Goal: Task Accomplishment & Management: Manage account settings

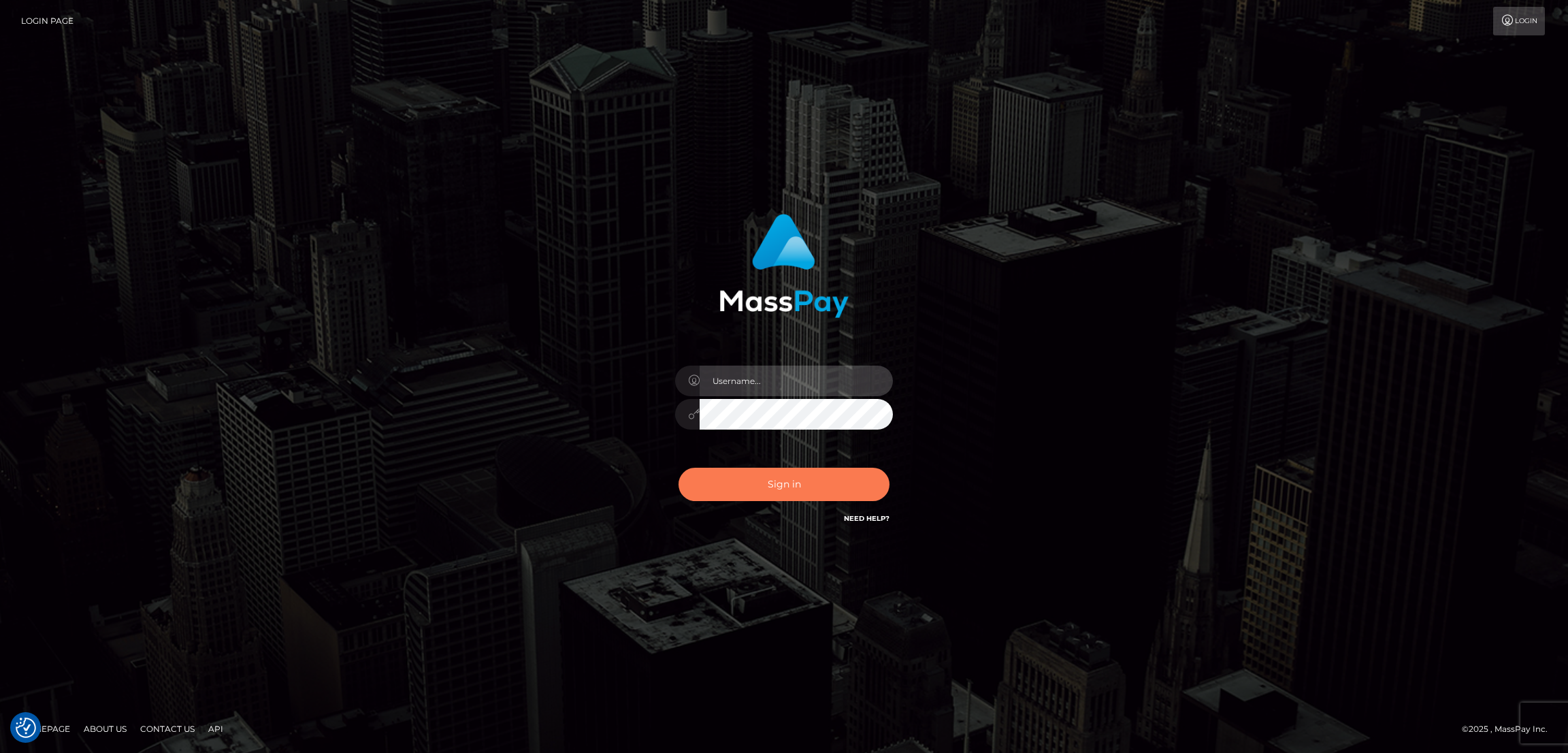
type input "alexstef"
click at [734, 478] on button "Sign in" at bounding box center [784, 484] width 211 height 34
type input "alexstef"
click at [712, 483] on button "Sign in" at bounding box center [784, 484] width 211 height 34
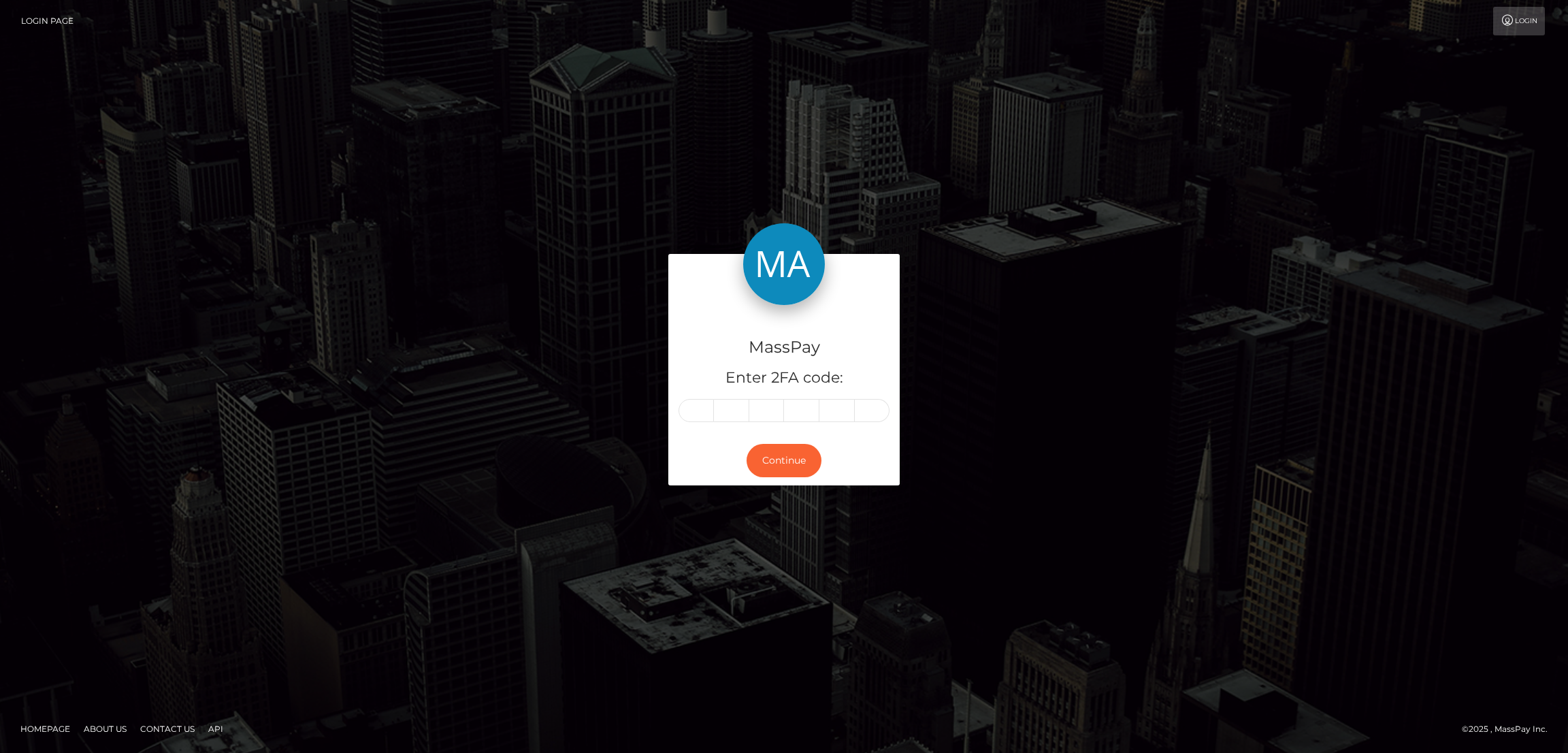
click at [693, 410] on input "text" at bounding box center [696, 410] width 35 height 24
type input "7"
type input "6"
type input "5"
type input "9"
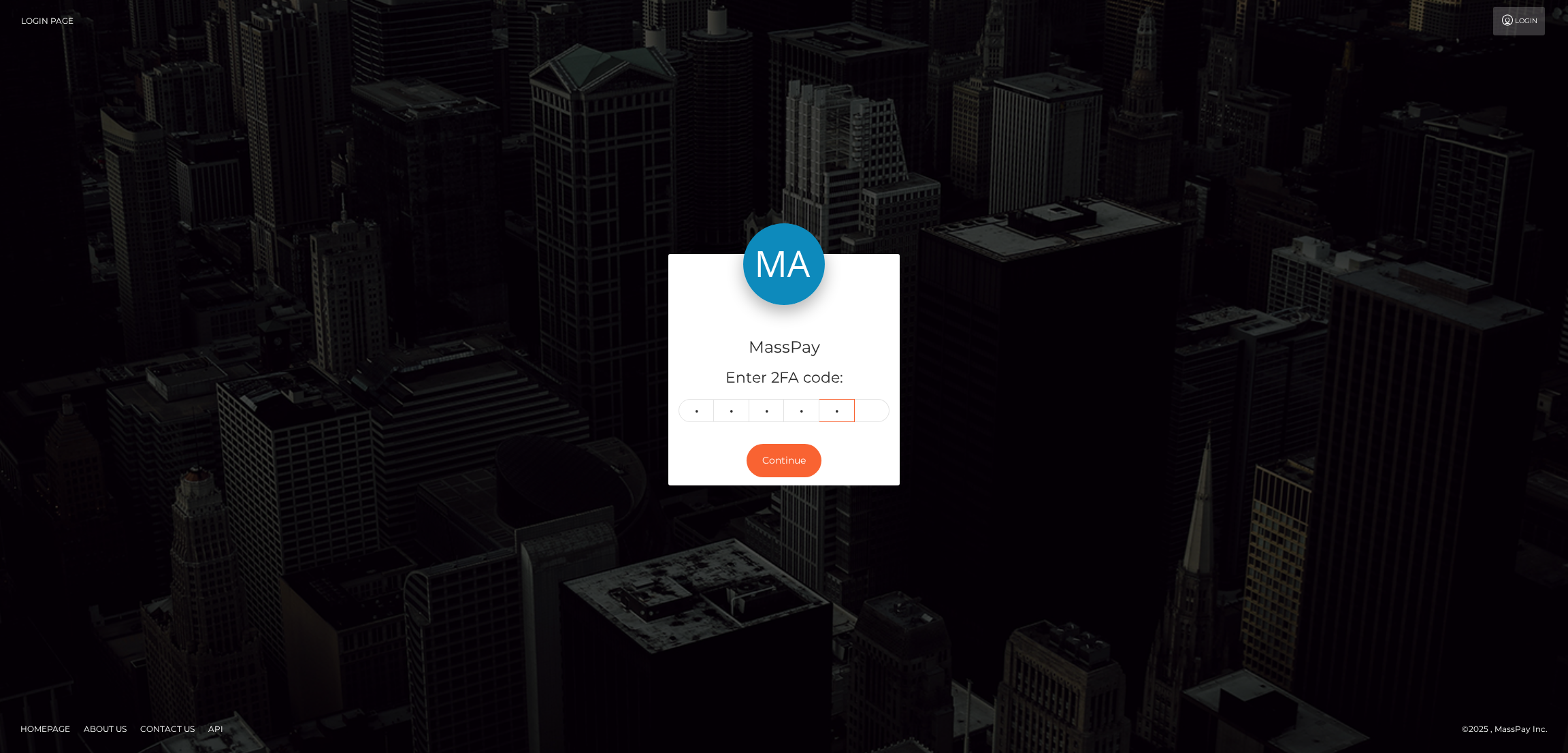
type input "9"
type input "5"
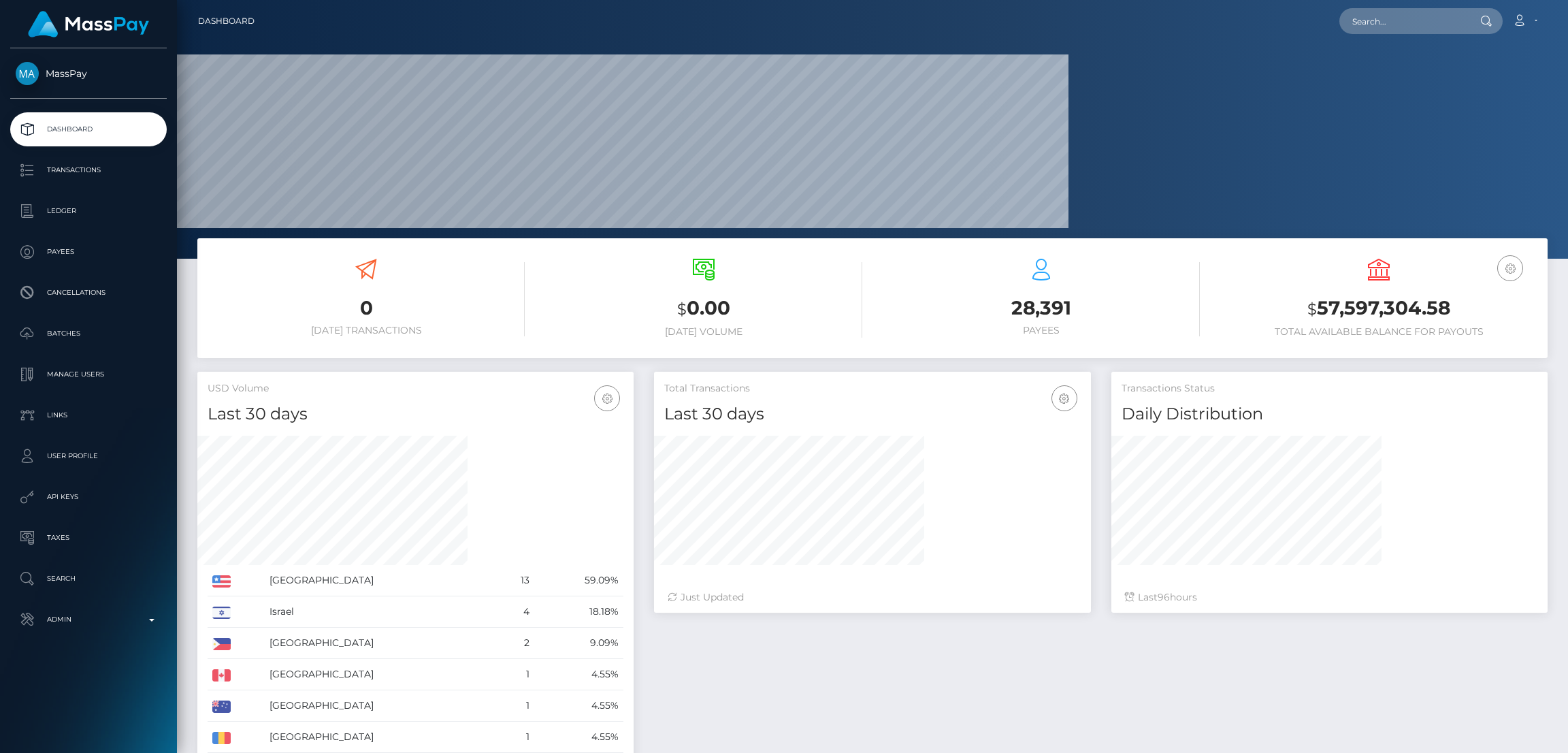
scroll to position [242, 436]
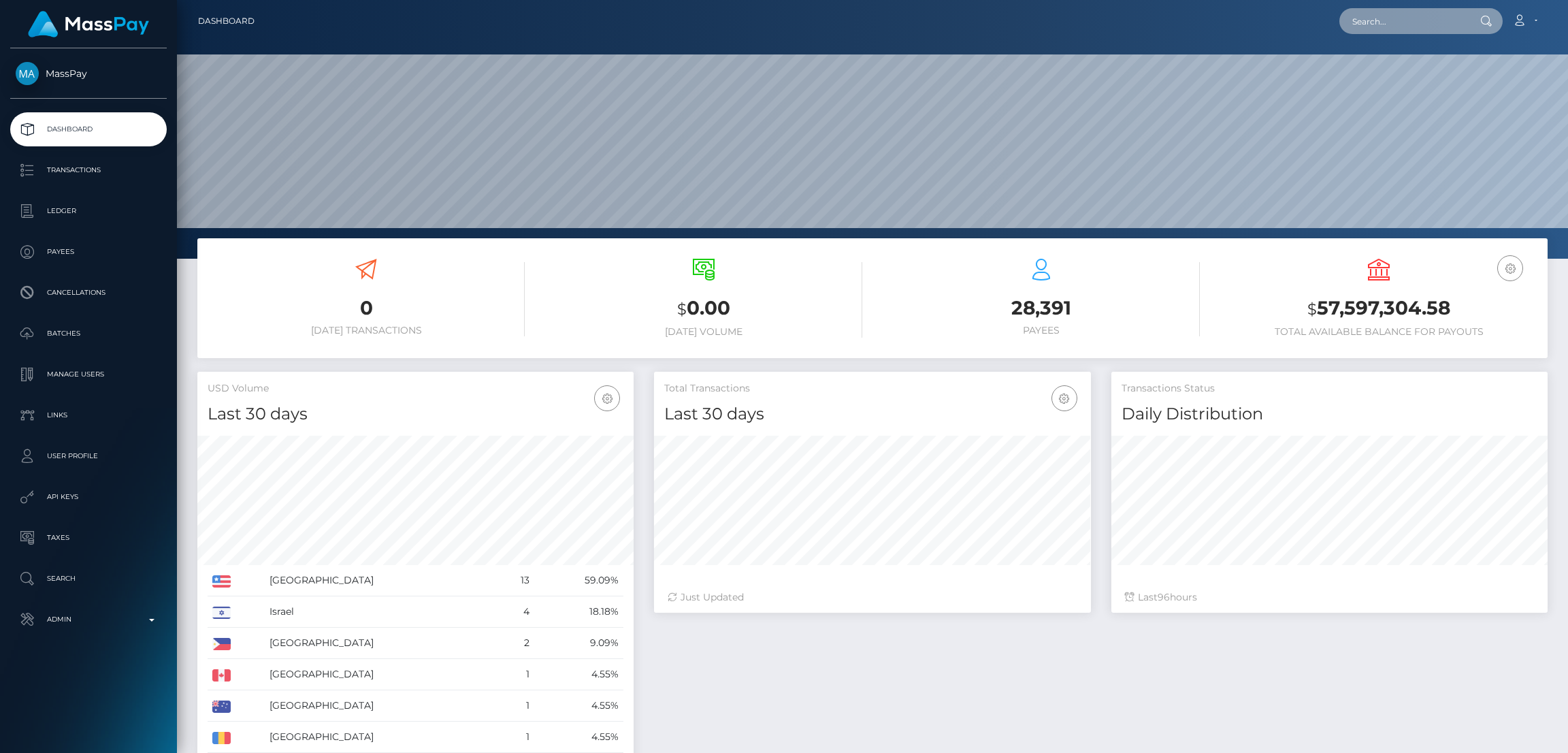
click at [1362, 23] on input "text" at bounding box center [1403, 21] width 128 height 26
paste input "pout_YPgxTNRLjcYFF"
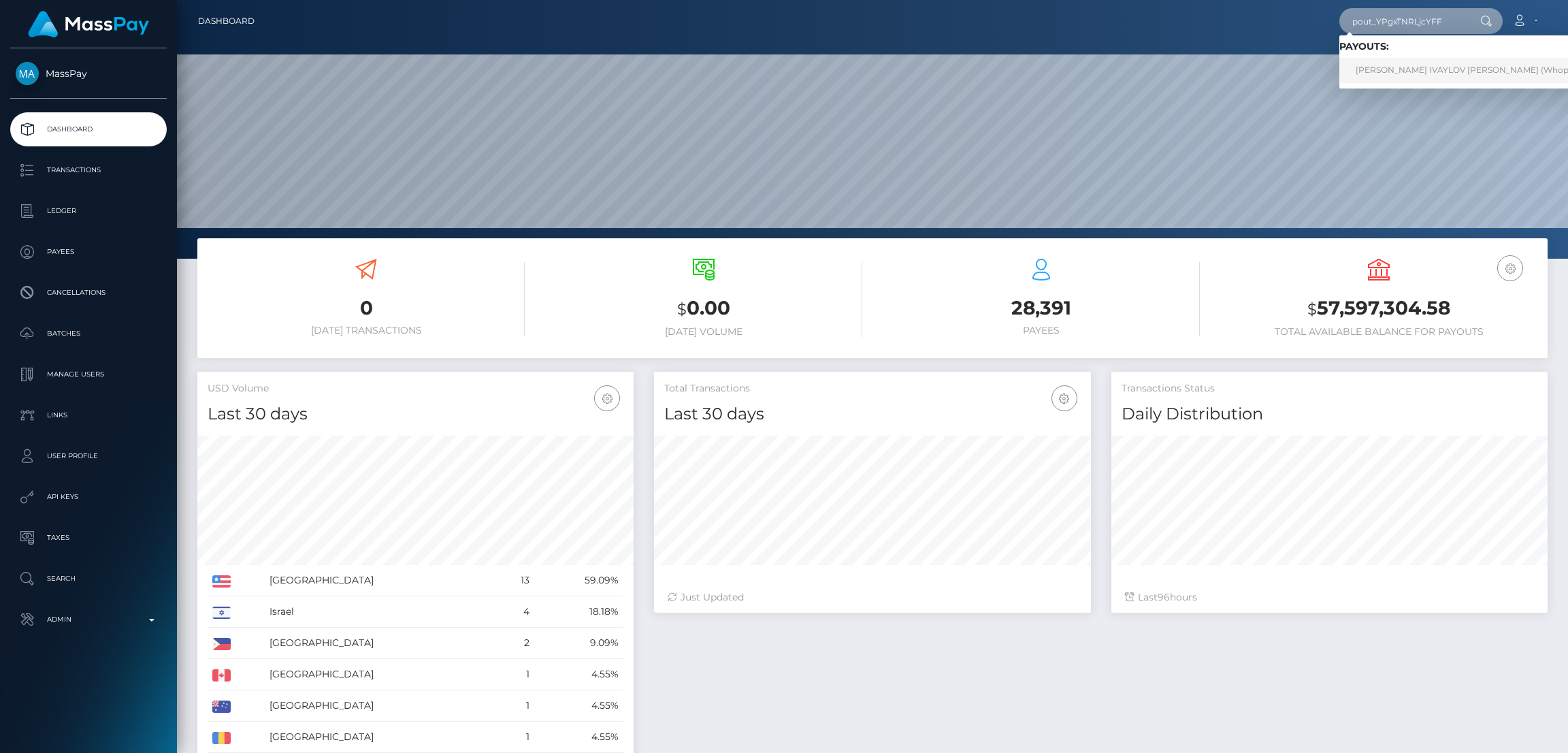
type input "pout_YPgxTNRLjcYFF"
click at [1388, 74] on link "IVELIN IVAYLOV IVANOV (Whop Inc - )" at bounding box center [1474, 71] width 271 height 25
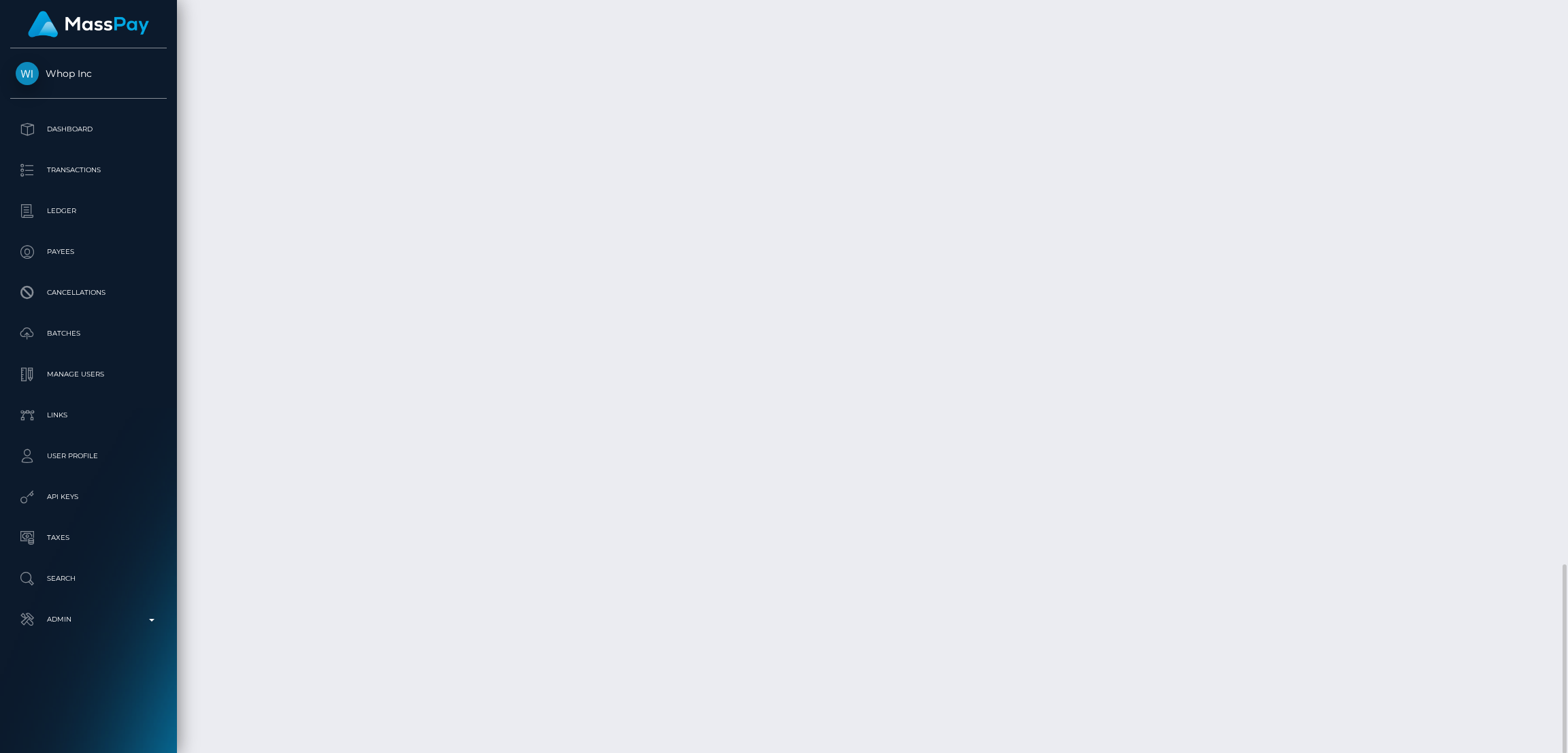
scroll to position [163, 436]
click at [72, 616] on p "Admin" at bounding box center [89, 620] width 146 height 20
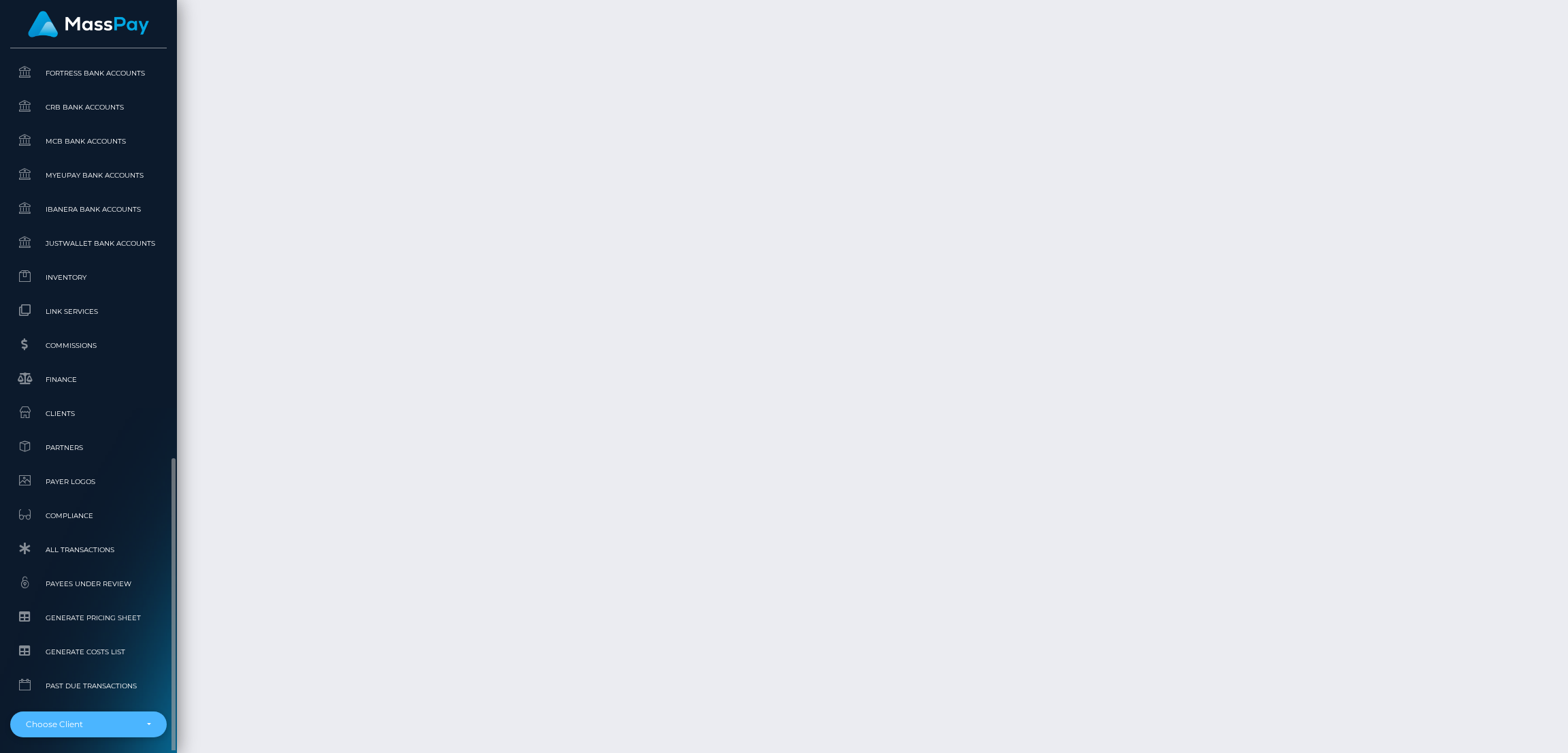
scroll to position [718, 0]
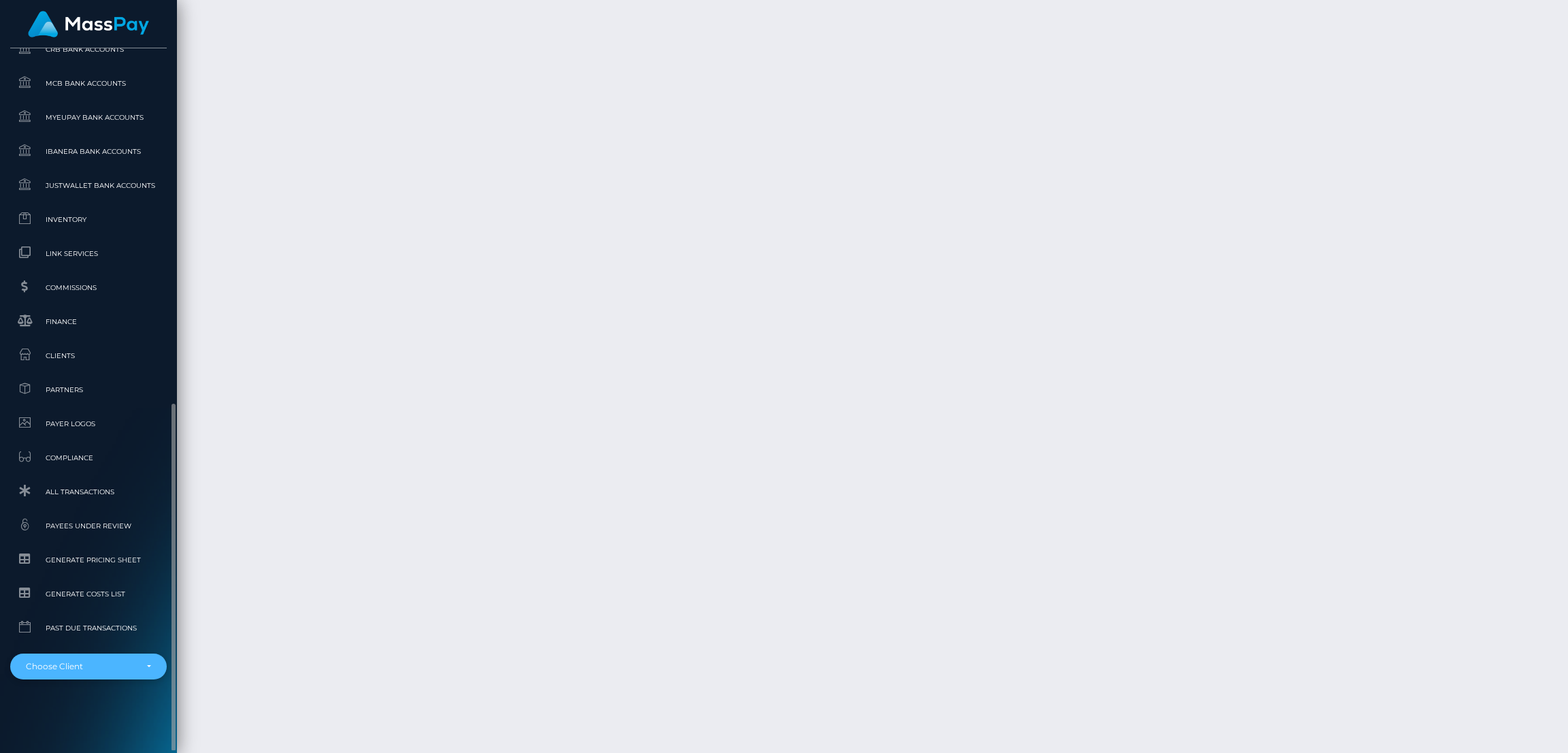
click at [99, 666] on div "Choose Client" at bounding box center [81, 667] width 110 height 11
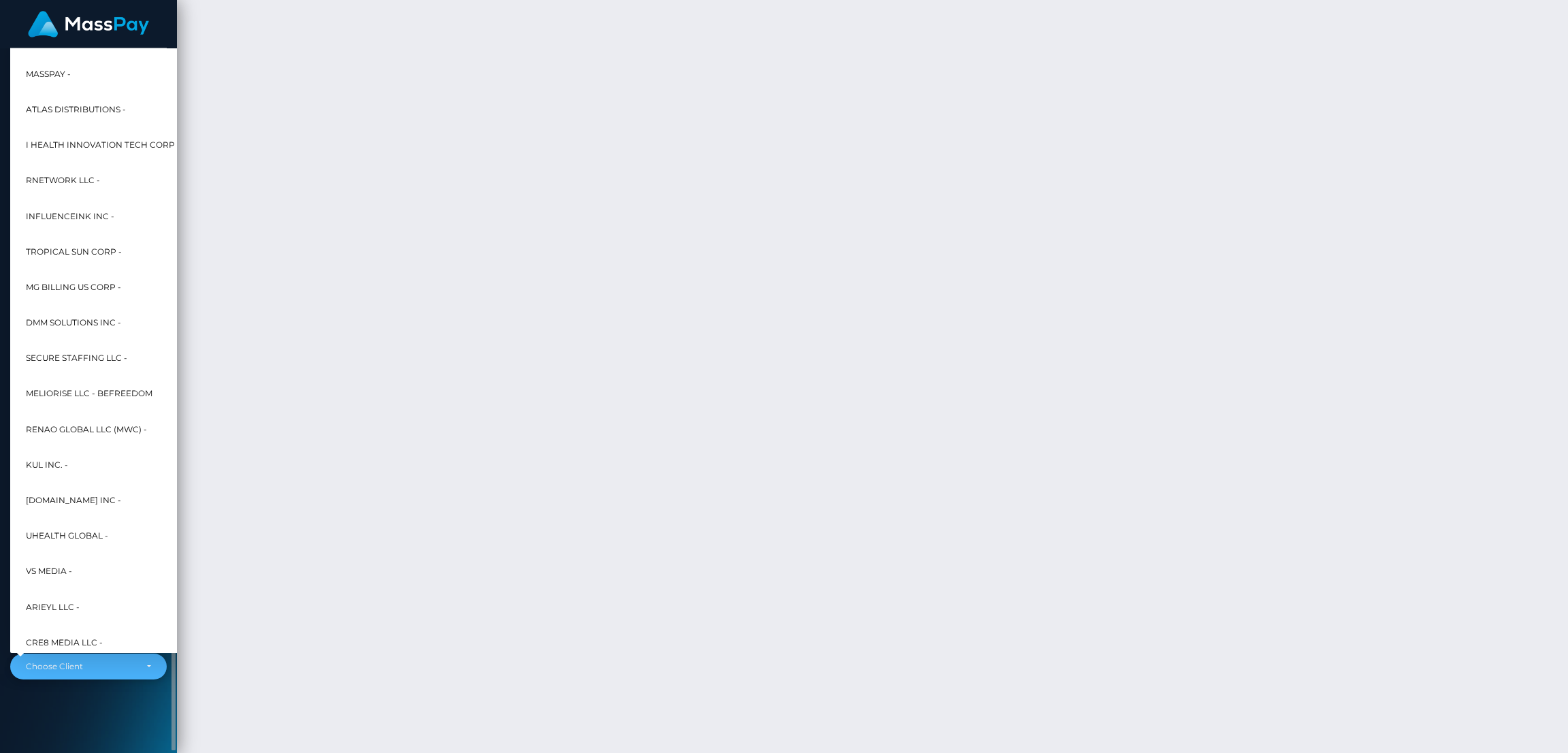
scroll to position [329, 0]
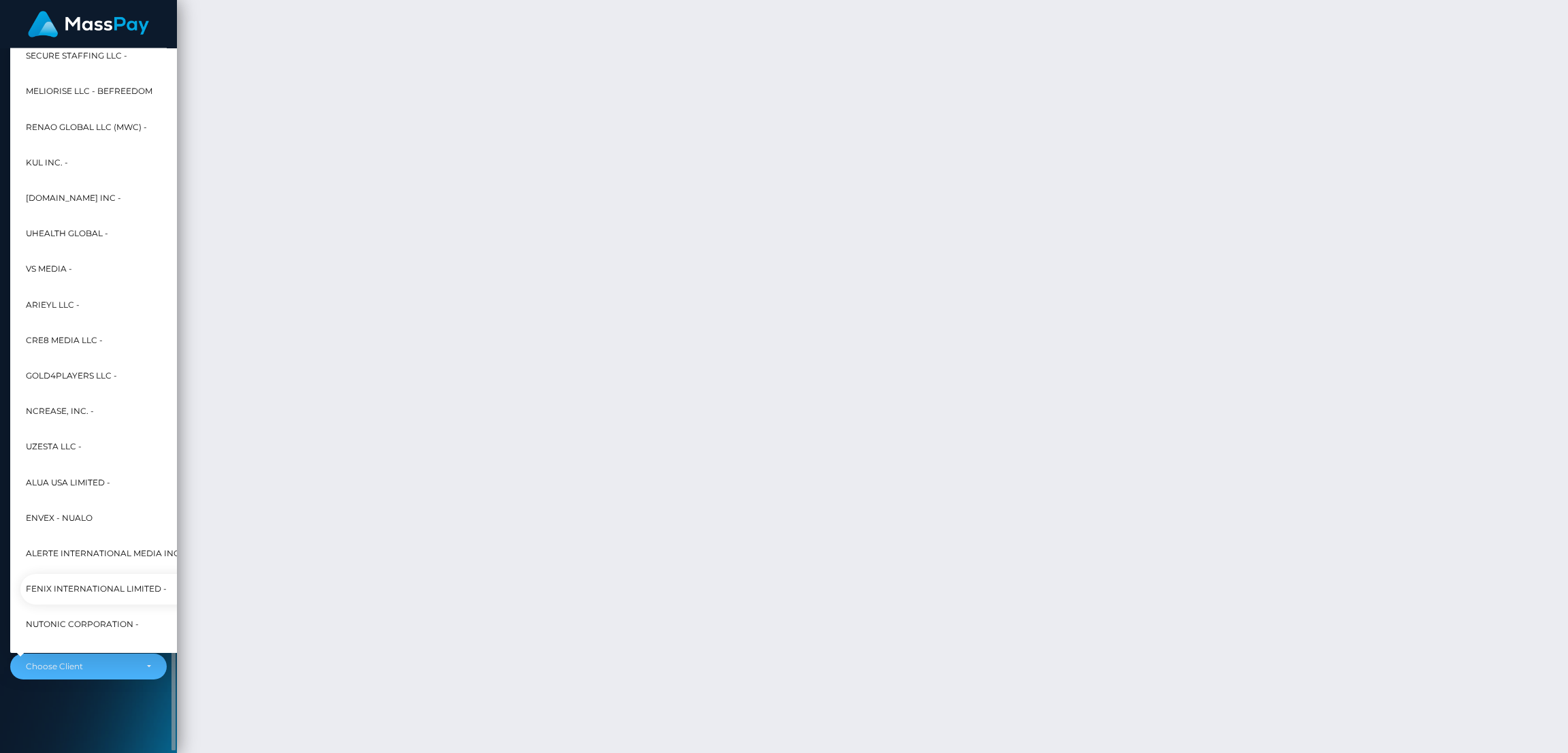
click at [104, 581] on span "Fenix International Limited -" at bounding box center [96, 589] width 141 height 18
select select "26"
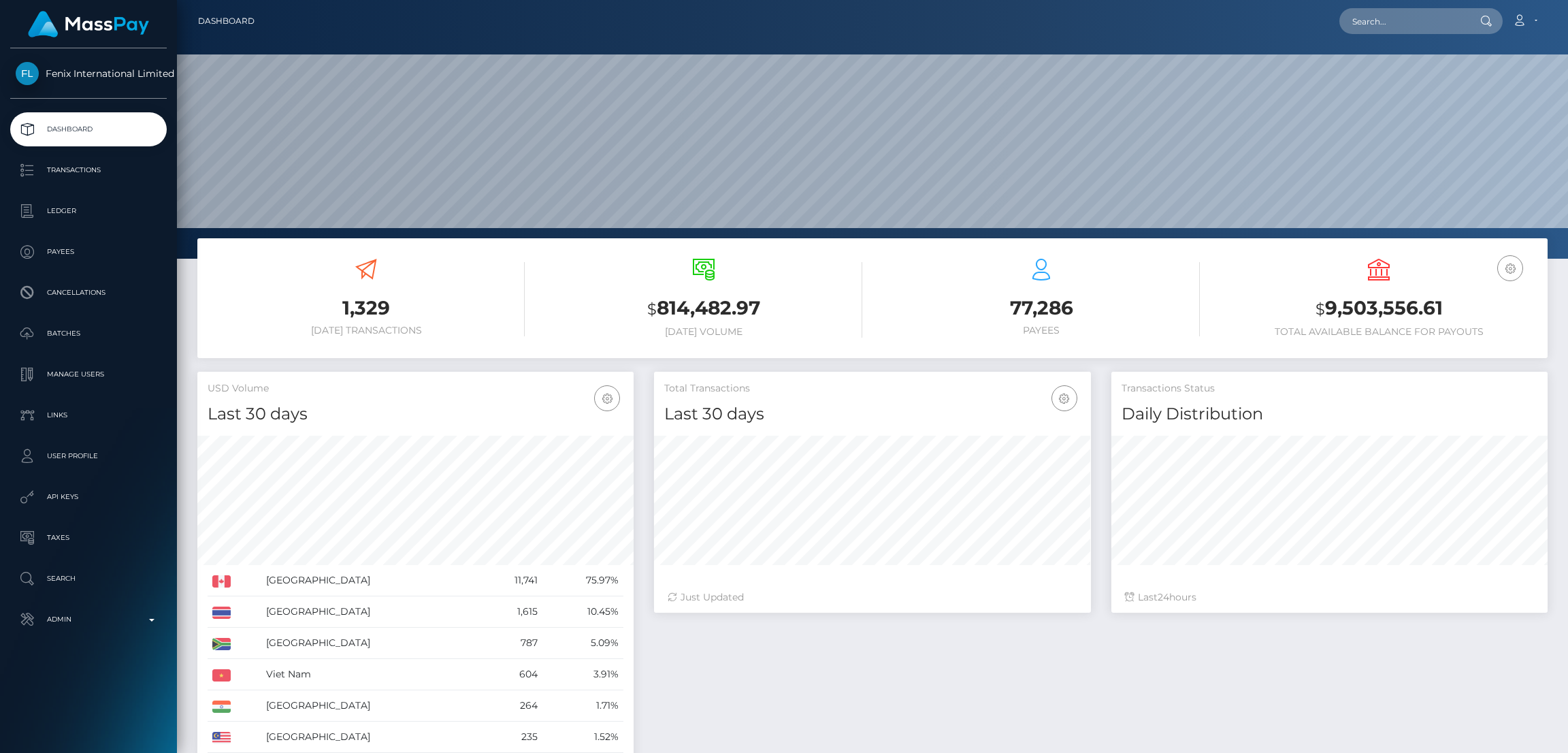
scroll to position [242, 436]
click at [85, 327] on p "Batches" at bounding box center [89, 333] width 146 height 20
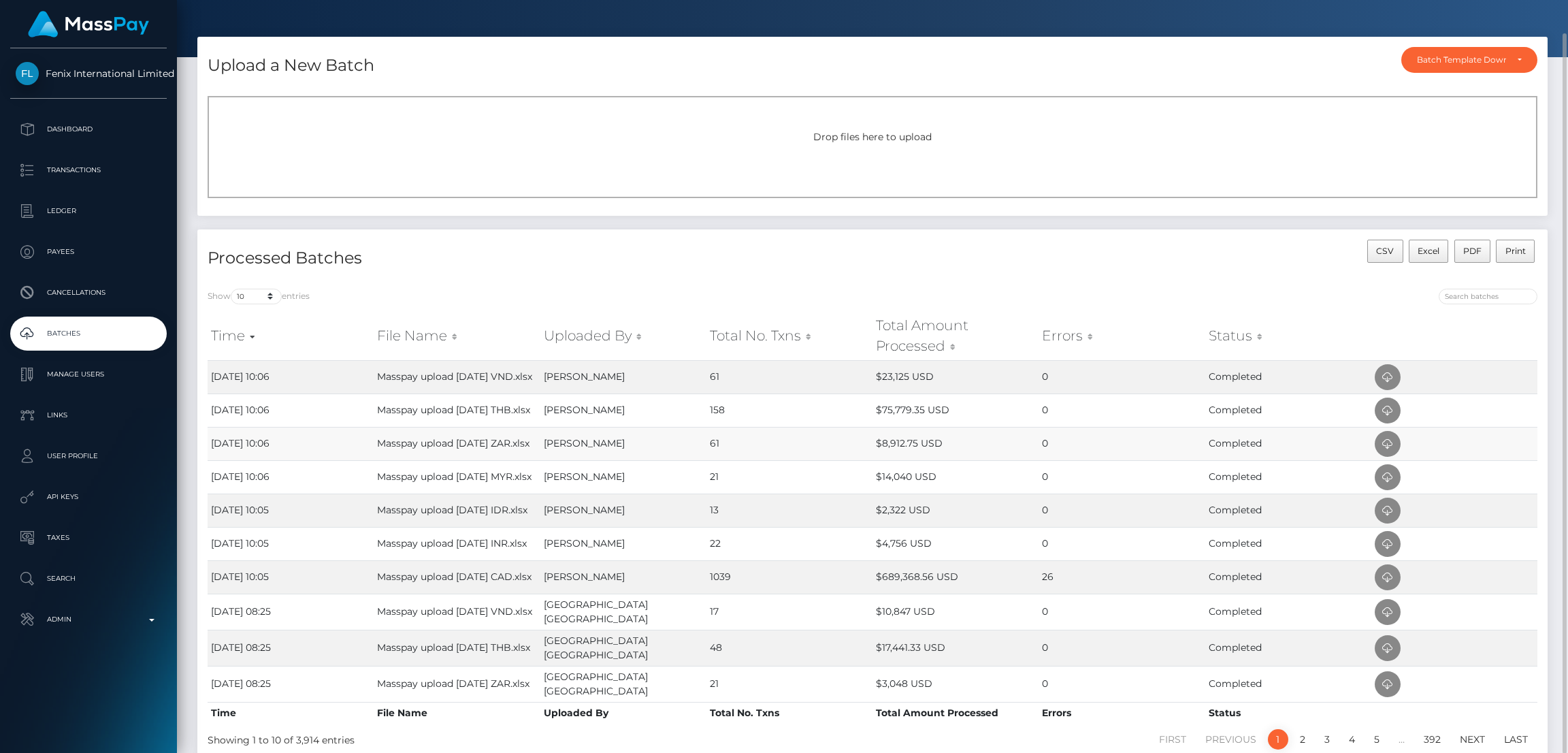
scroll to position [140, 0]
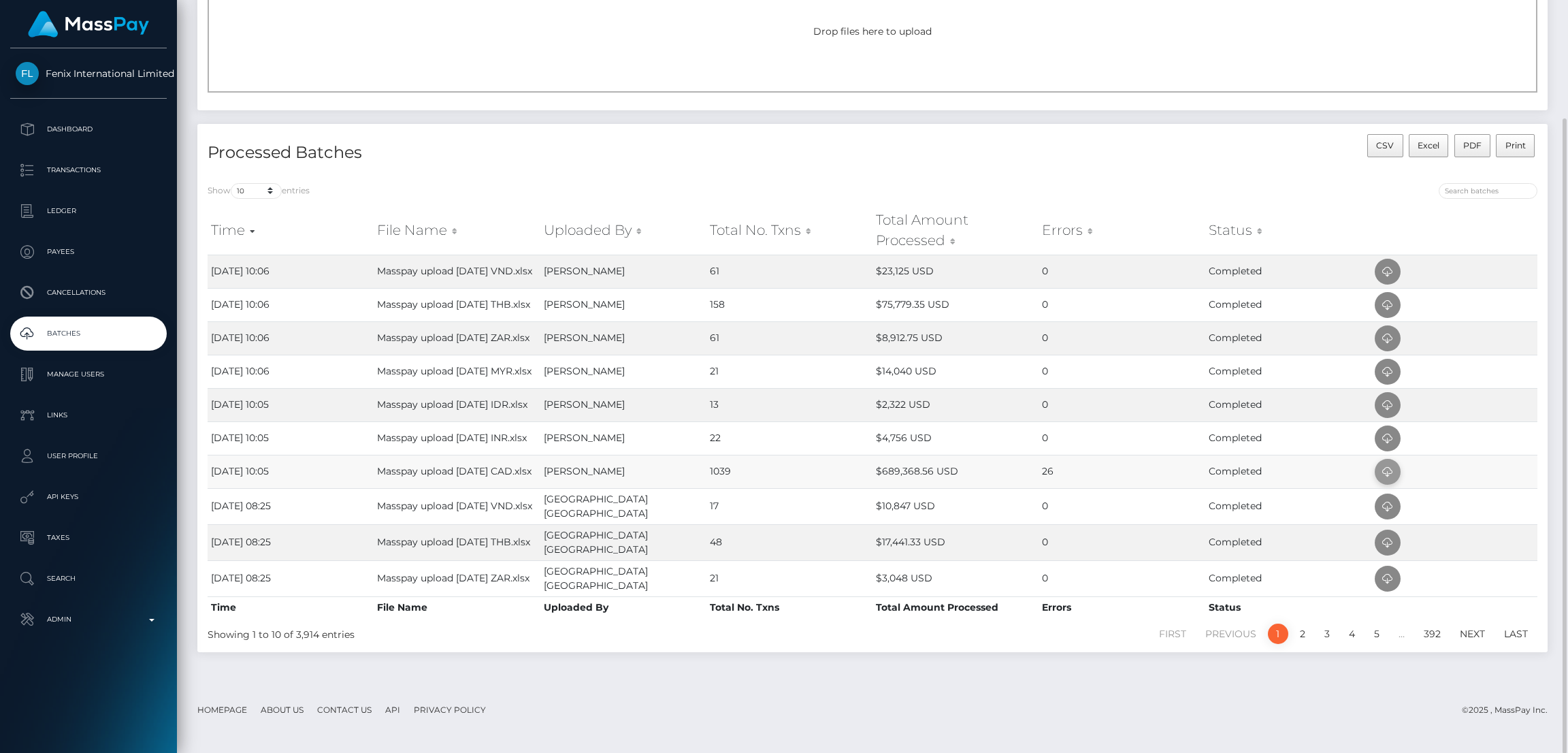
click at [1383, 481] on icon at bounding box center [1387, 472] width 16 height 17
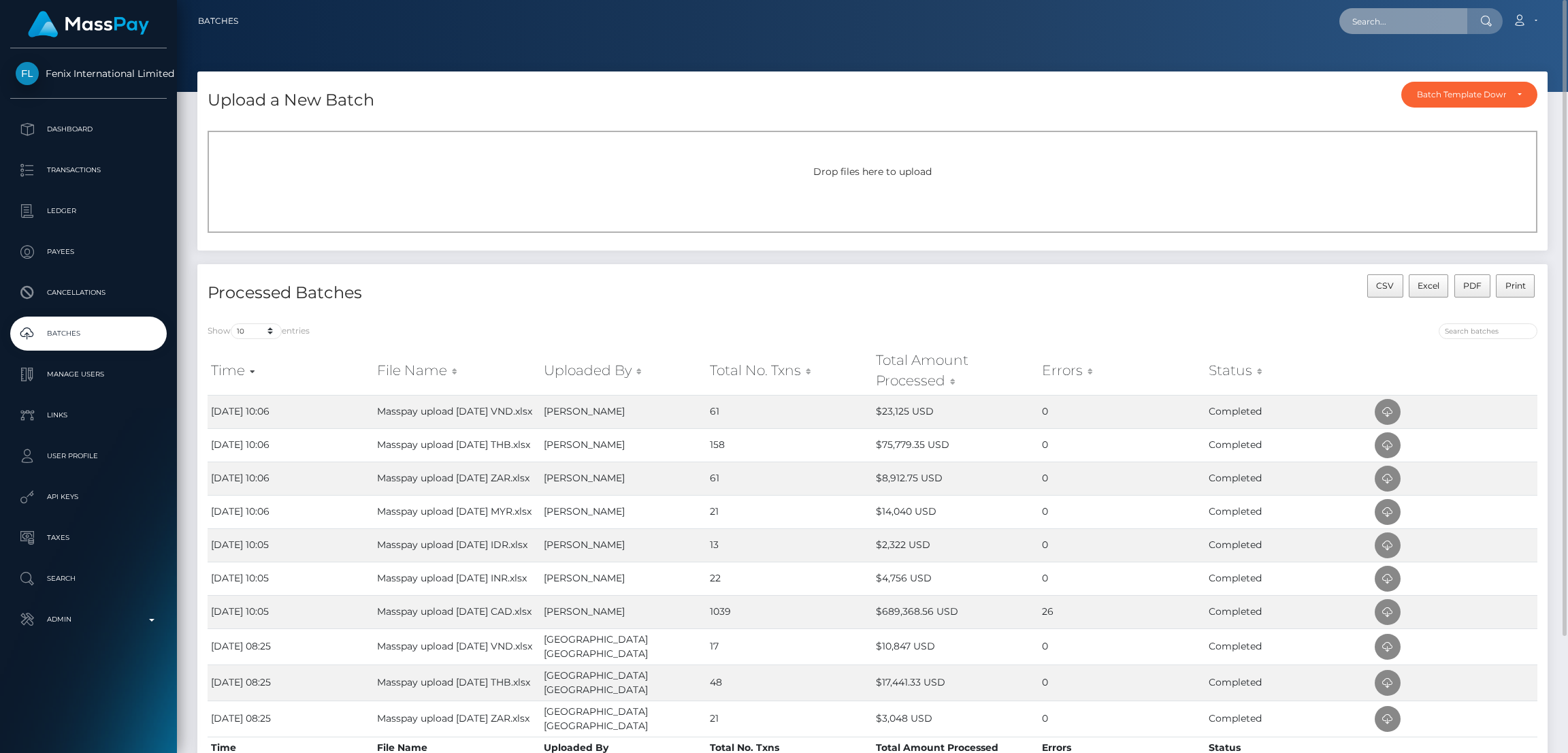
click at [1393, 21] on input "text" at bounding box center [1403, 21] width 128 height 26
paste input "279771542"
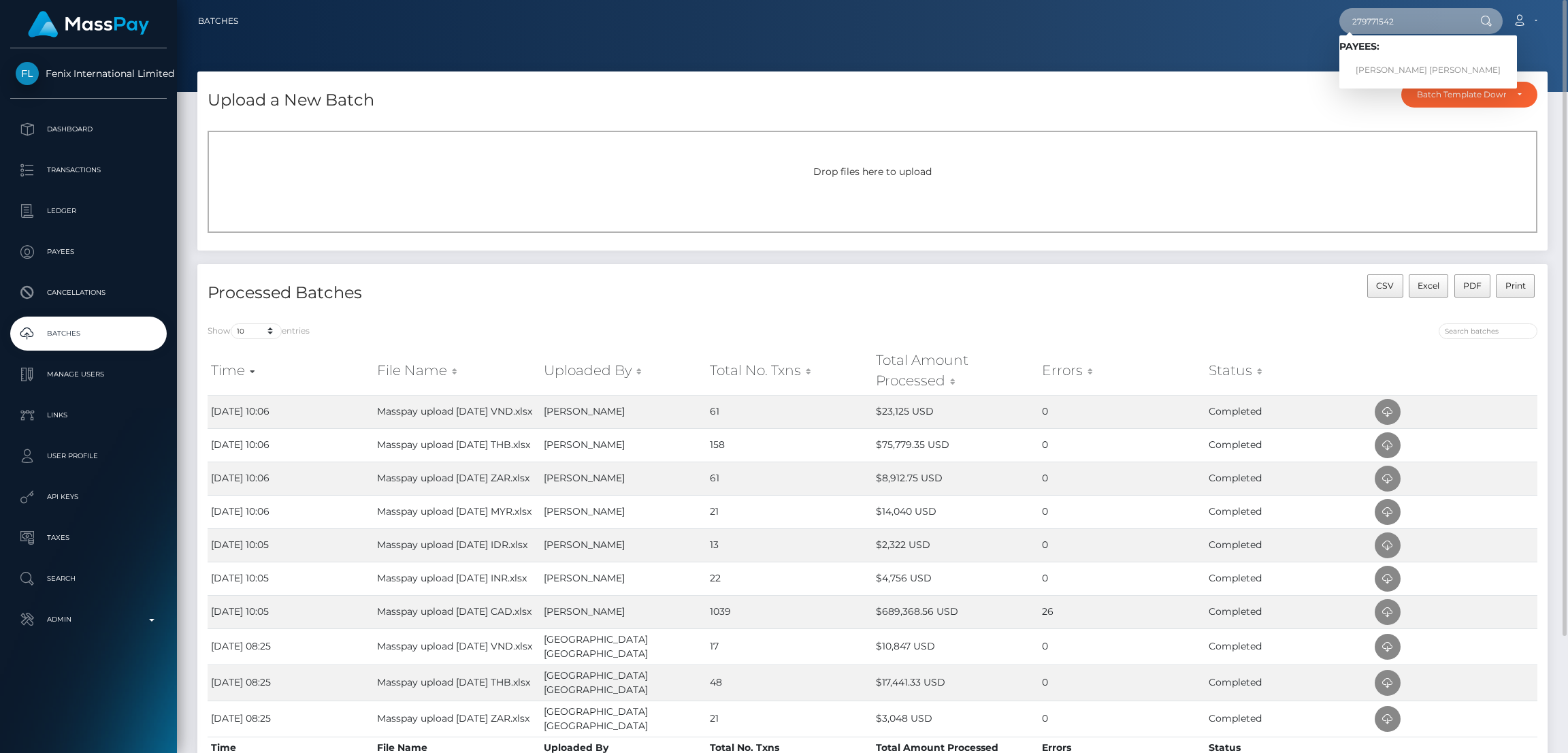
type input "279771542"
click at [1370, 66] on link "ASHLEY JUNE LAFORTUNE" at bounding box center [1428, 71] width 178 height 25
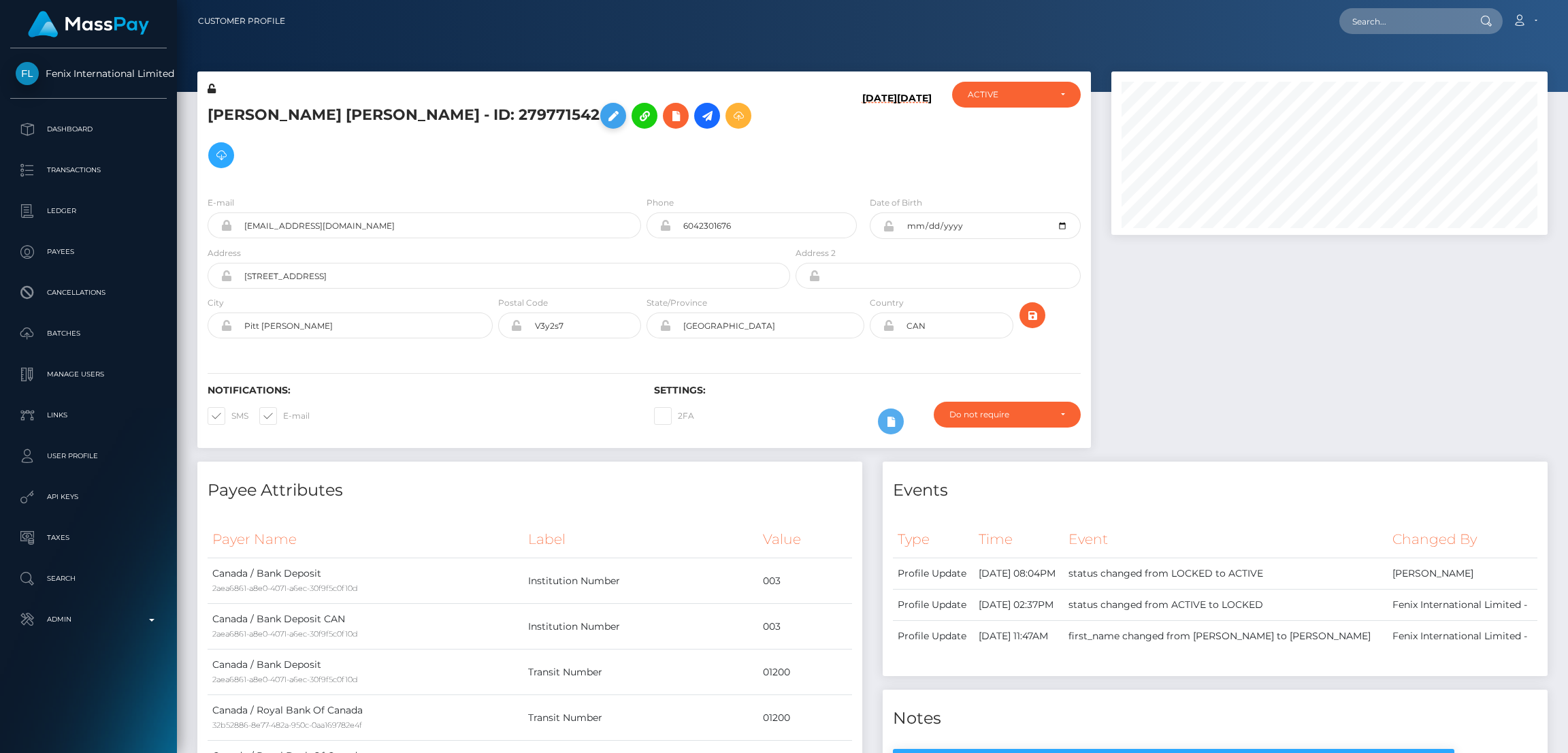
scroll to position [163, 436]
click at [474, 118] on h5 "ASHLEY JUNE LAFORTUNE - ID: 279771542" at bounding box center [494, 135] width 575 height 79
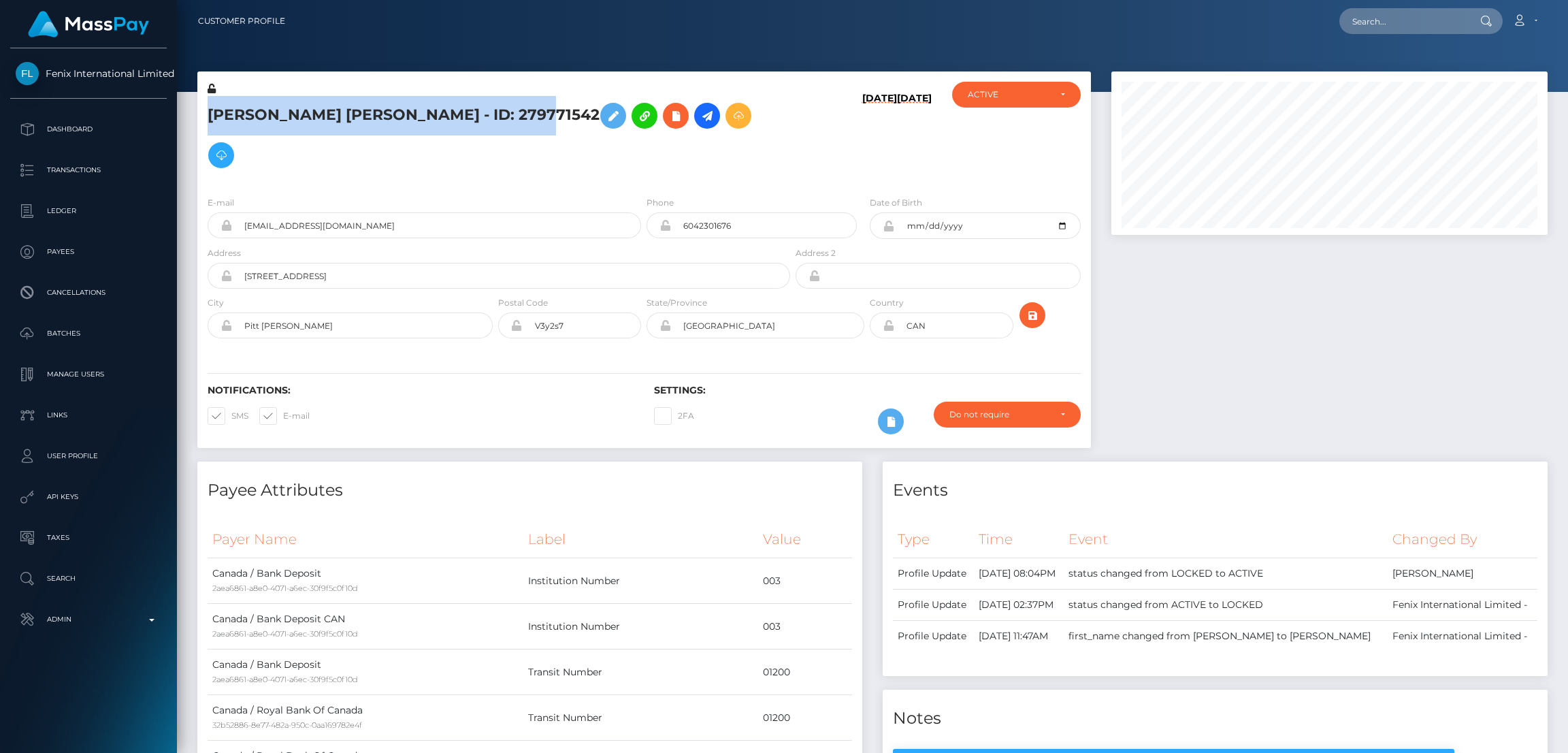
click at [474, 118] on h5 "ASHLEY JUNE LAFORTUNE - ID: 279771542" at bounding box center [494, 135] width 575 height 79
copy h5 "ASHLEY JUNE LAFORTUNE - ID: 279771542"
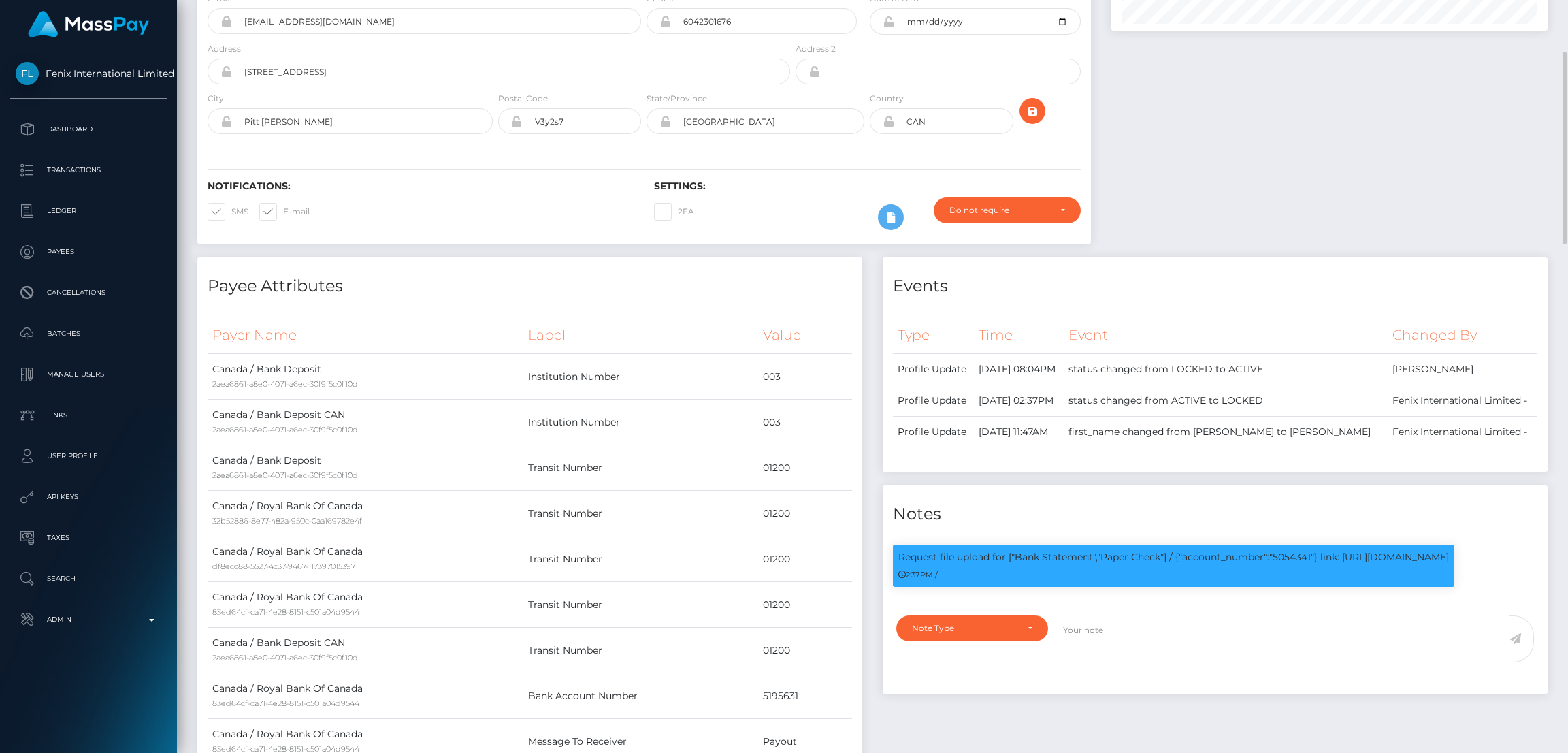
scroll to position [0, 0]
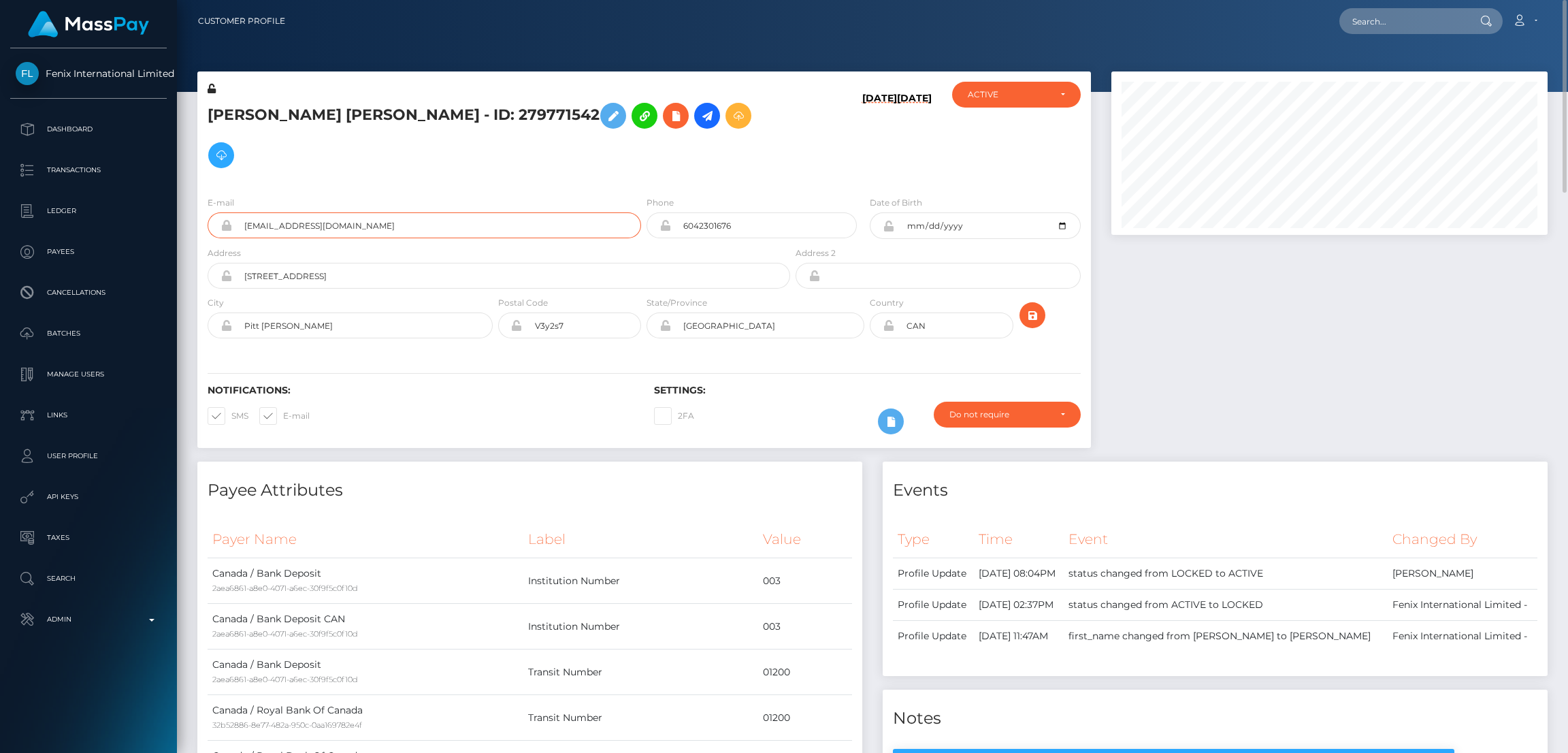
click at [461, 212] on input "lafortune13@gmail.com" at bounding box center [437, 225] width 409 height 26
click at [1295, 752] on p "Request file upload for ["Bank Statement","Paper Check"] / {"account_number":"5…" at bounding box center [1174, 761] width 550 height 14
copy p "5054341"
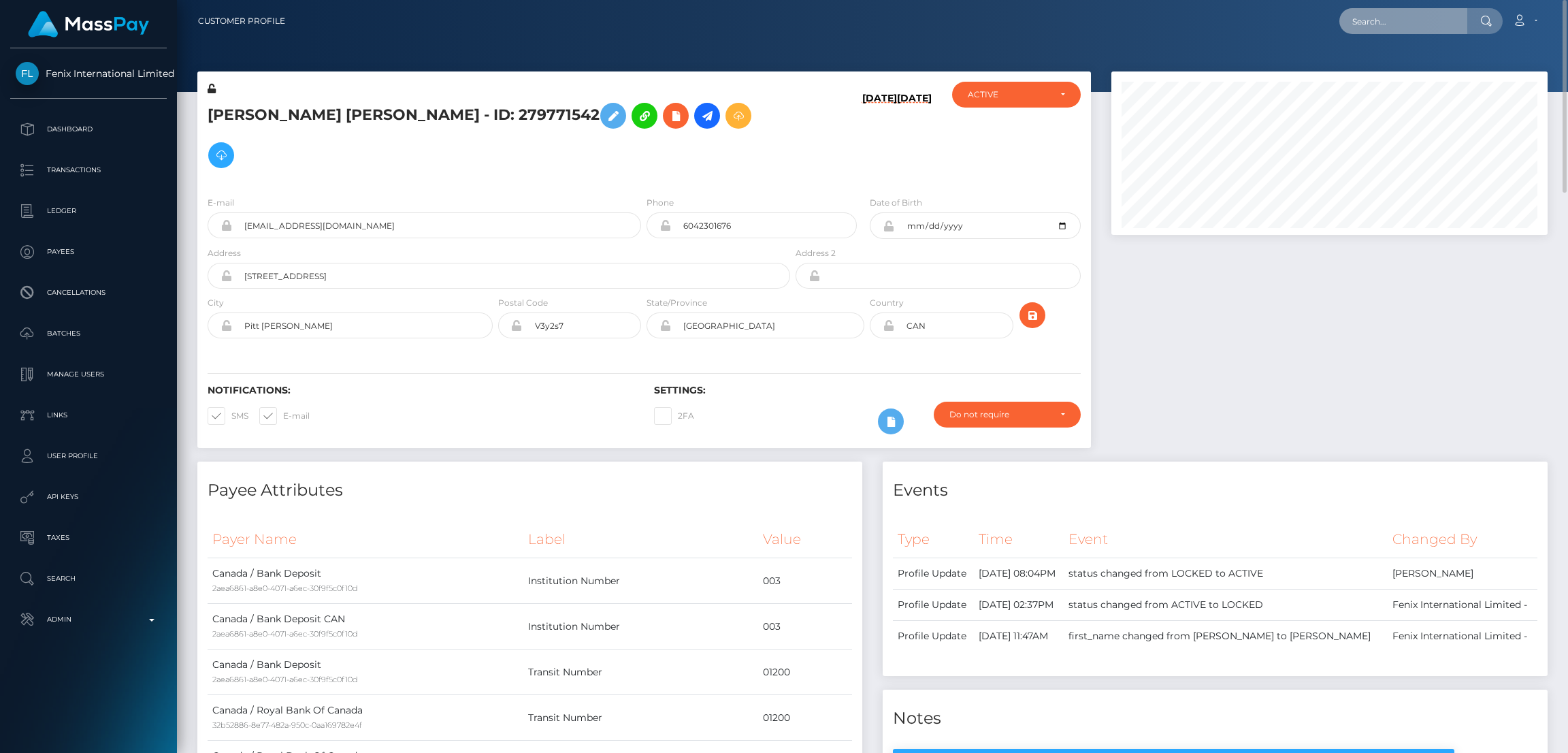
drag, startPoint x: 1386, startPoint y: 17, endPoint x: 1361, endPoint y: 21, distance: 25.3
click at [1386, 17] on input "text" at bounding box center [1403, 21] width 128 height 26
paste input "586400991893532672"
type input "586400991893532672"
click at [1416, 65] on link "Lesdy Chistama Valencia" at bounding box center [1405, 71] width 133 height 25
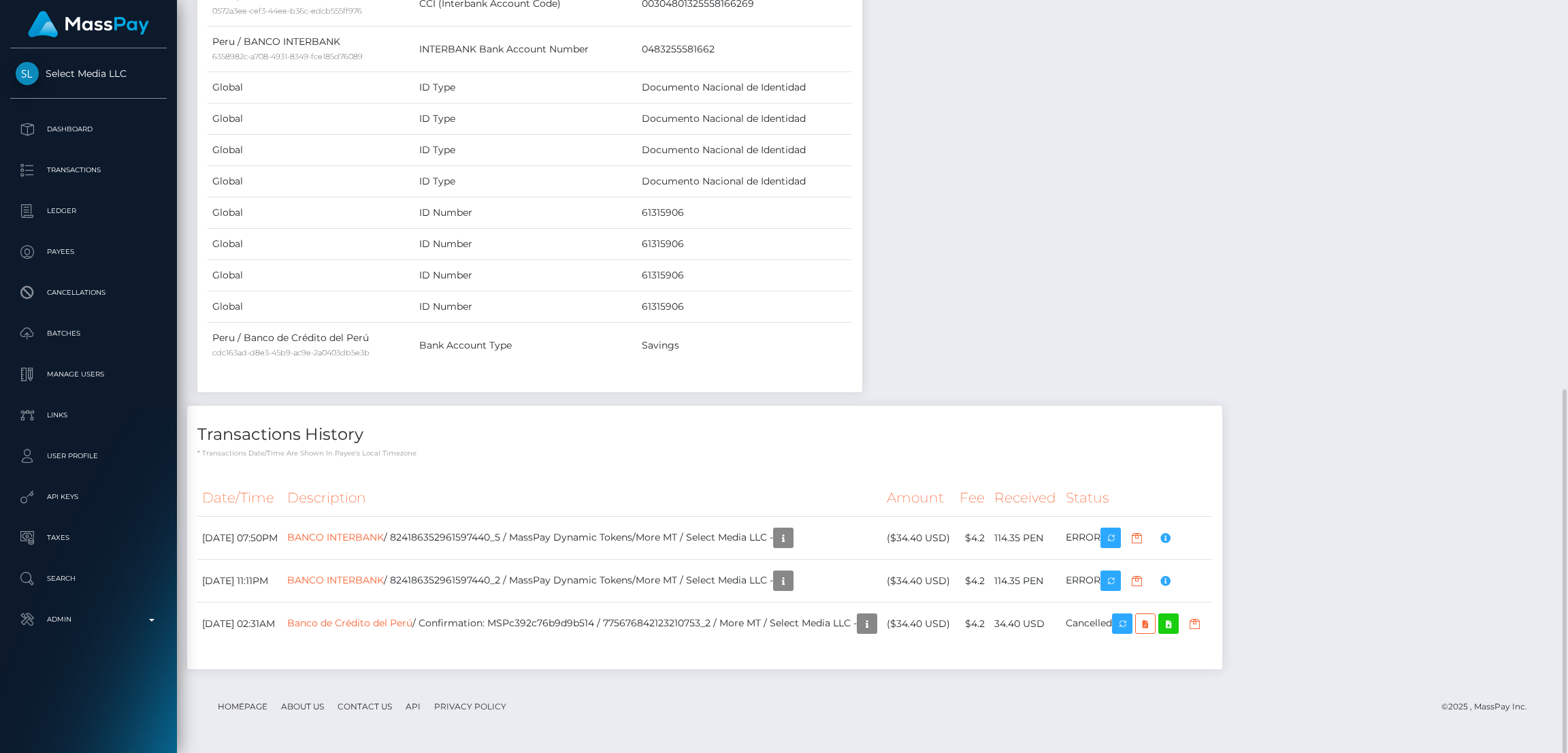
scroll to position [163, 436]
drag, startPoint x: 344, startPoint y: 533, endPoint x: 442, endPoint y: 539, distance: 98.2
click at [442, 539] on td "BANCO INTERBANK / 824186352961597440_5 / MassPay Dynamic Tokens/More MT / Selec…" at bounding box center [582, 538] width 600 height 43
copy link "BANCO INTERBANK"
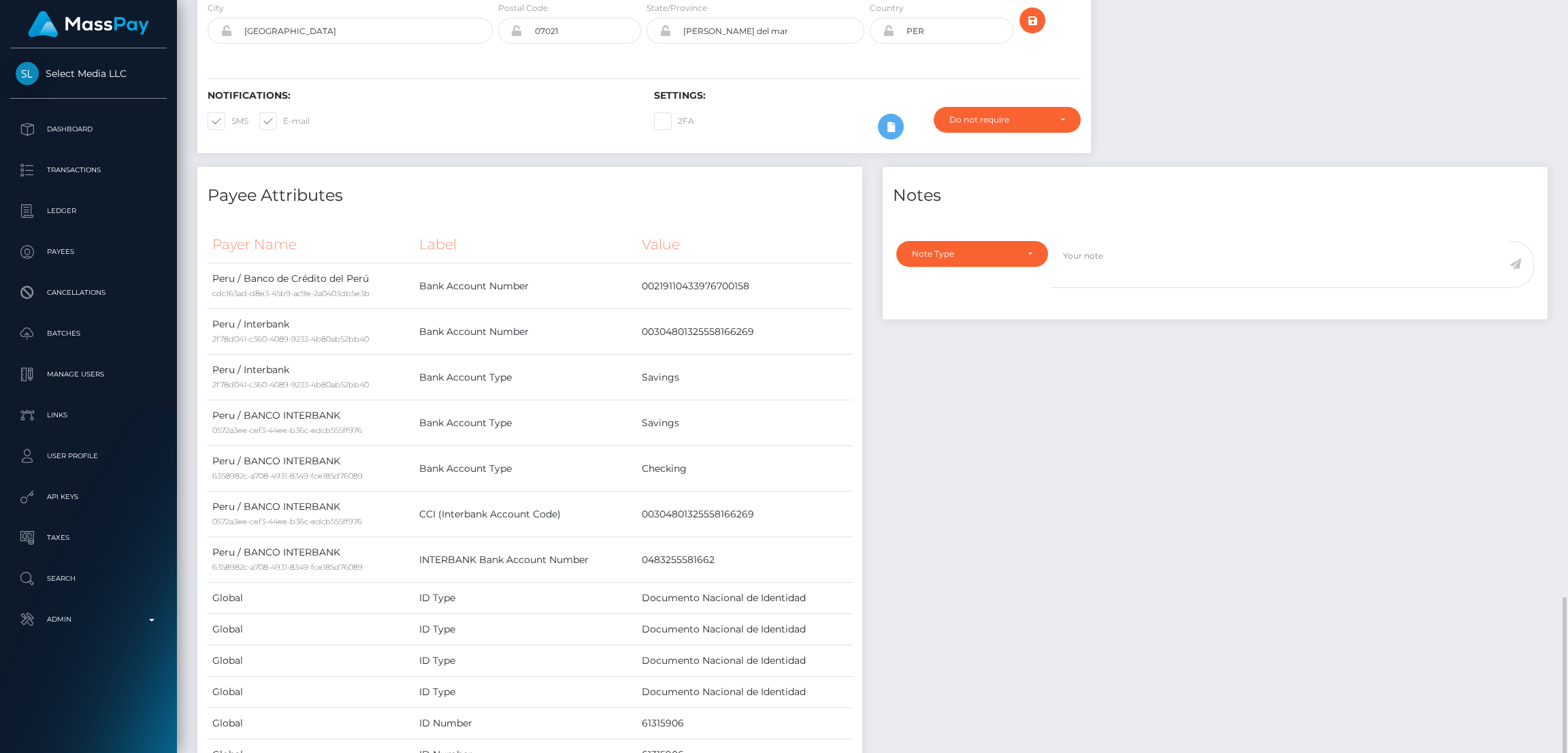
scroll to position [0, 0]
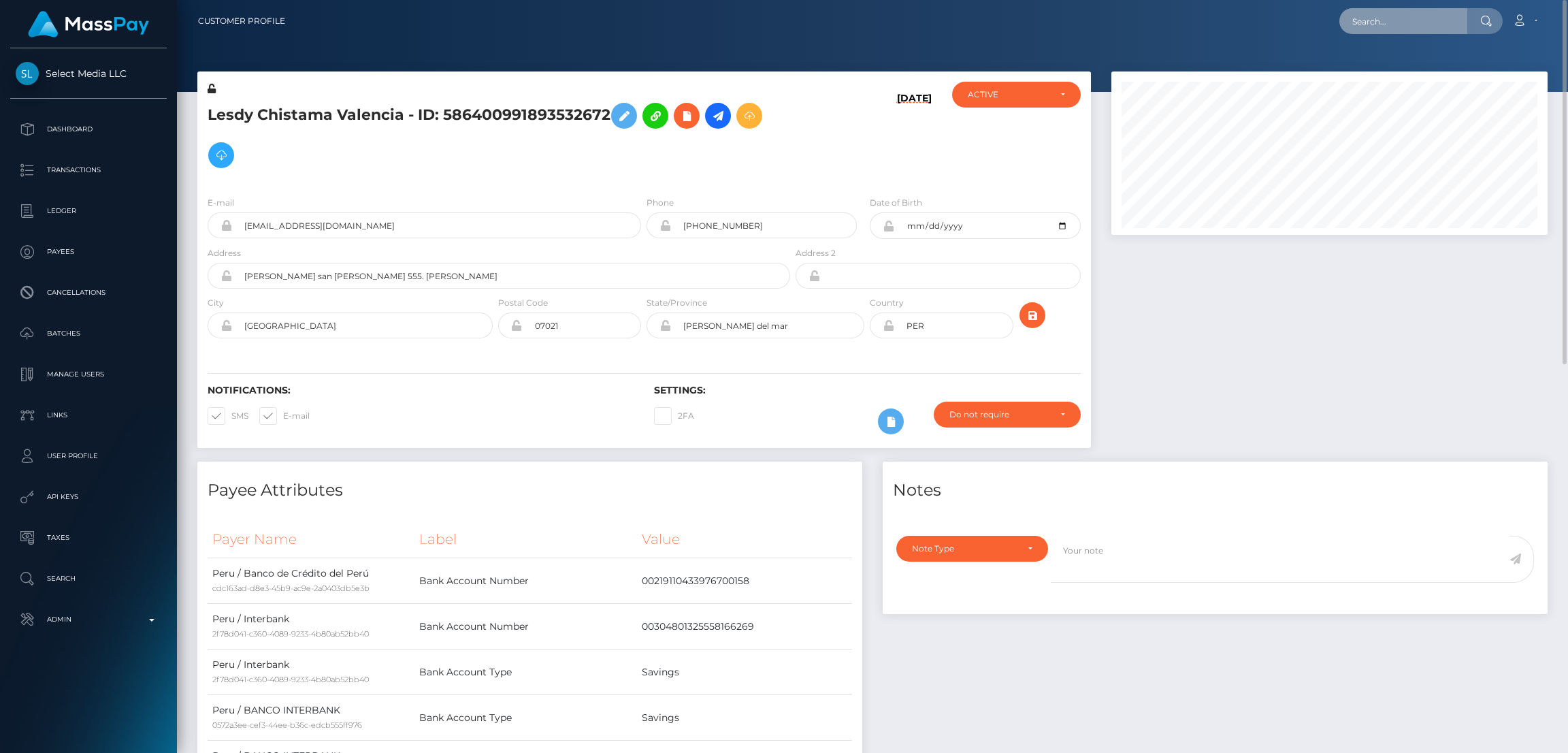
click at [1369, 31] on input "text" at bounding box center [1403, 21] width 128 height 26
paste input "pout_NCuoP3OhjBUZI"
type input "pout_NCuoP3OhjBUZI"
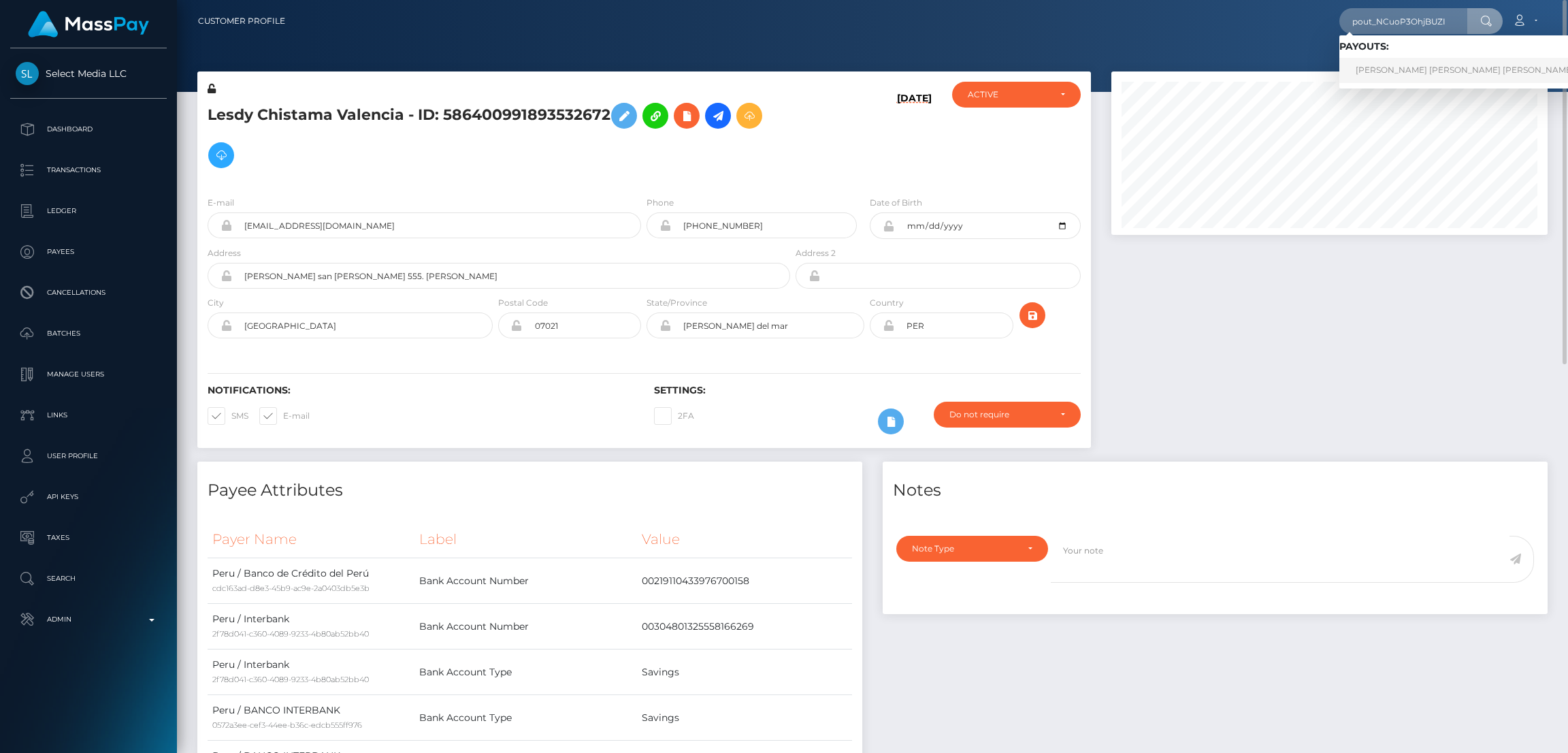
click at [1352, 71] on link "[PERSON_NAME] [PERSON_NAME] [PERSON_NAME] (Whop Inc - )" at bounding box center [1492, 71] width 306 height 25
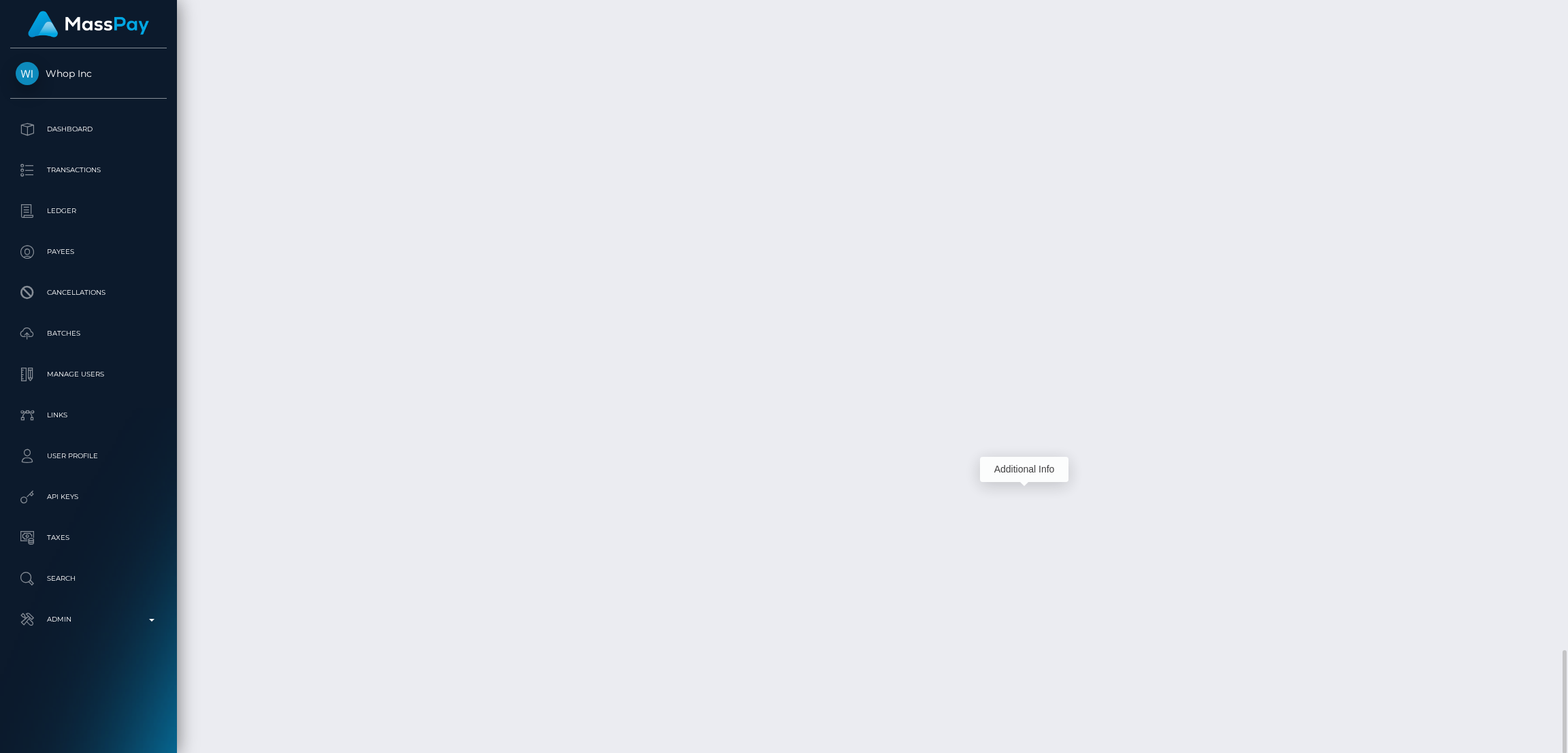
scroll to position [163, 436]
copy td "1334644177"
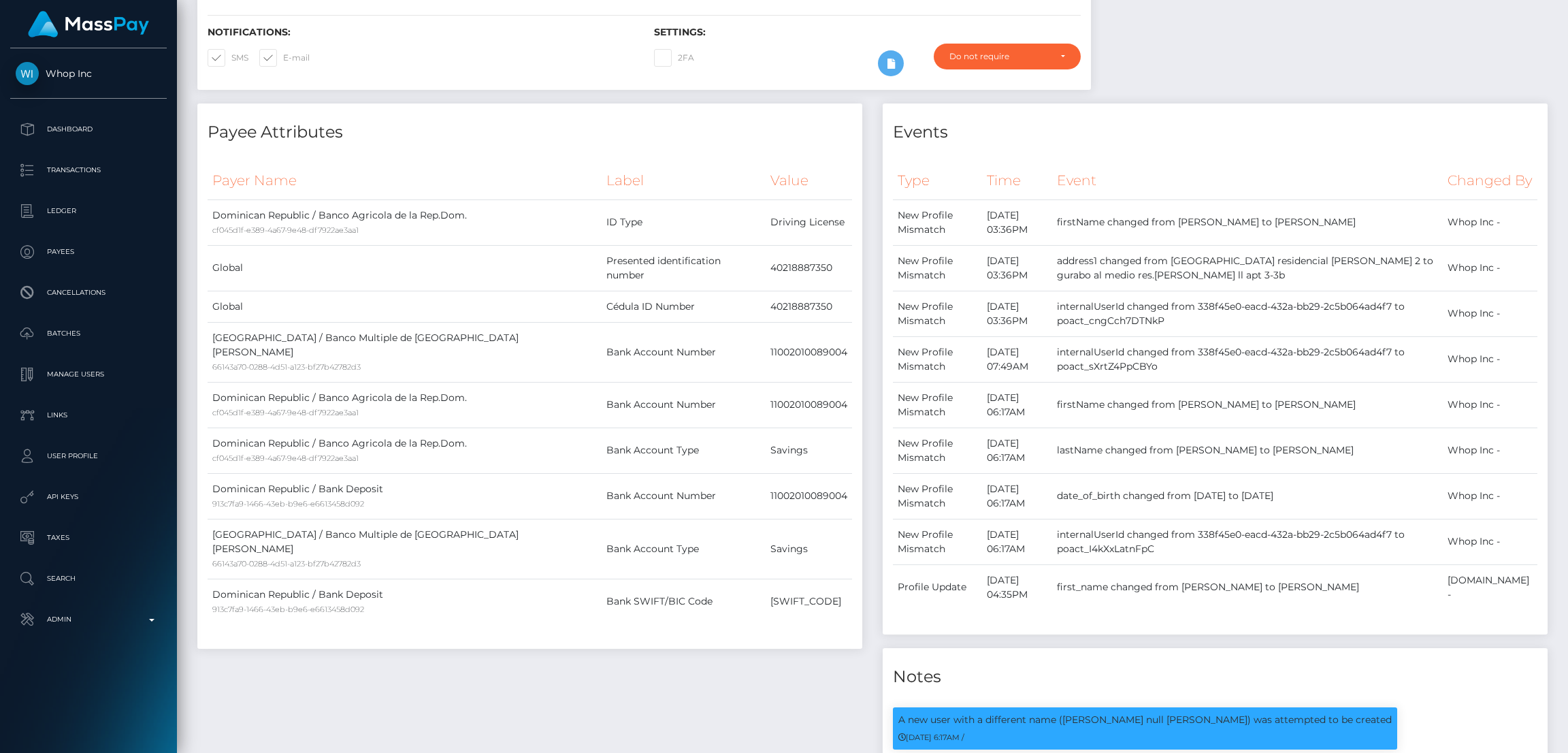
scroll to position [0, 0]
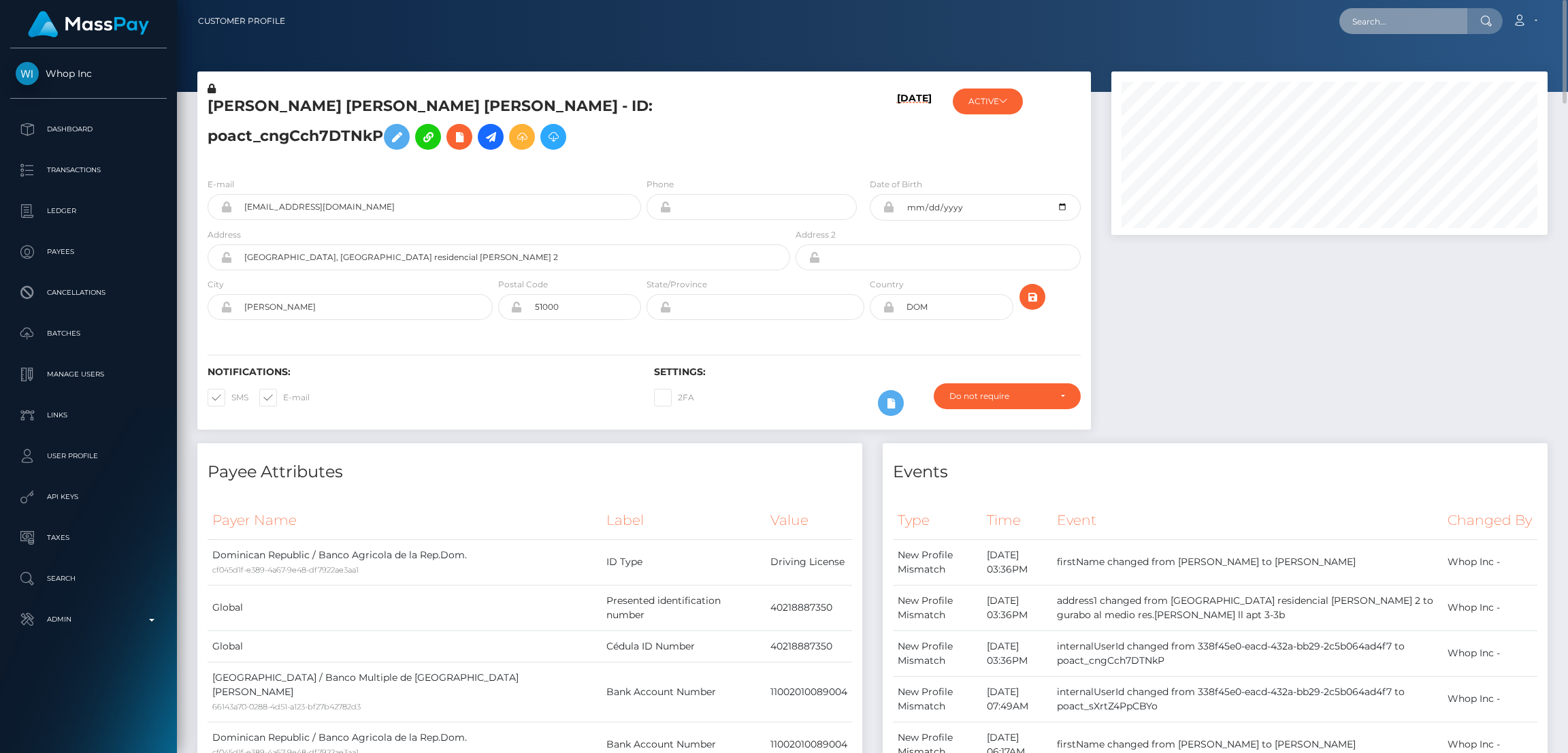
click at [1386, 29] on input "text" at bounding box center [1403, 21] width 128 height 26
paste input "pout_KtpJ8melPT5RM"
type input "pout_KtpJ8melPT5RM"
click at [1425, 66] on link "Club Closer LLC (Whop Inc - )" at bounding box center [1415, 71] width 153 height 25
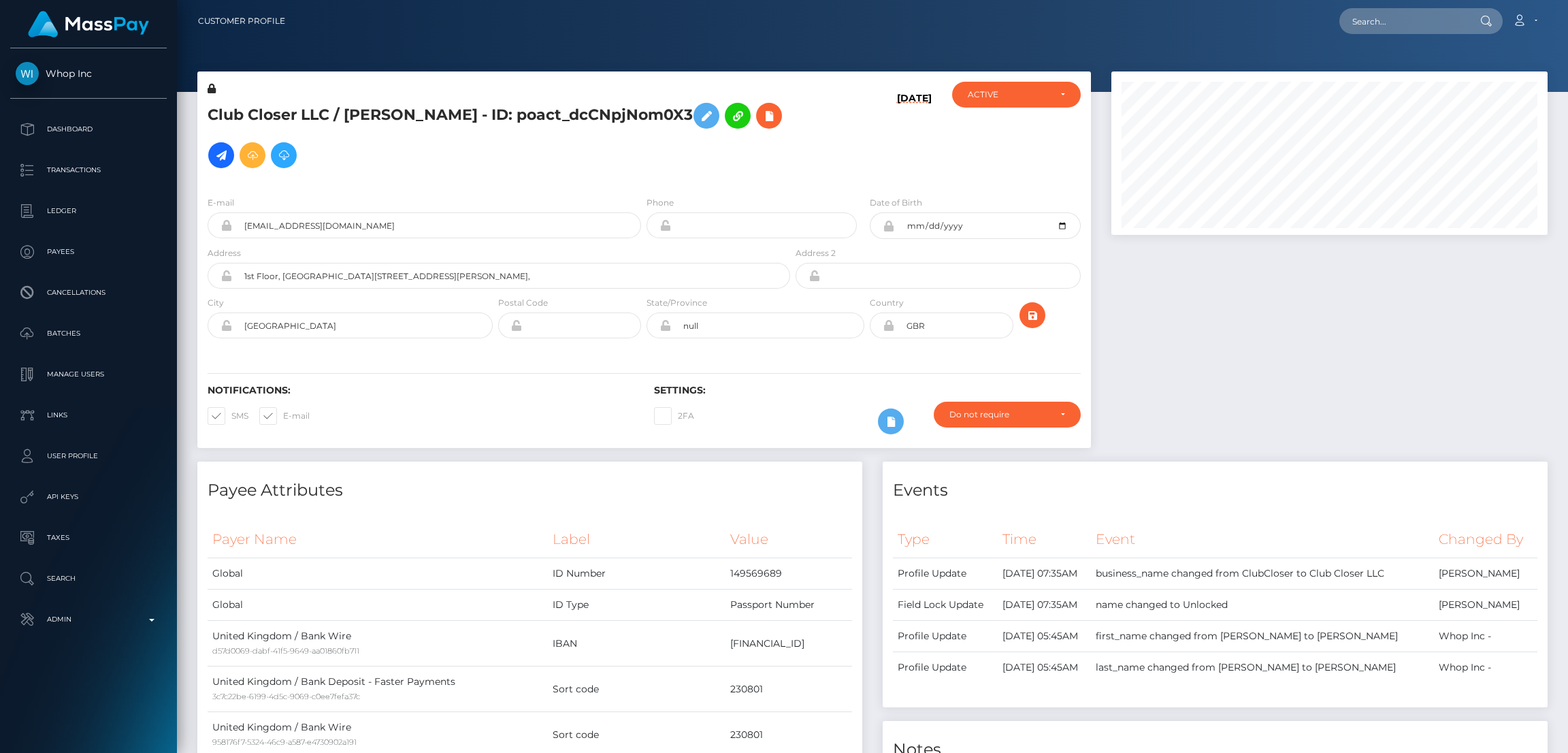
scroll to position [163, 436]
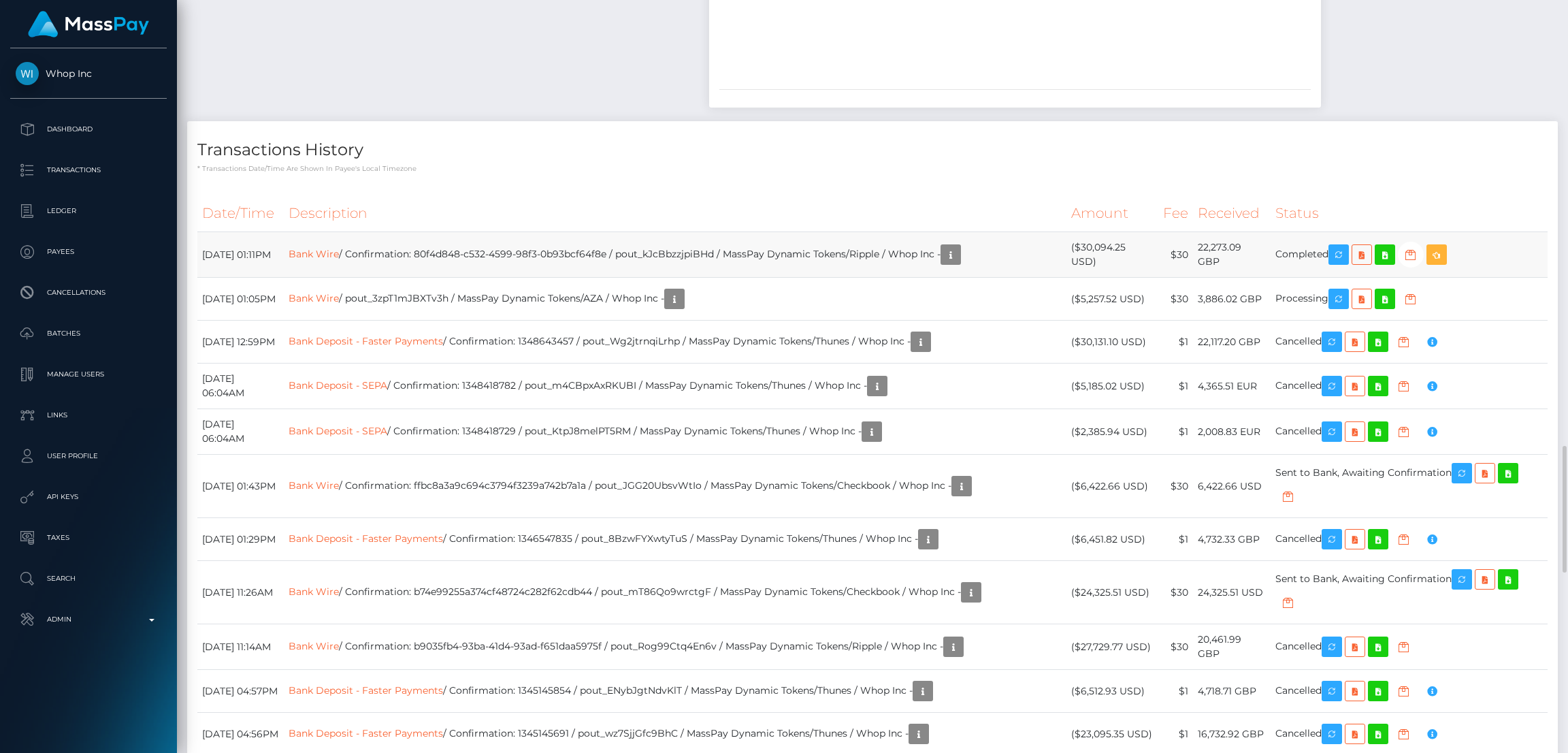
click at [854, 278] on td "Bank Wire / Confirmation: 80f4d848-c532-4599-98f3-0b93bcf64f8e / pout_kJcBbzzjp…" at bounding box center [675, 255] width 784 height 45
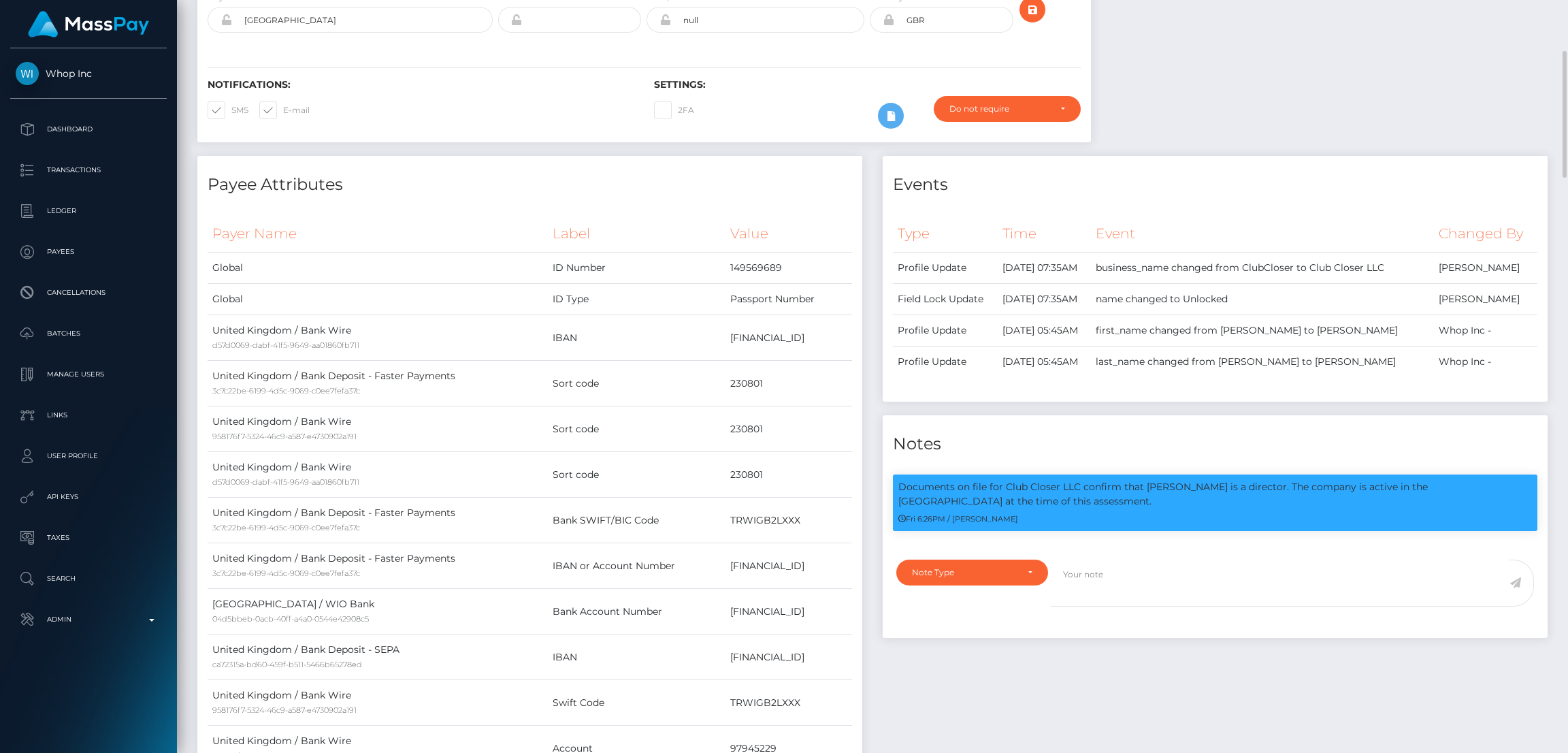
scroll to position [0, 0]
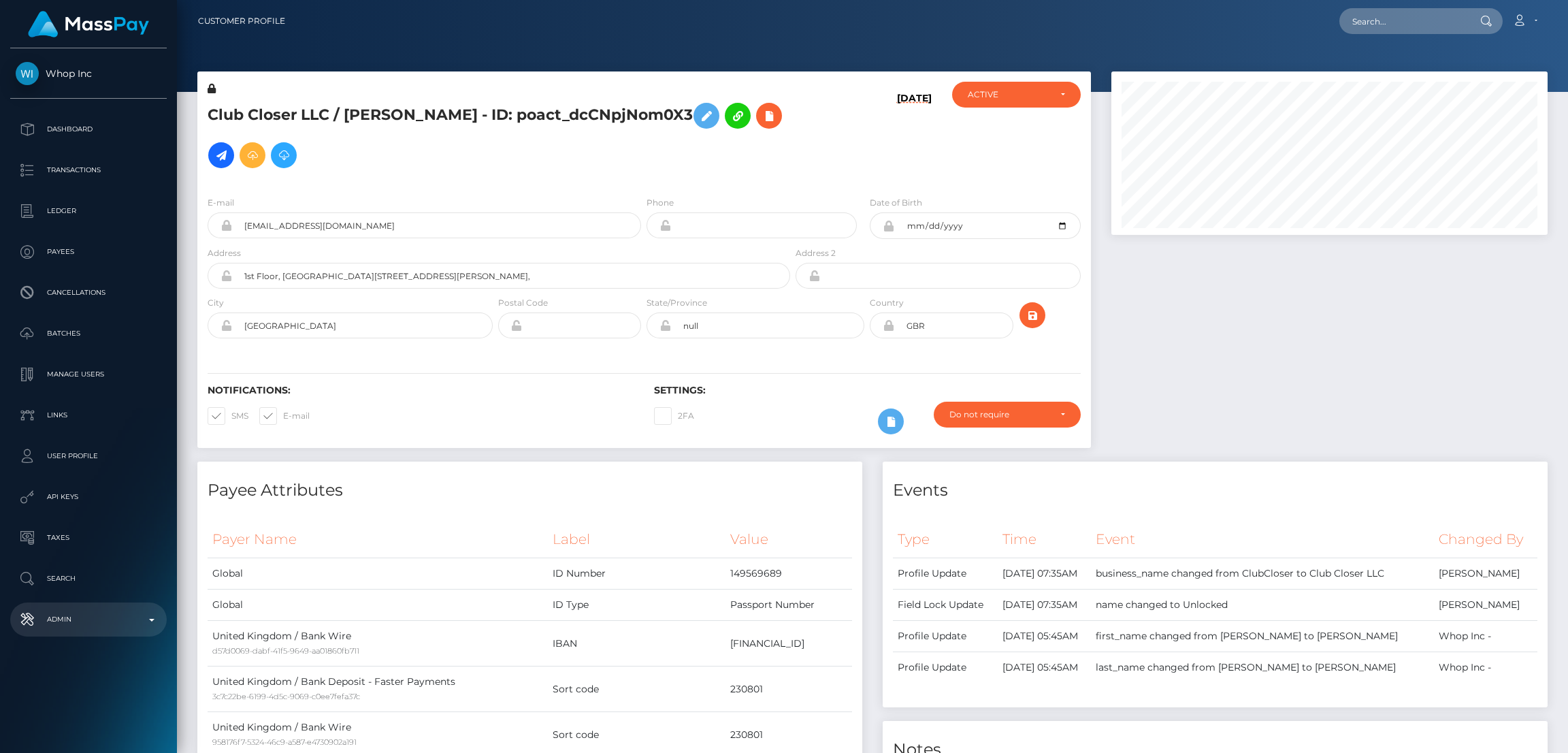
click at [117, 626] on p "Admin" at bounding box center [89, 620] width 146 height 20
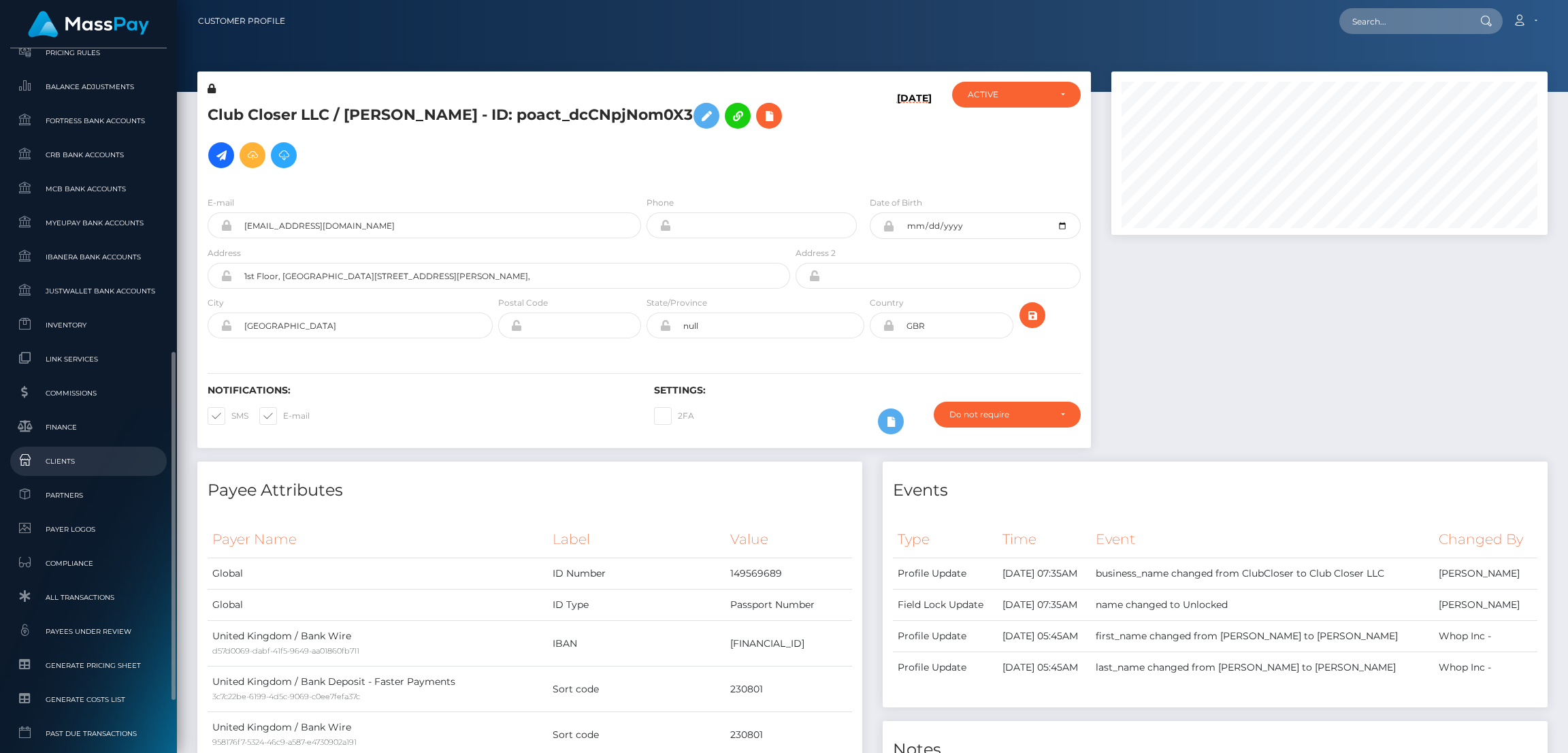
click at [116, 461] on span "Clients" at bounding box center [89, 461] width 146 height 16
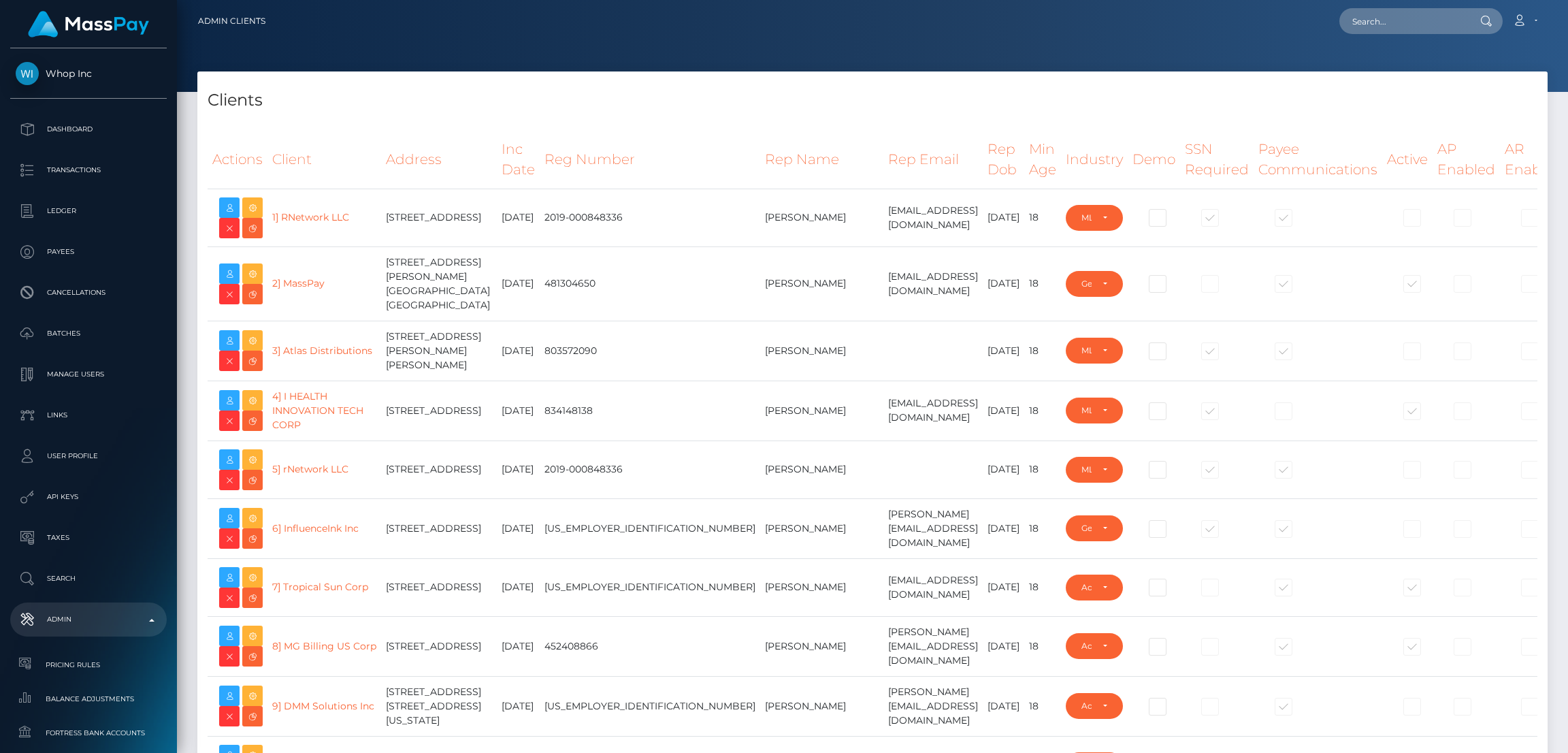
select select "223"
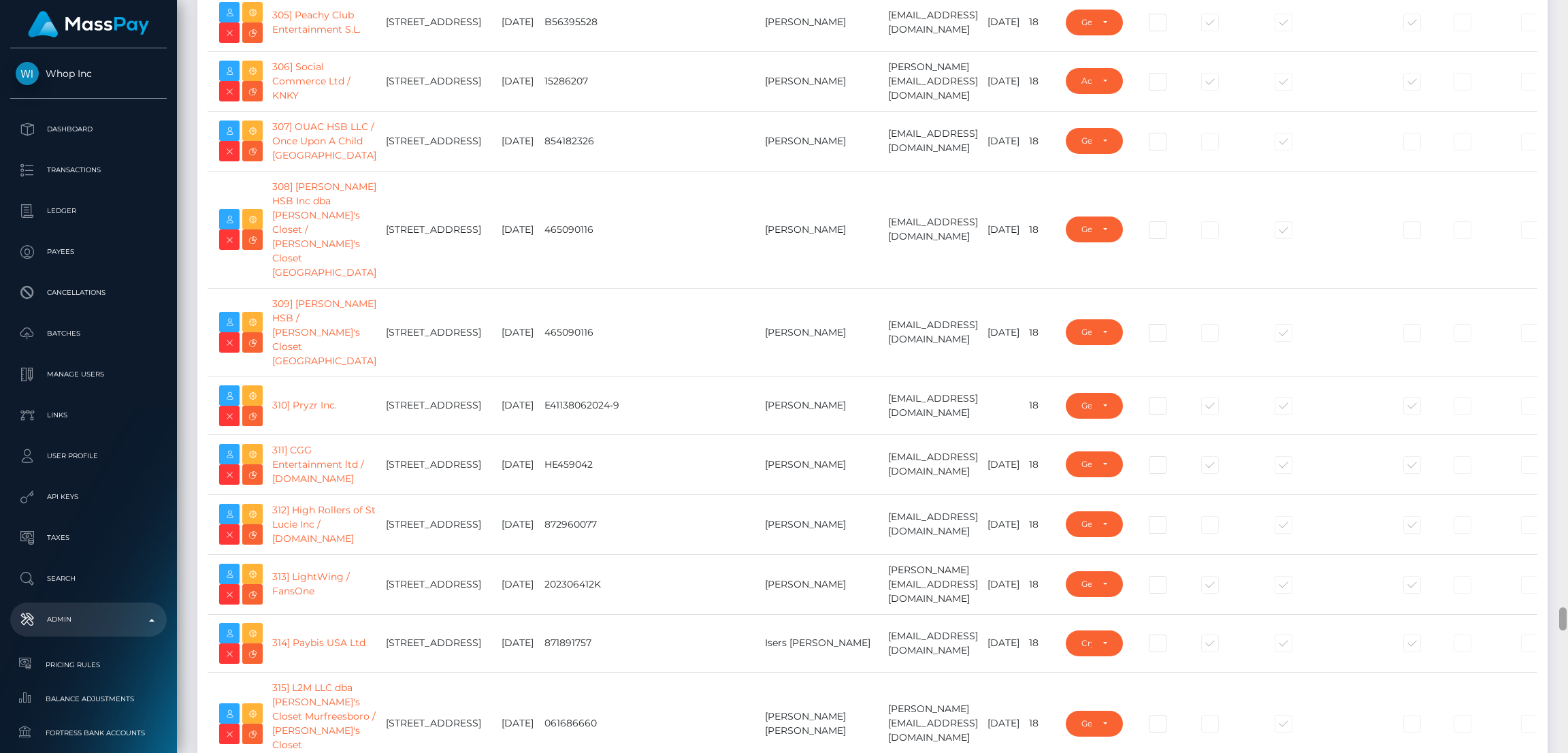
drag, startPoint x: 1563, startPoint y: 39, endPoint x: 1513, endPoint y: 590, distance: 553.3
click at [1516, 620] on div "Admin Clients Loading... Loading..." at bounding box center [873, 376] width 1391 height 753
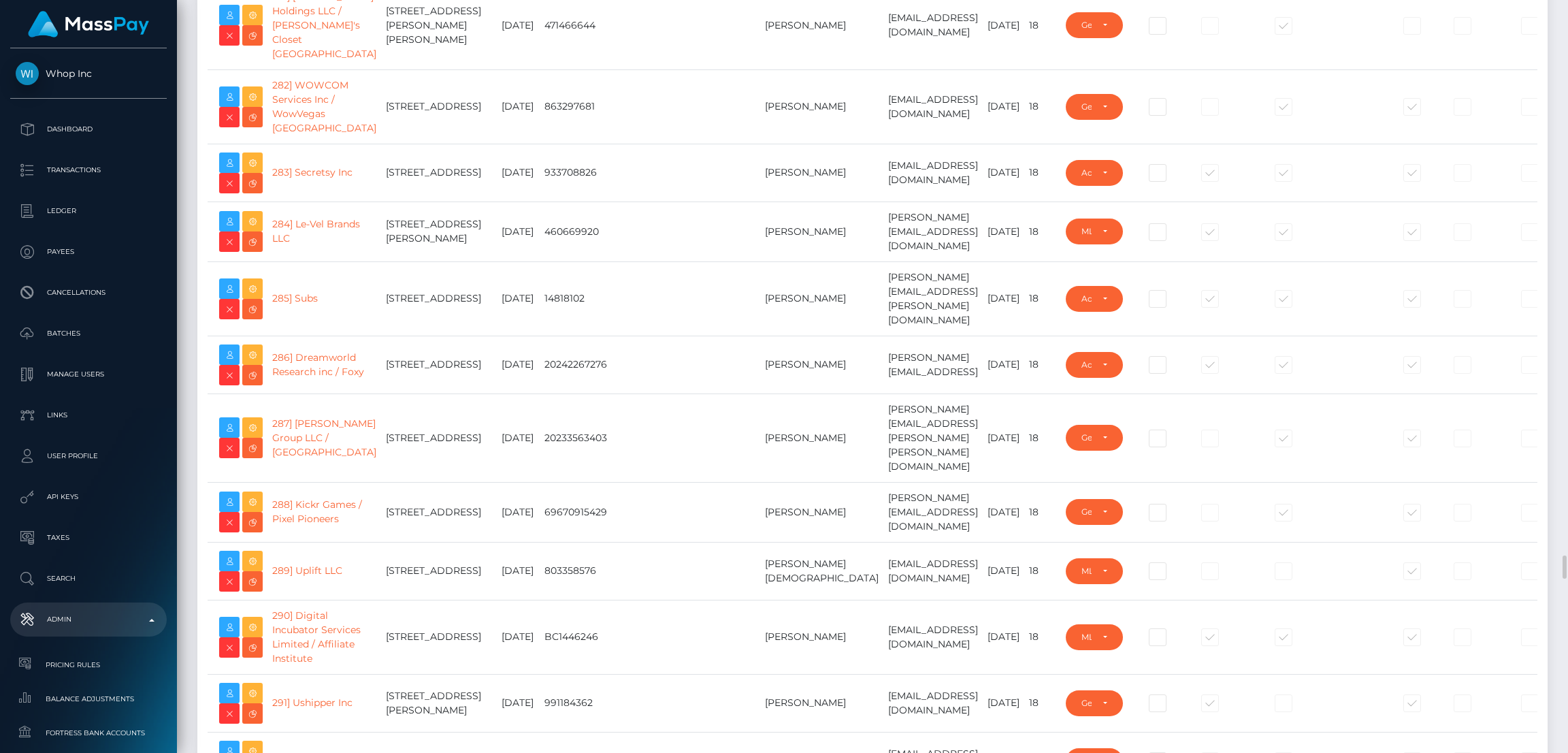
scroll to position [17421, 0]
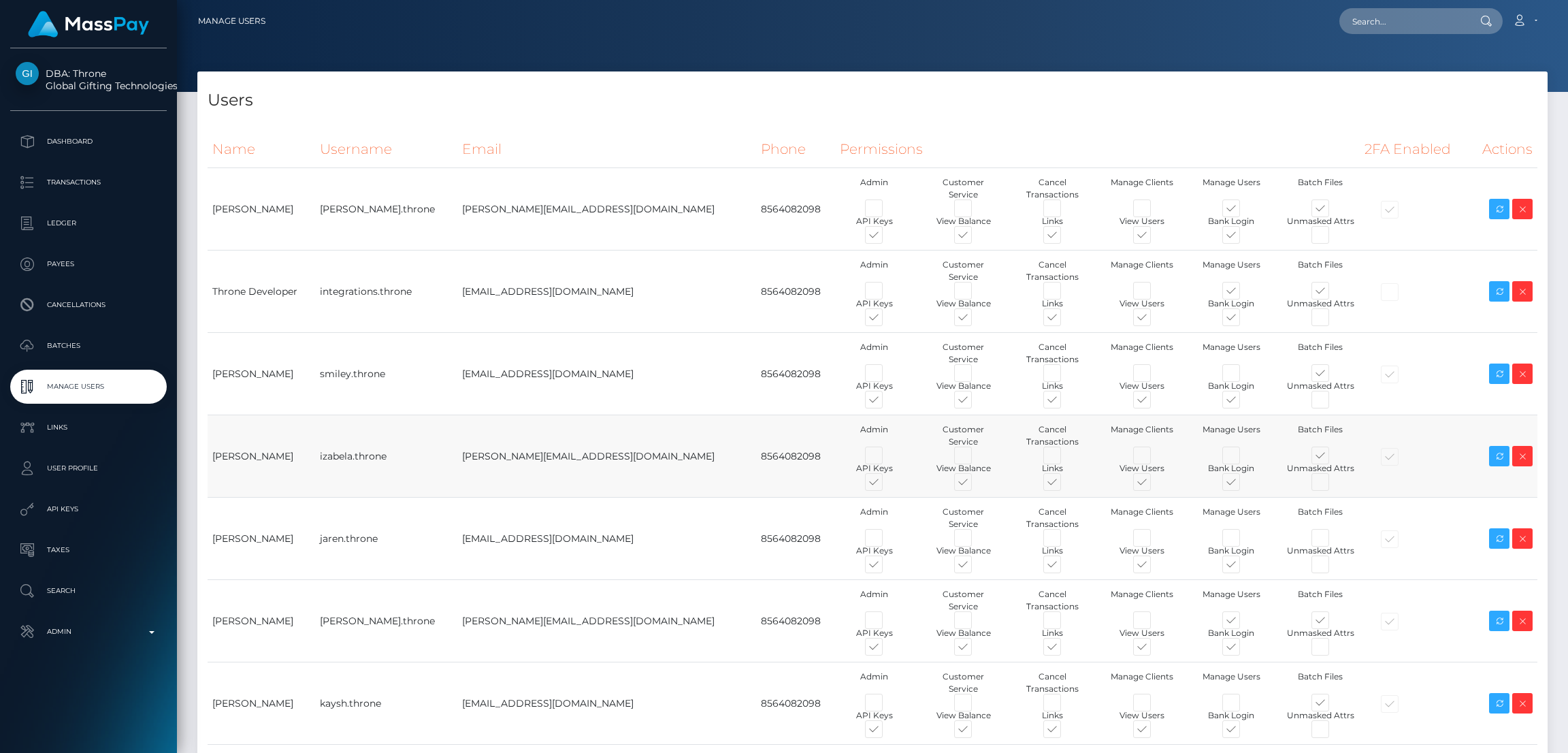
click at [1364, 458] on div at bounding box center [1414, 456] width 100 height 14
click at [560, 455] on td "[PERSON_NAME][EMAIL_ADDRESS][DOMAIN_NAME]" at bounding box center [607, 457] width 299 height 82
drag, startPoint x: 513, startPoint y: 449, endPoint x: 586, endPoint y: 463, distance: 74.3
click at [586, 463] on td "[PERSON_NAME][EMAIL_ADDRESS][DOMAIN_NAME]" at bounding box center [607, 457] width 299 height 82
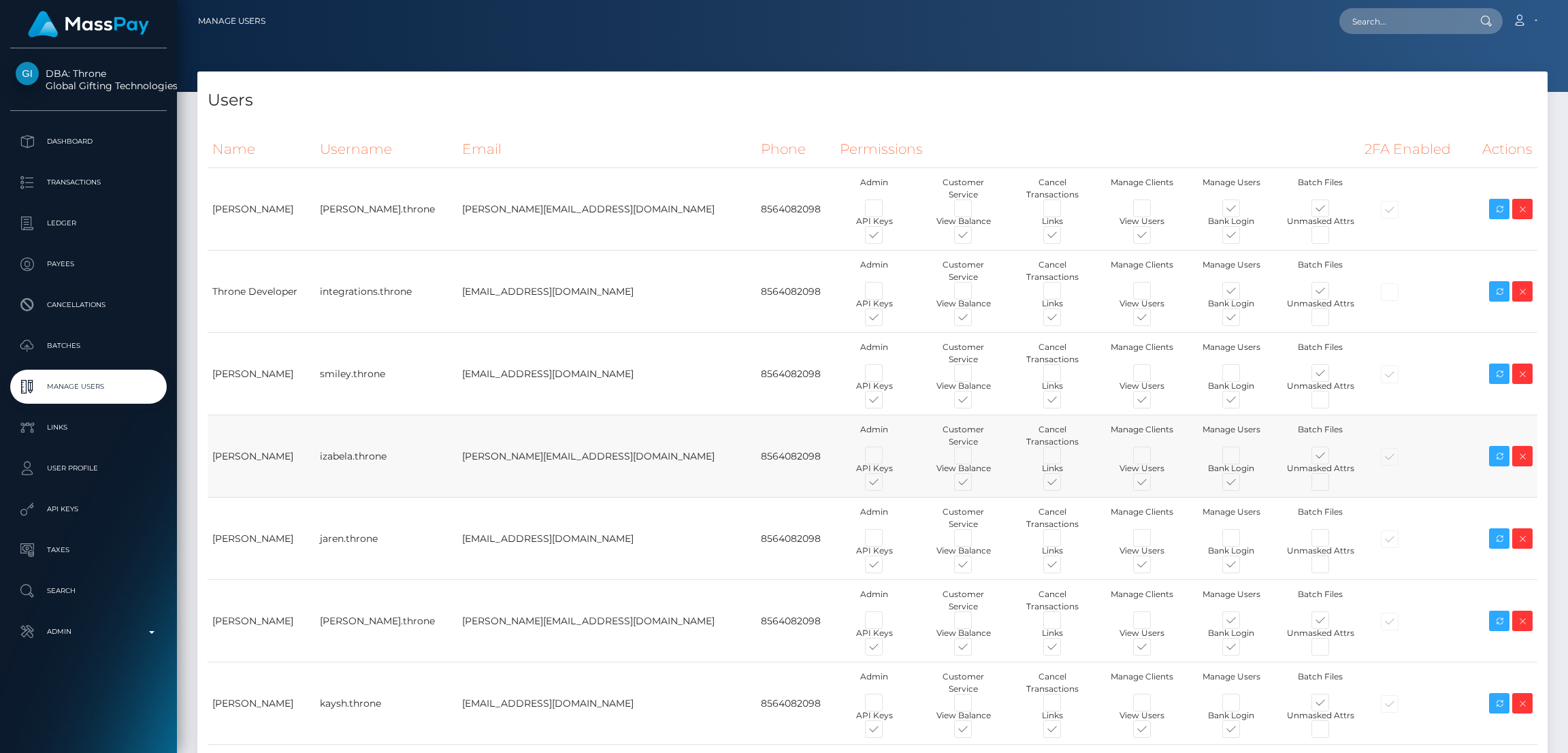
click at [541, 476] on td "[PERSON_NAME][EMAIL_ADDRESS][DOMAIN_NAME]" at bounding box center [607, 457] width 299 height 82
drag, startPoint x: 211, startPoint y: 454, endPoint x: 711, endPoint y: 458, distance: 500.0
click at [711, 458] on tr "Izabela Mazurek izabela.throne izabela@throne.com 8564082098 Admin Customer Ser…" at bounding box center [872, 457] width 1330 height 82
copy tr "Izabela Mazurek izabela.throne izabela@throne.com 8564082098"
click at [576, 475] on td "izabela@throne.com" at bounding box center [607, 457] width 299 height 82
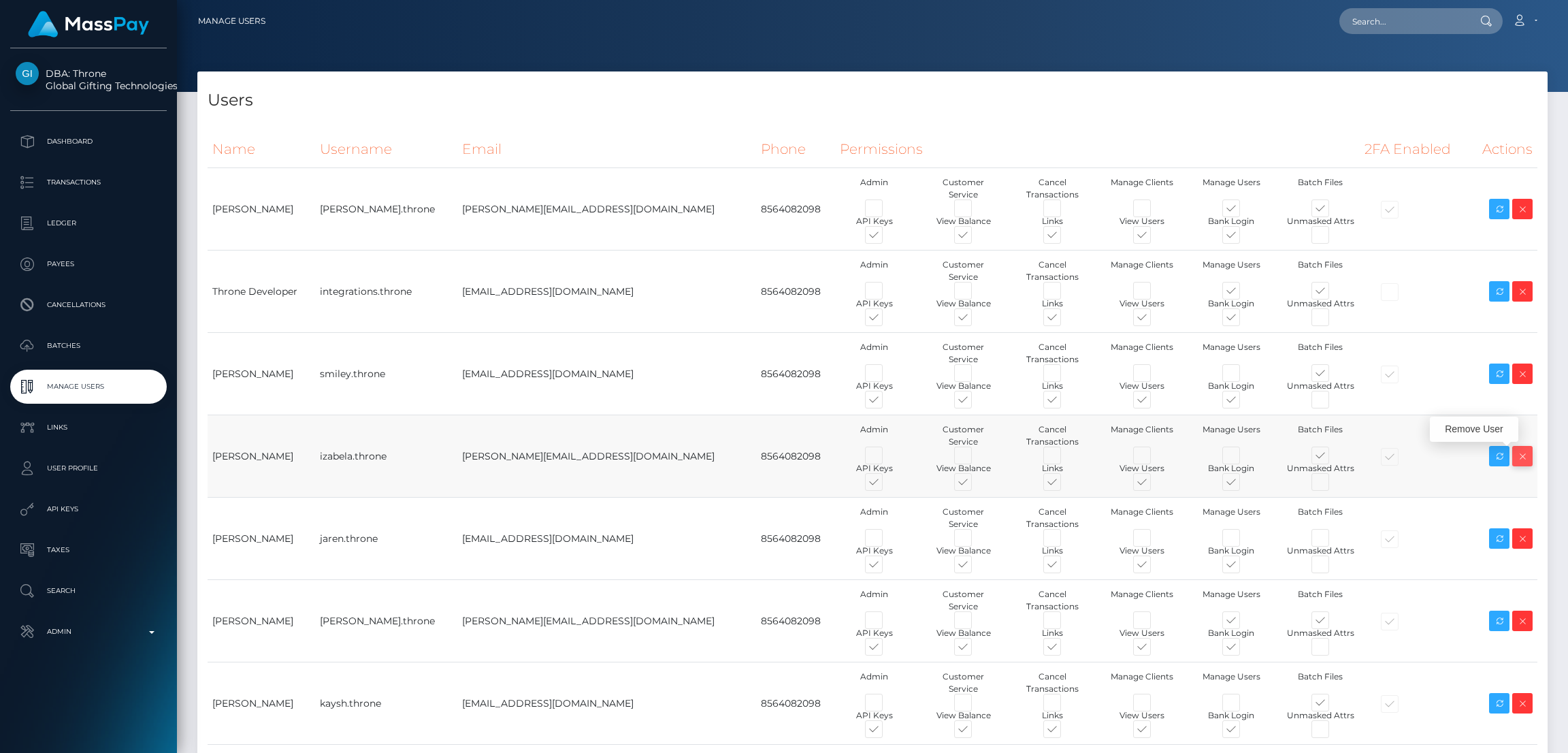
click at [1525, 458] on icon at bounding box center [1522, 457] width 16 height 17
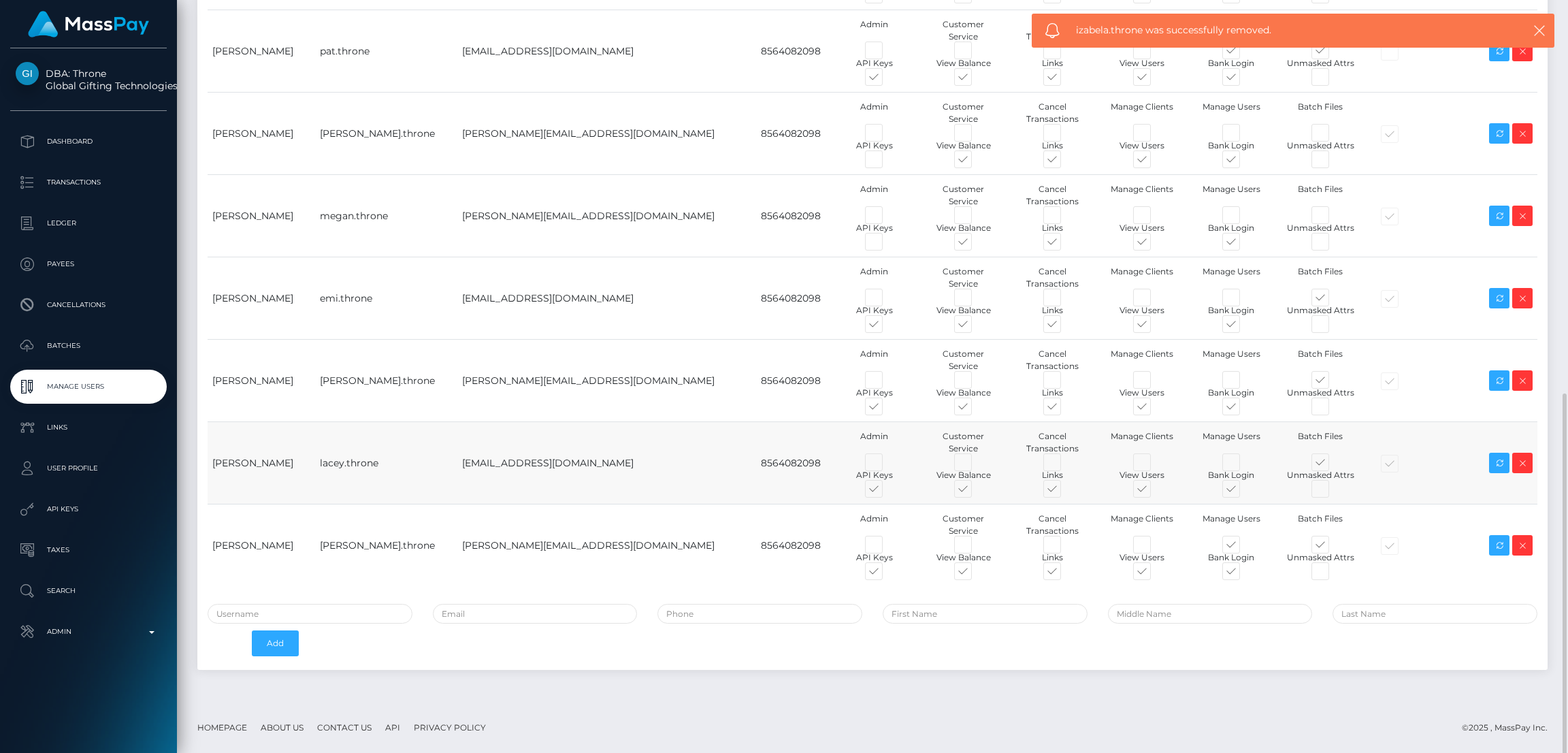
scroll to position [818, 0]
click at [330, 614] on input "text" at bounding box center [310, 614] width 205 height 20
paste input "izabela.throne"
type input "izabela.throne2"
click at [972, 623] on input "text" at bounding box center [985, 614] width 205 height 20
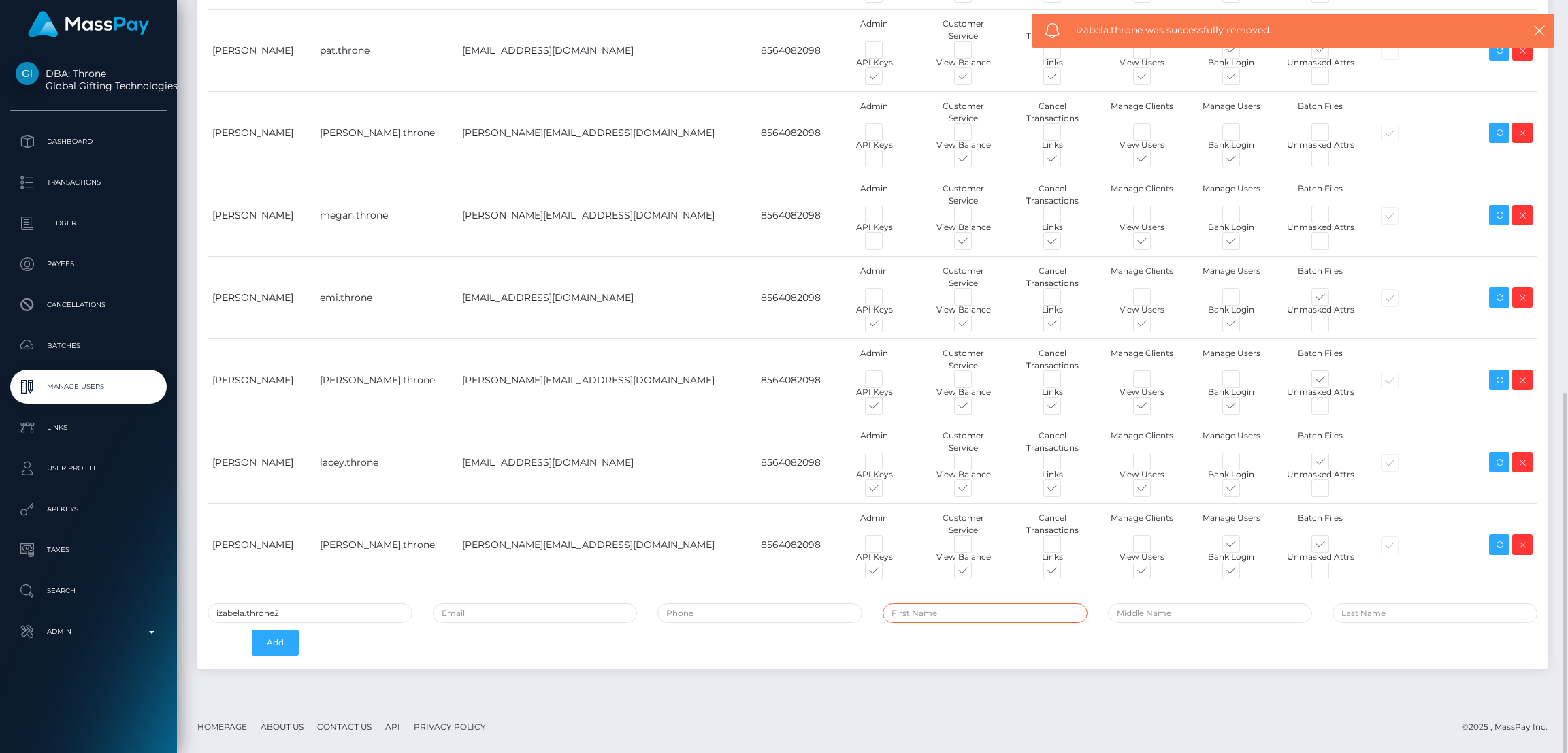
paste input "[PERSON_NAME]"
click at [954, 617] on input "[PERSON_NAME]" at bounding box center [985, 614] width 205 height 20
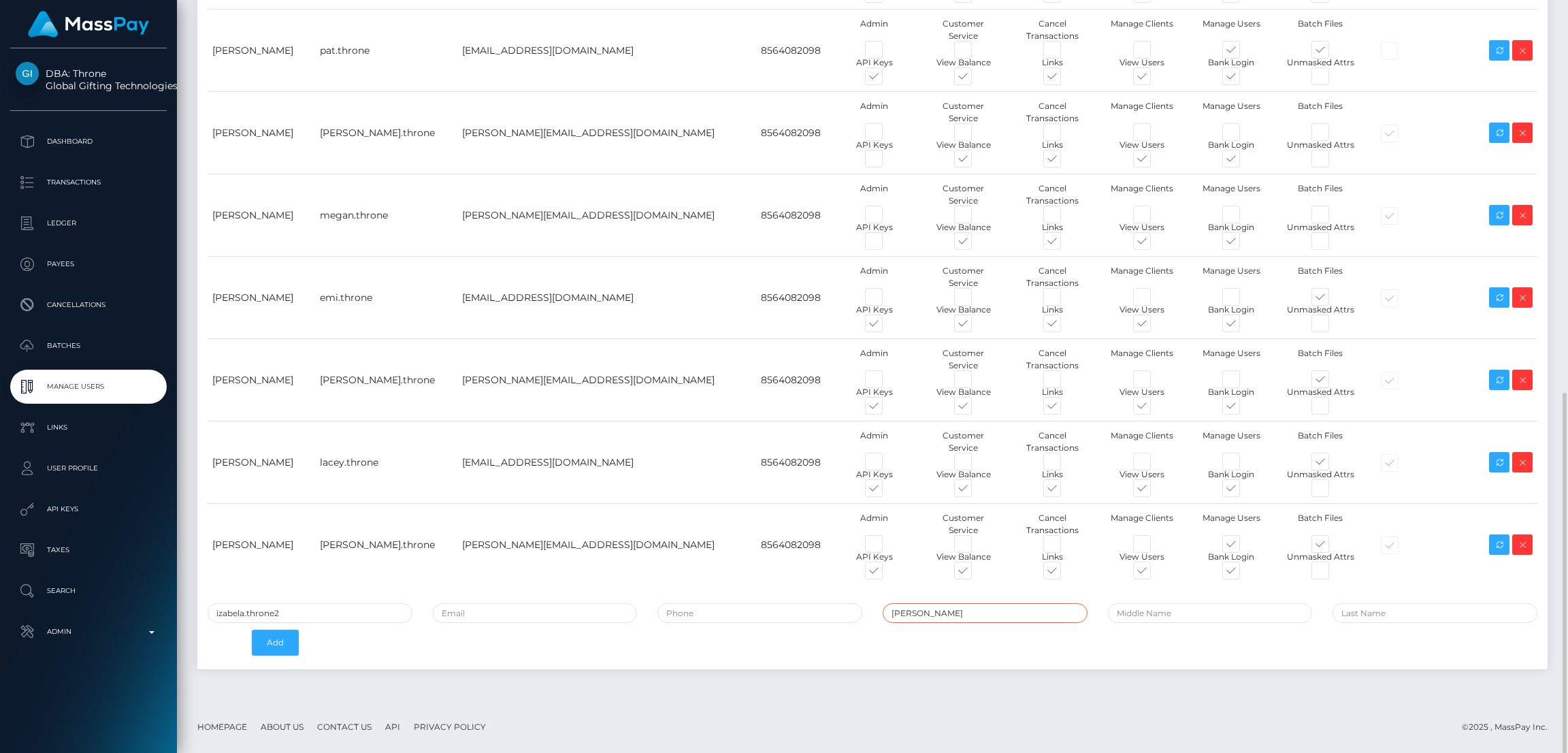
click at [945, 614] on input "[PERSON_NAME]" at bounding box center [985, 614] width 205 height 20
type input "Izabela"
click at [1389, 618] on input "text" at bounding box center [1435, 614] width 205 height 20
paste input "[PERSON_NAME]"
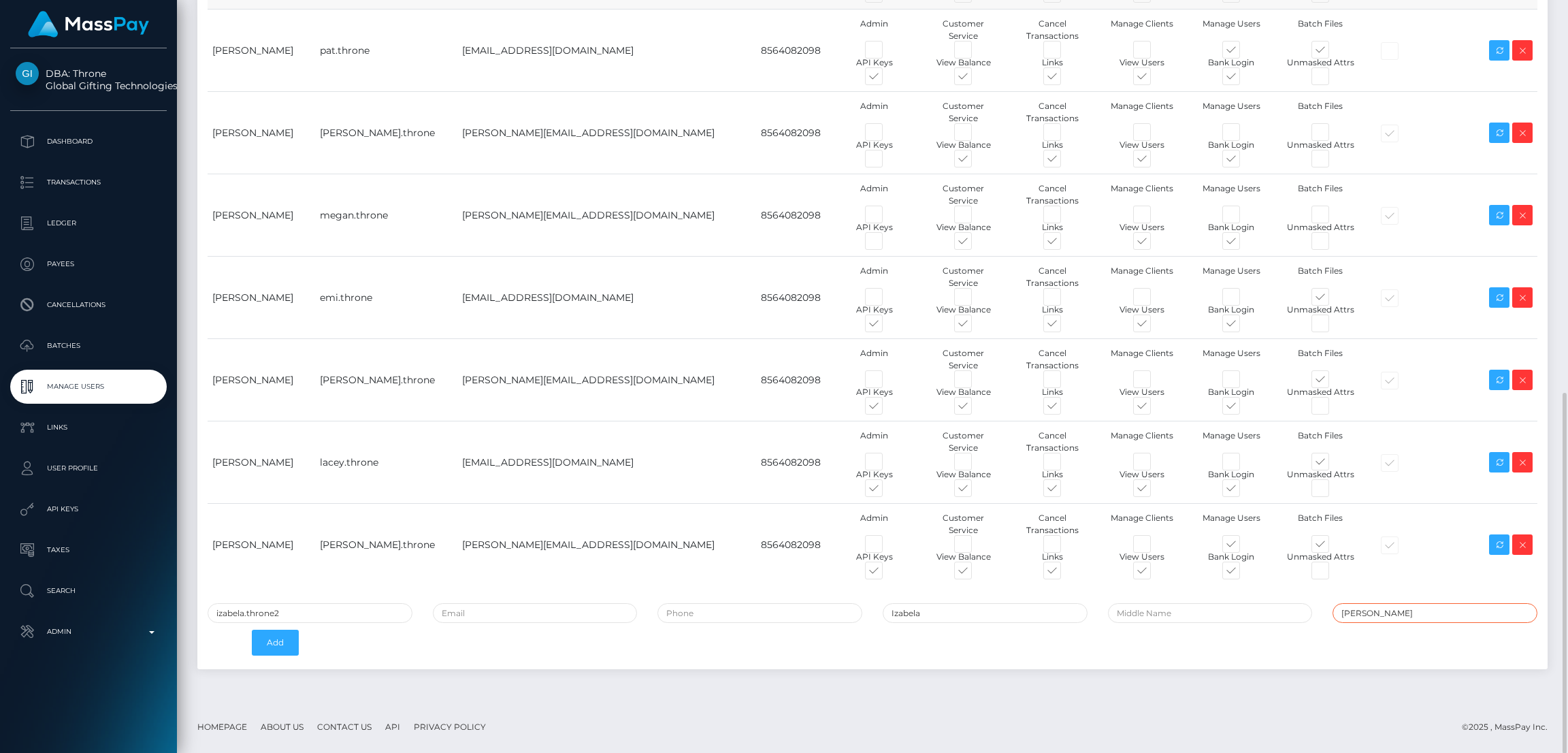
type input "[PERSON_NAME]"
drag, startPoint x: 533, startPoint y: 622, endPoint x: 579, endPoint y: 585, distance: 59.0
click at [534, 622] on input "email" at bounding box center [535, 614] width 205 height 20
paste input "[PERSON_NAME][EMAIL_ADDRESS][DOMAIN_NAME]"
type input "[PERSON_NAME][EMAIL_ADDRESS][DOMAIN_NAME]"
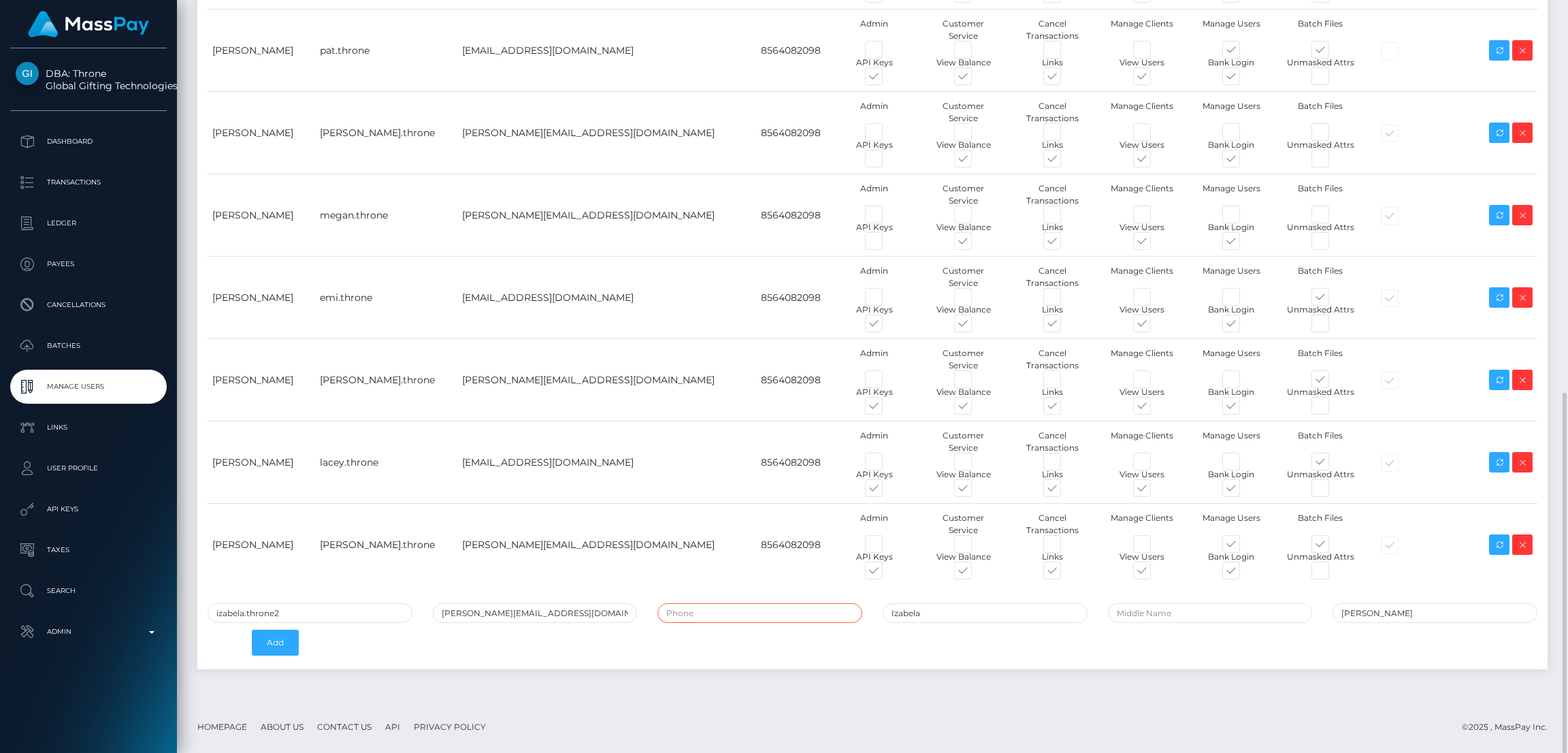
click at [766, 610] on input "tel" at bounding box center [760, 614] width 205 height 20
paste input "8564082098"
type input "8564082098"
click at [267, 646] on button "Add" at bounding box center [275, 642] width 47 height 26
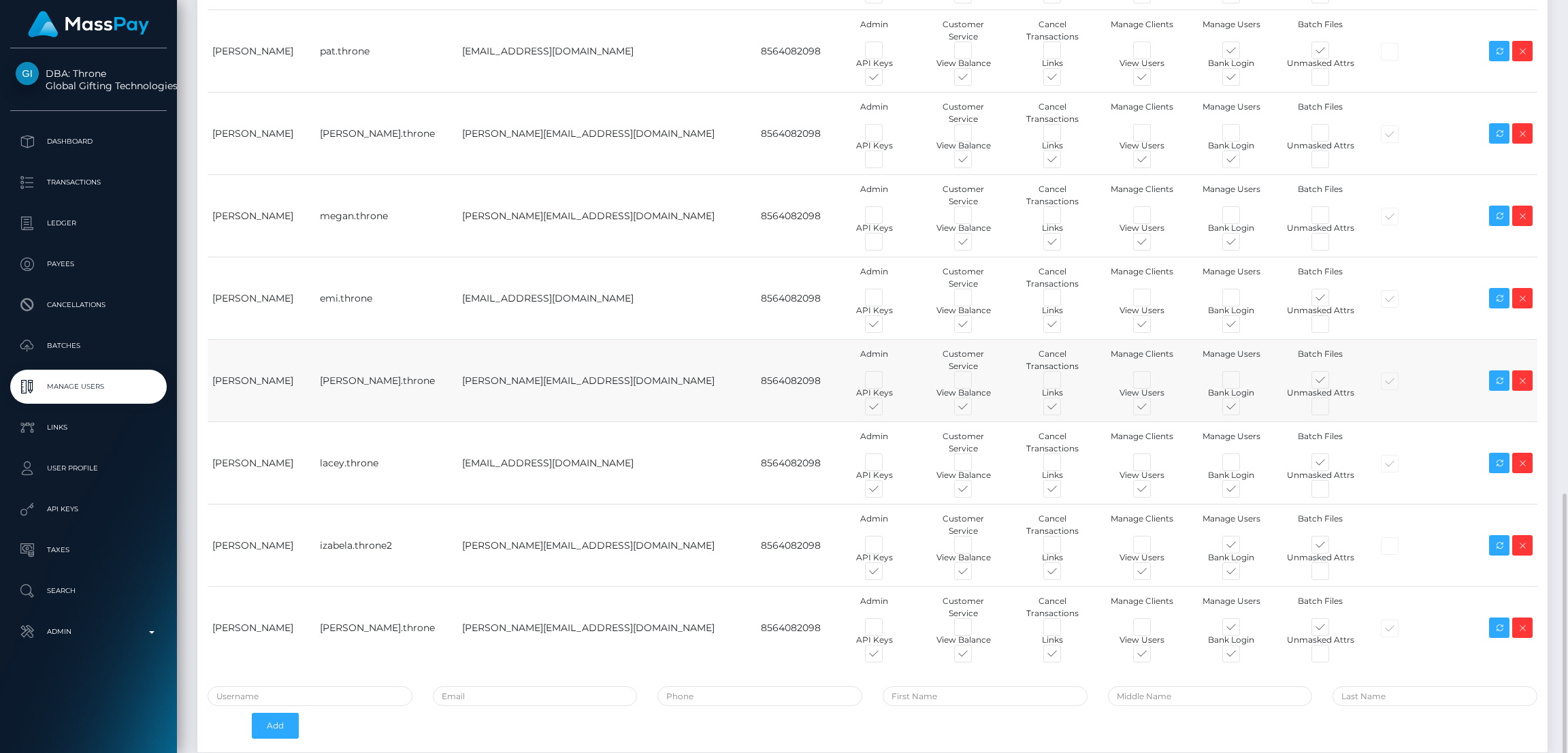
scroll to position [900, 0]
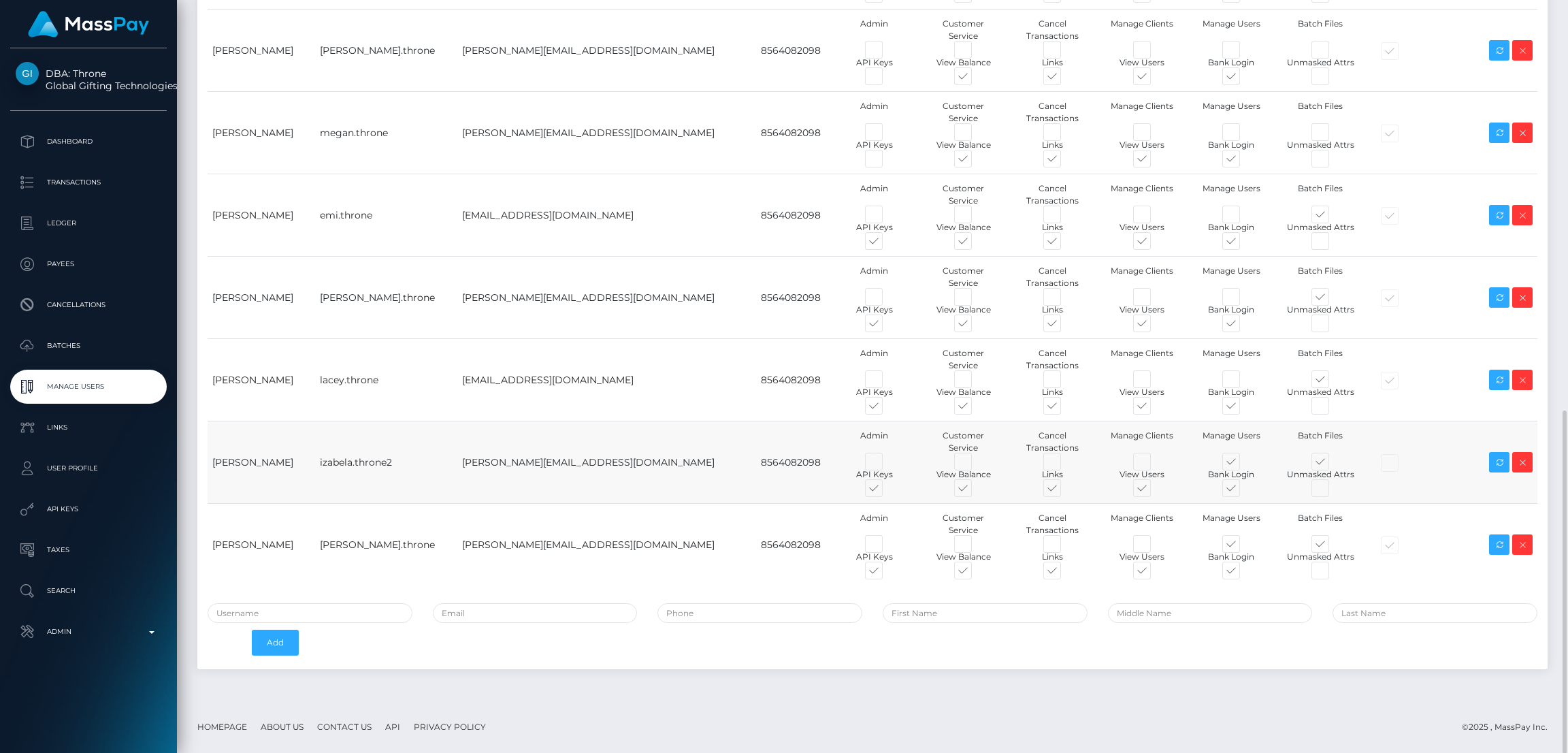
click at [1243, 464] on span at bounding box center [1243, 464] width 0 height 0
click at [1243, 464] on input "checkbox" at bounding box center [1248, 468] width 9 height 9
checkbox input "false"
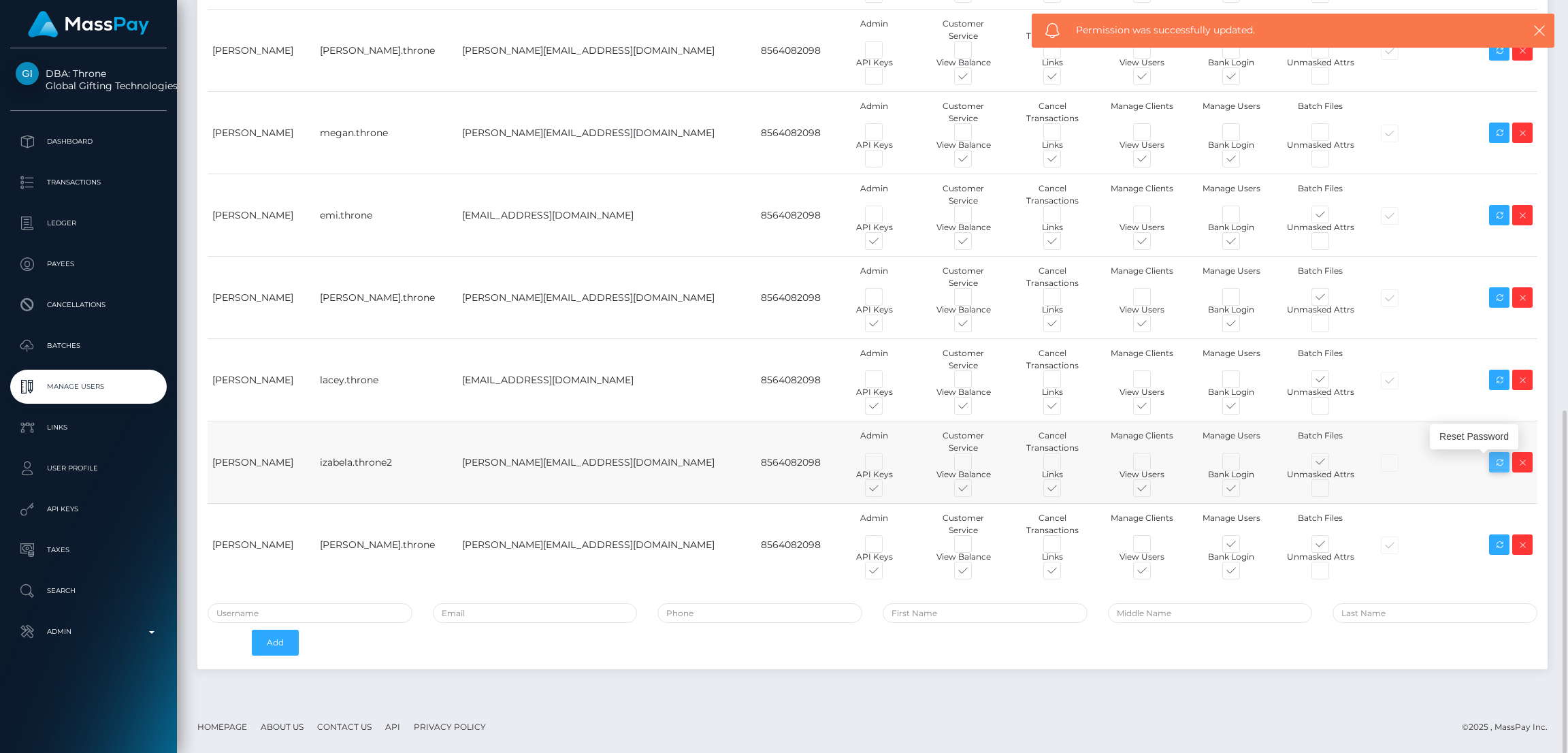
click at [1494, 467] on icon at bounding box center [1498, 463] width 16 height 17
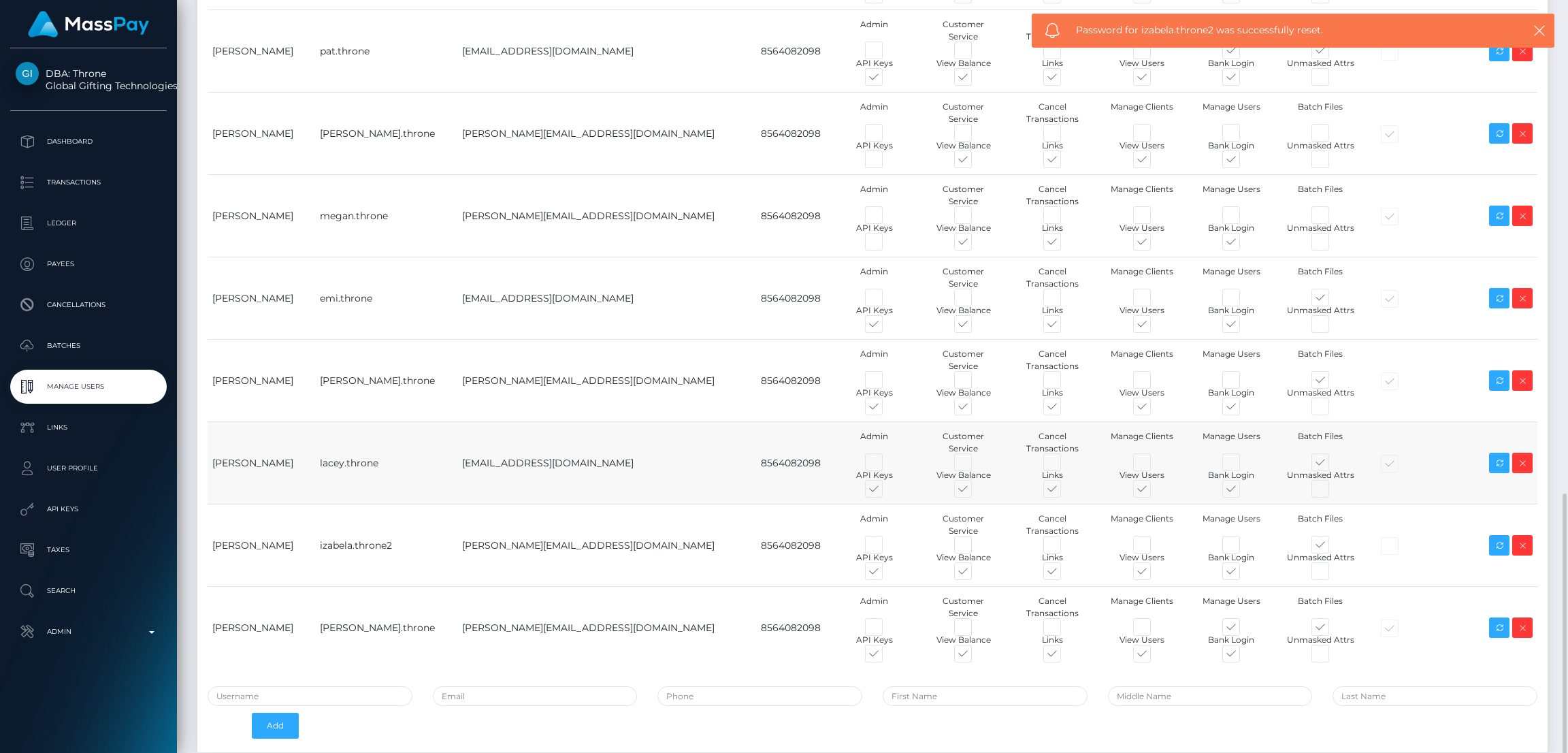
scroll to position [900, 0]
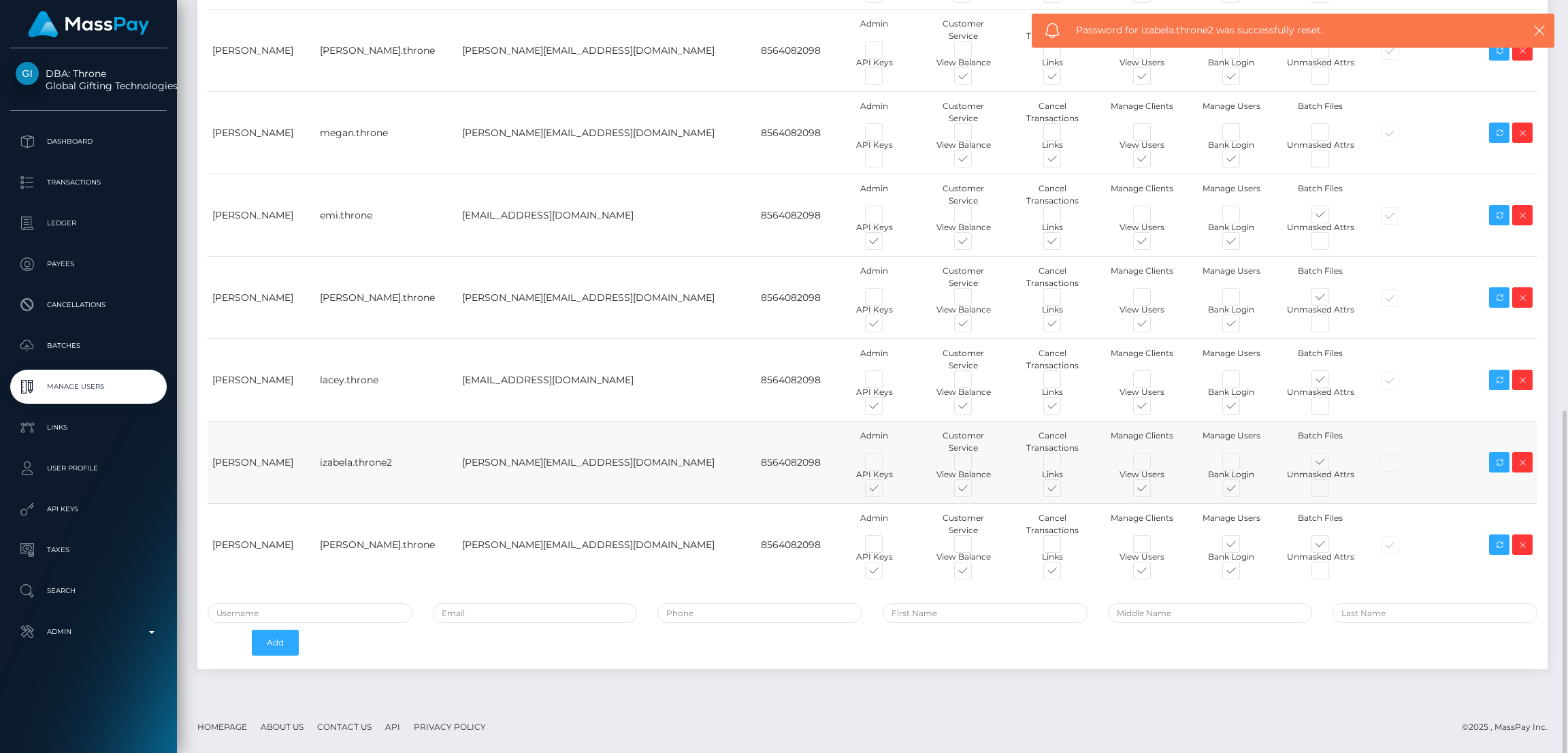
click at [391, 469] on td "izabela.throne2" at bounding box center [387, 463] width 143 height 82
copy tr "izabela.throne2"
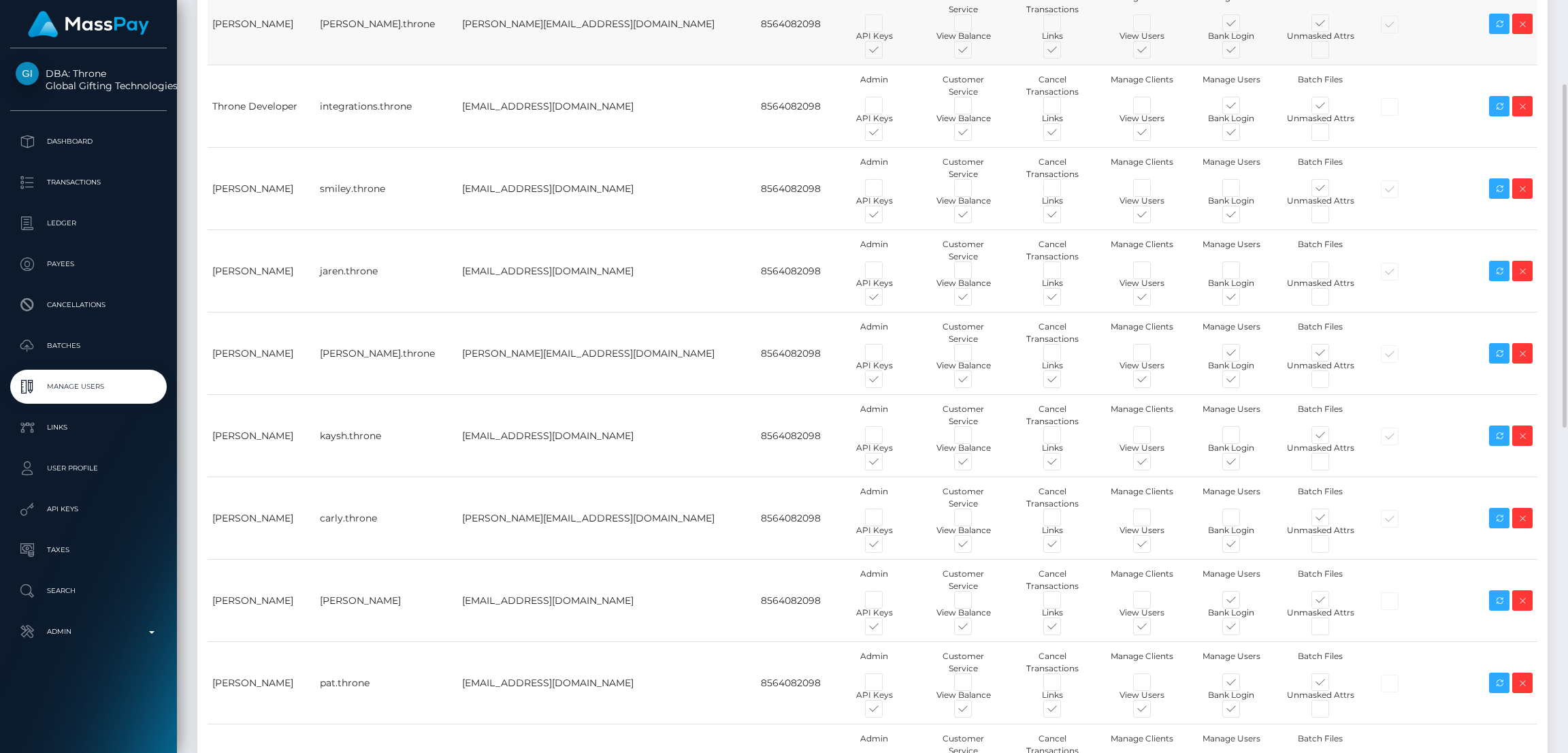
scroll to position [0, 0]
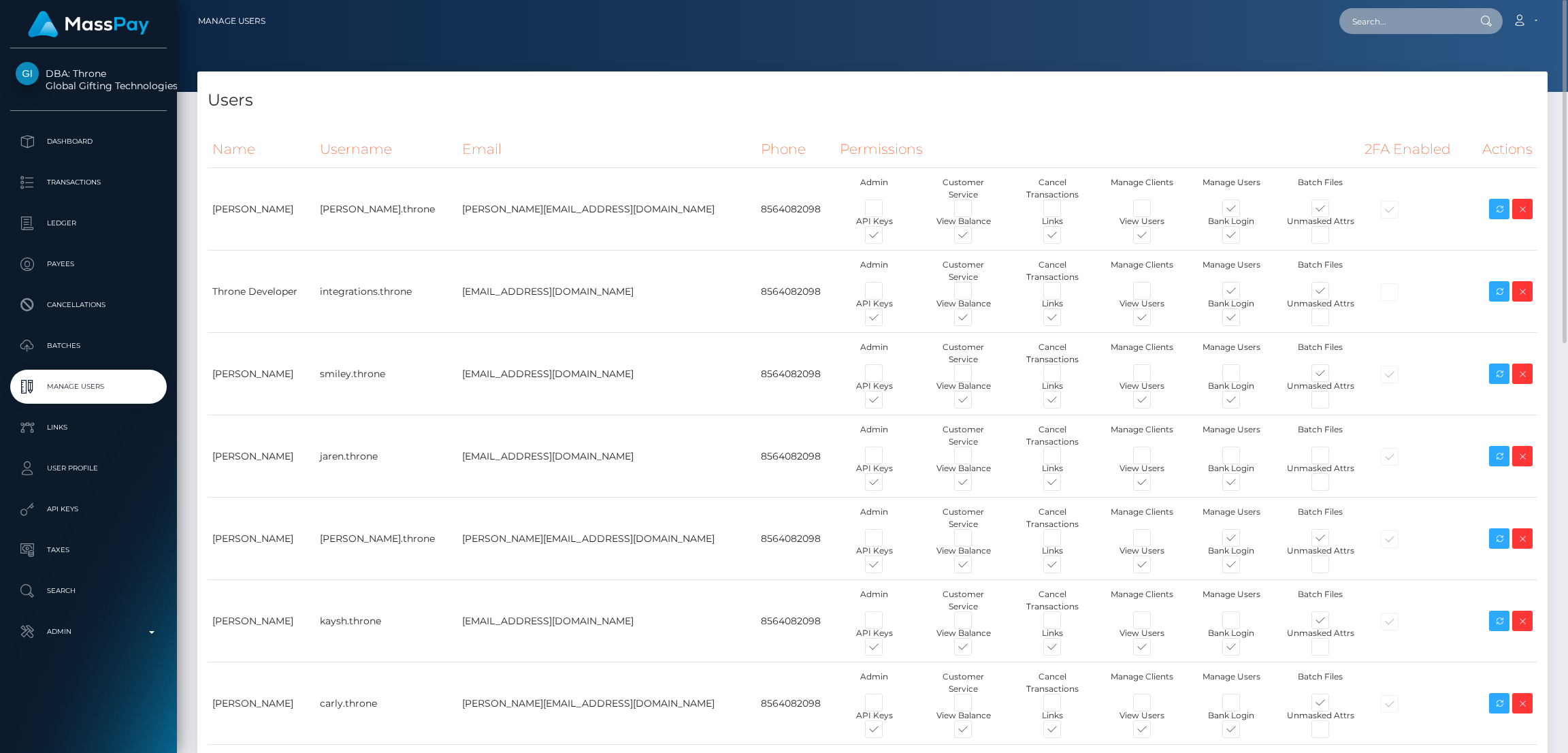
click at [1402, 26] on input "text" at bounding box center [1403, 21] width 128 height 26
paste input "iamarielanne@gmail.com"
type input "iamarielanne@gmail.com"
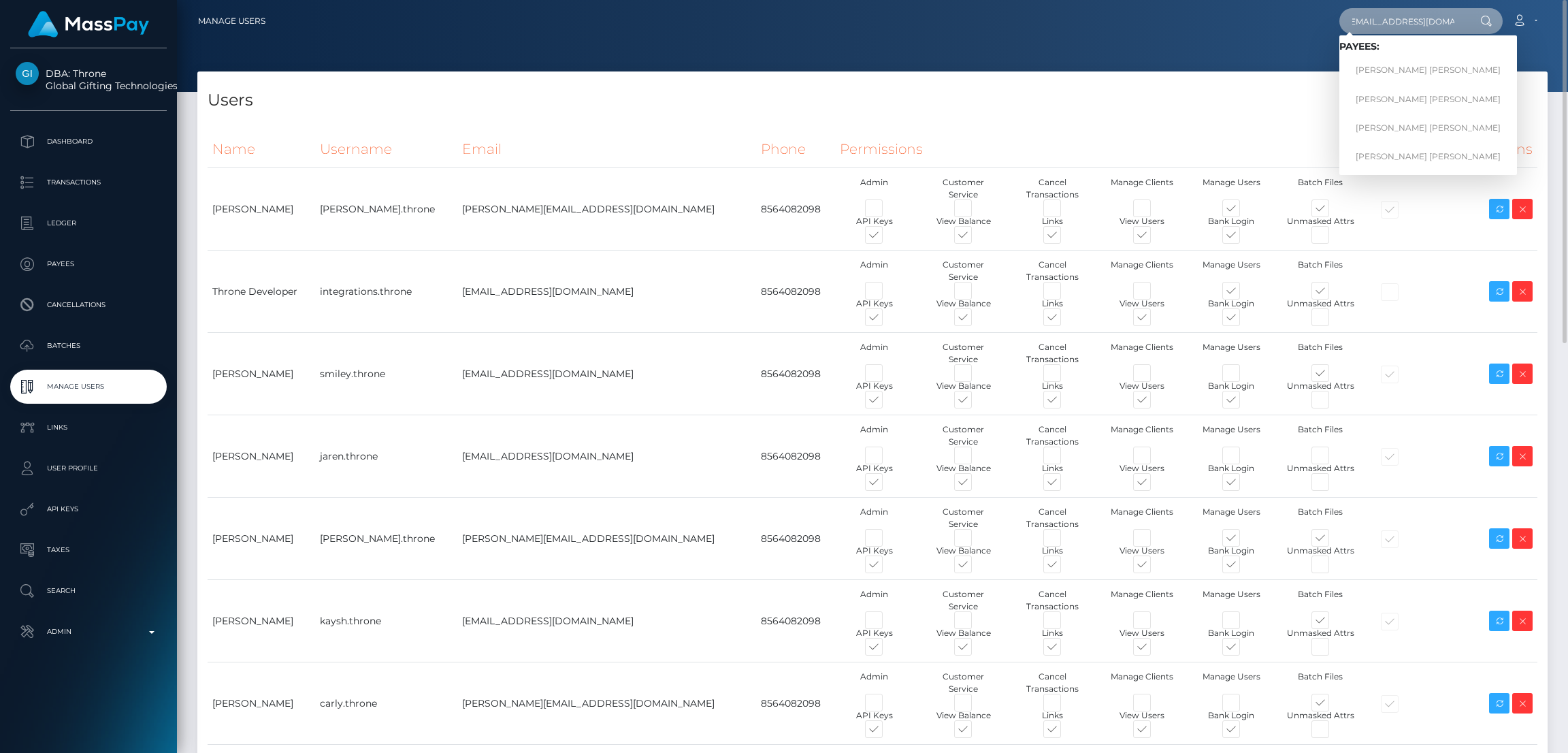
scroll to position [0, 0]
click at [1389, 157] on link "Mark Joe Varga Melendrez" at bounding box center [1428, 156] width 178 height 25
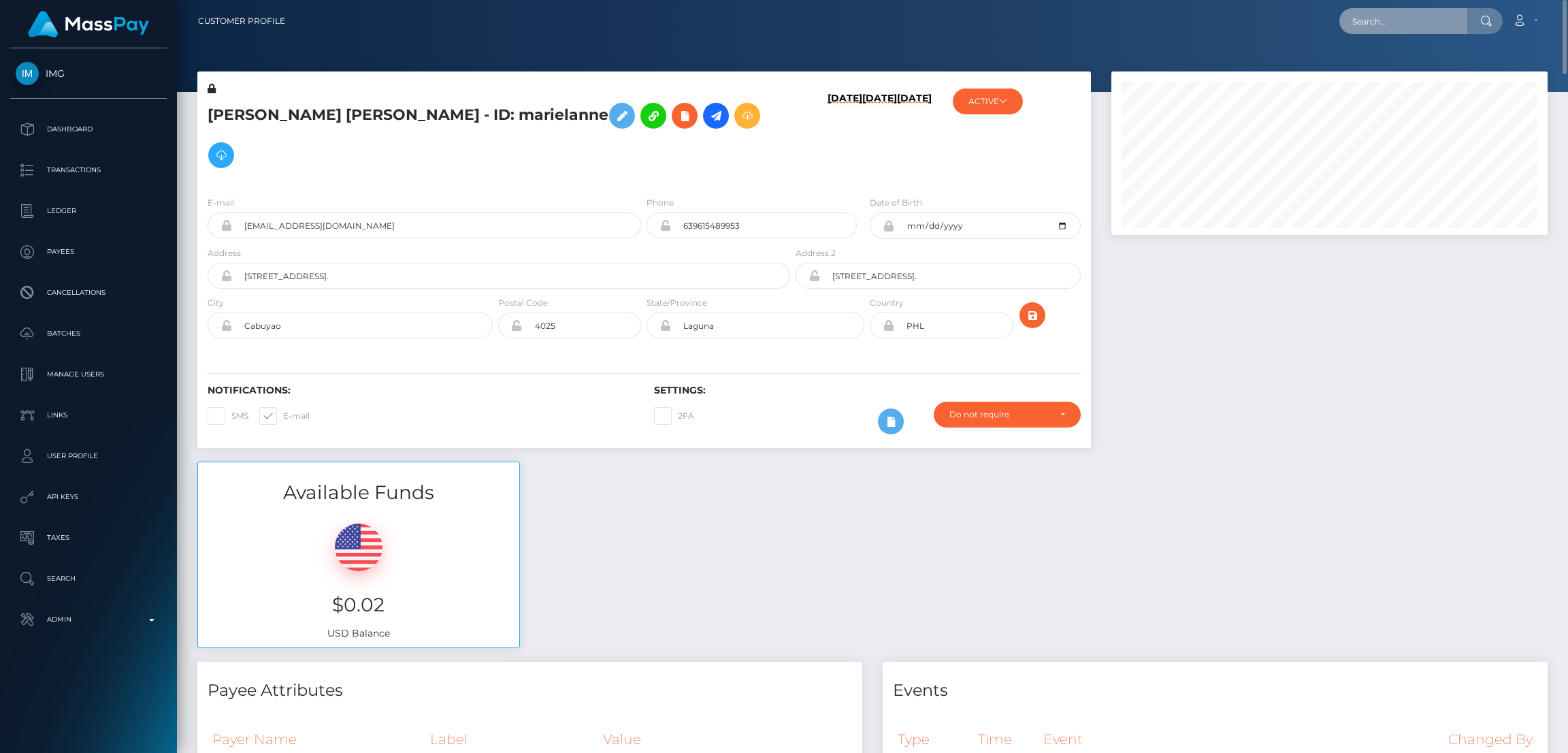
click at [1385, 20] on input "text" at bounding box center [1403, 21] width 128 height 26
paste input "c8ba965b-2ab1-43c1-8fc5-5c85efa740ac"
type input "c8ba965b-2ab1-43c1-8fc5-5c85efa740ac"
click at [1357, 70] on link "HARLEM NEVAEHA BROWN" at bounding box center [1410, 71] width 143 height 25
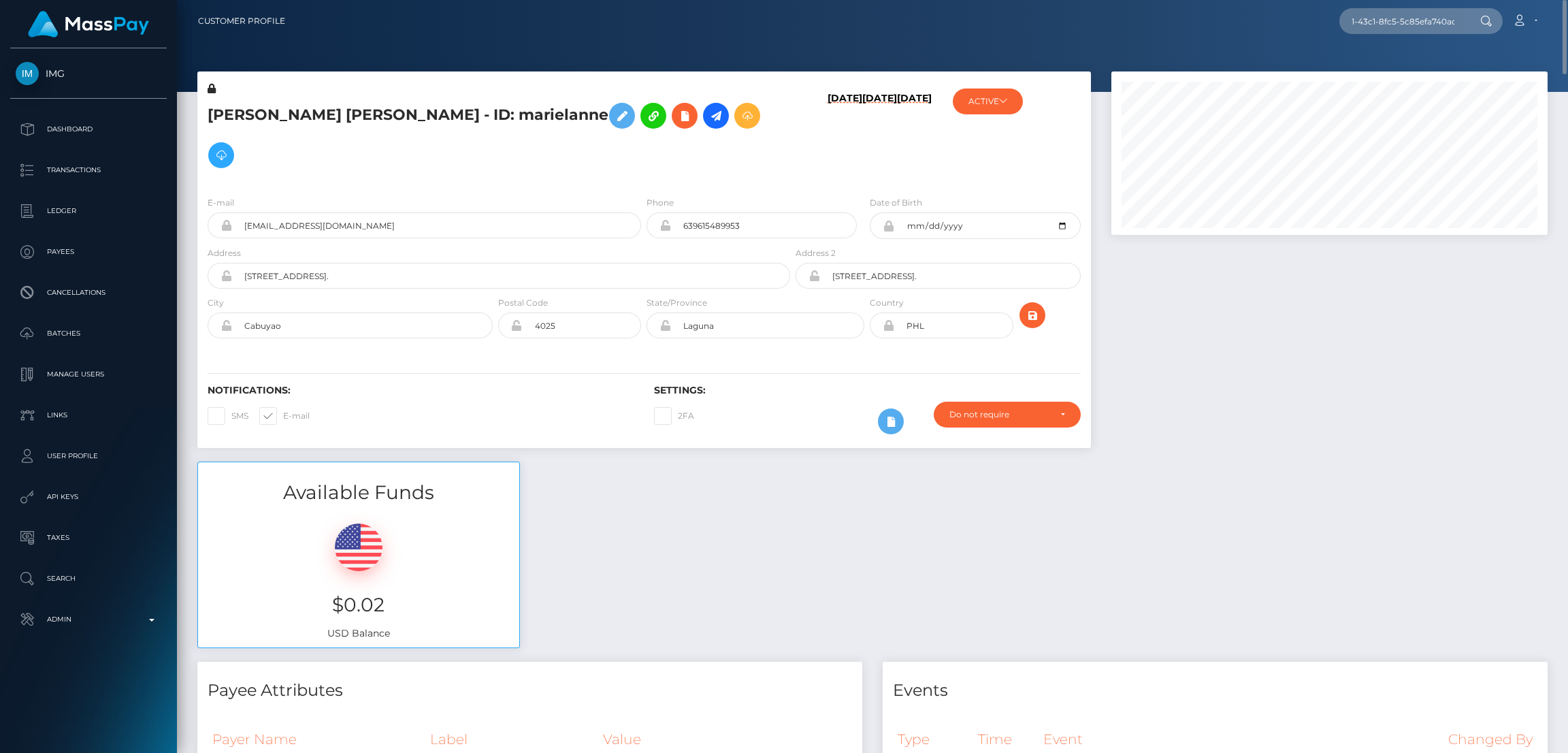
scroll to position [0, 0]
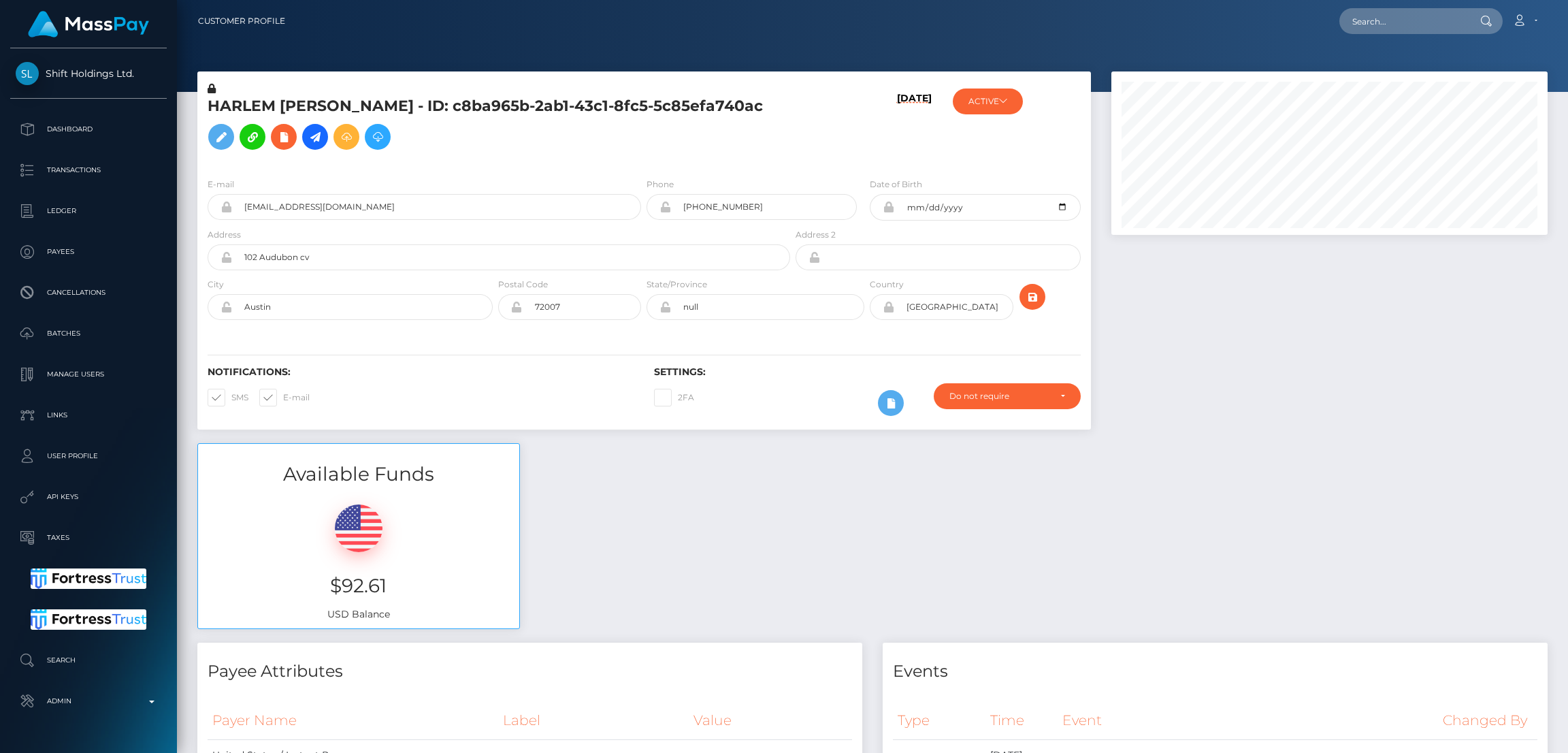
scroll to position [163, 436]
click at [1350, 31] on input "text" at bounding box center [1403, 21] width 128 height 26
paste input "361439191315259392"
type input "361439191315259392"
click at [1408, 76] on link "MAXINE KIRSTEN MAGTOTO" at bounding box center [1393, 71] width 109 height 25
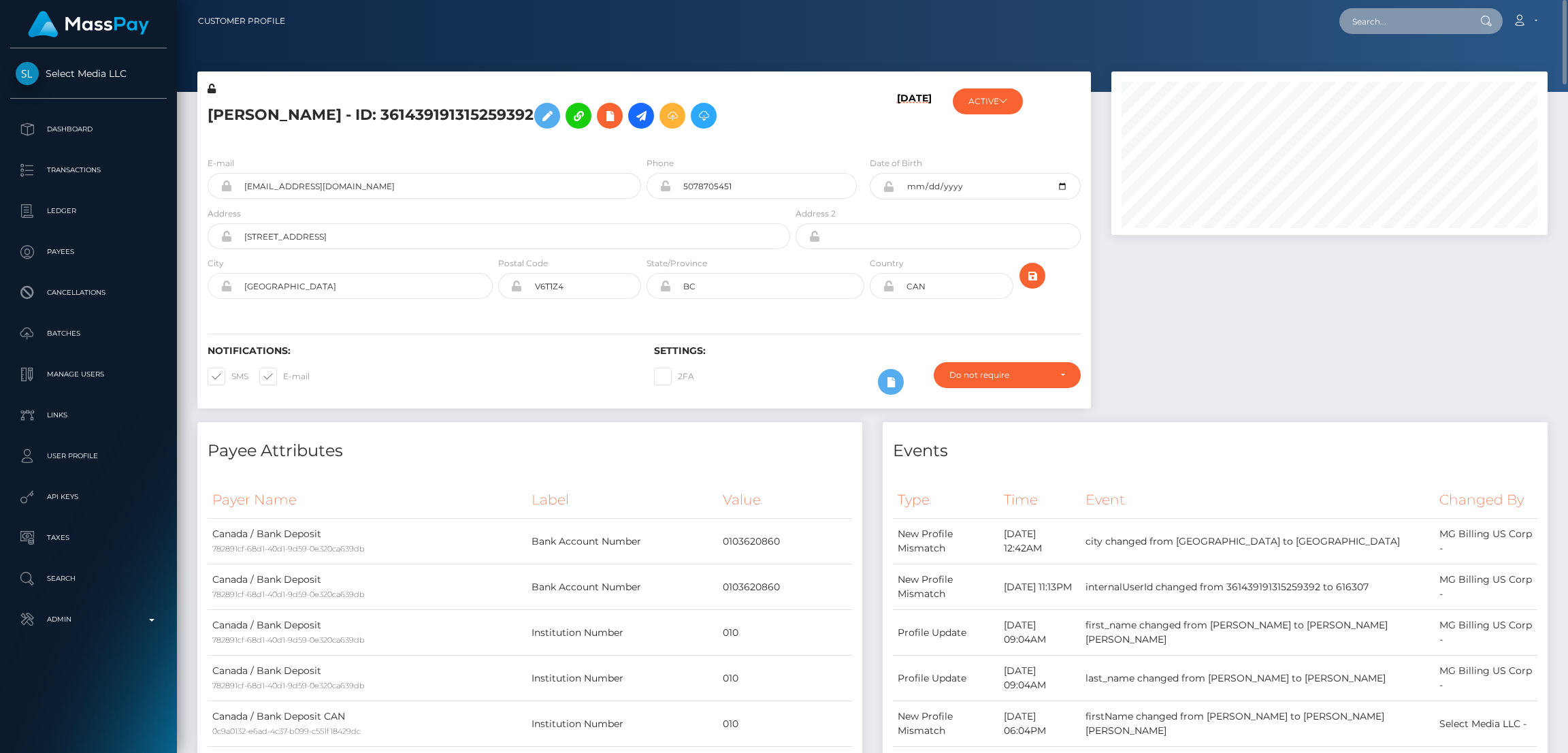
drag, startPoint x: 1406, startPoint y: 34, endPoint x: 1409, endPoint y: 23, distance: 11.4
click at [1406, 33] on input "text" at bounding box center [1403, 21] width 128 height 26
paste input "[EMAIL_ADDRESS][DOMAIN_NAME]"
type input "[EMAIL_ADDRESS][DOMAIN_NAME]"
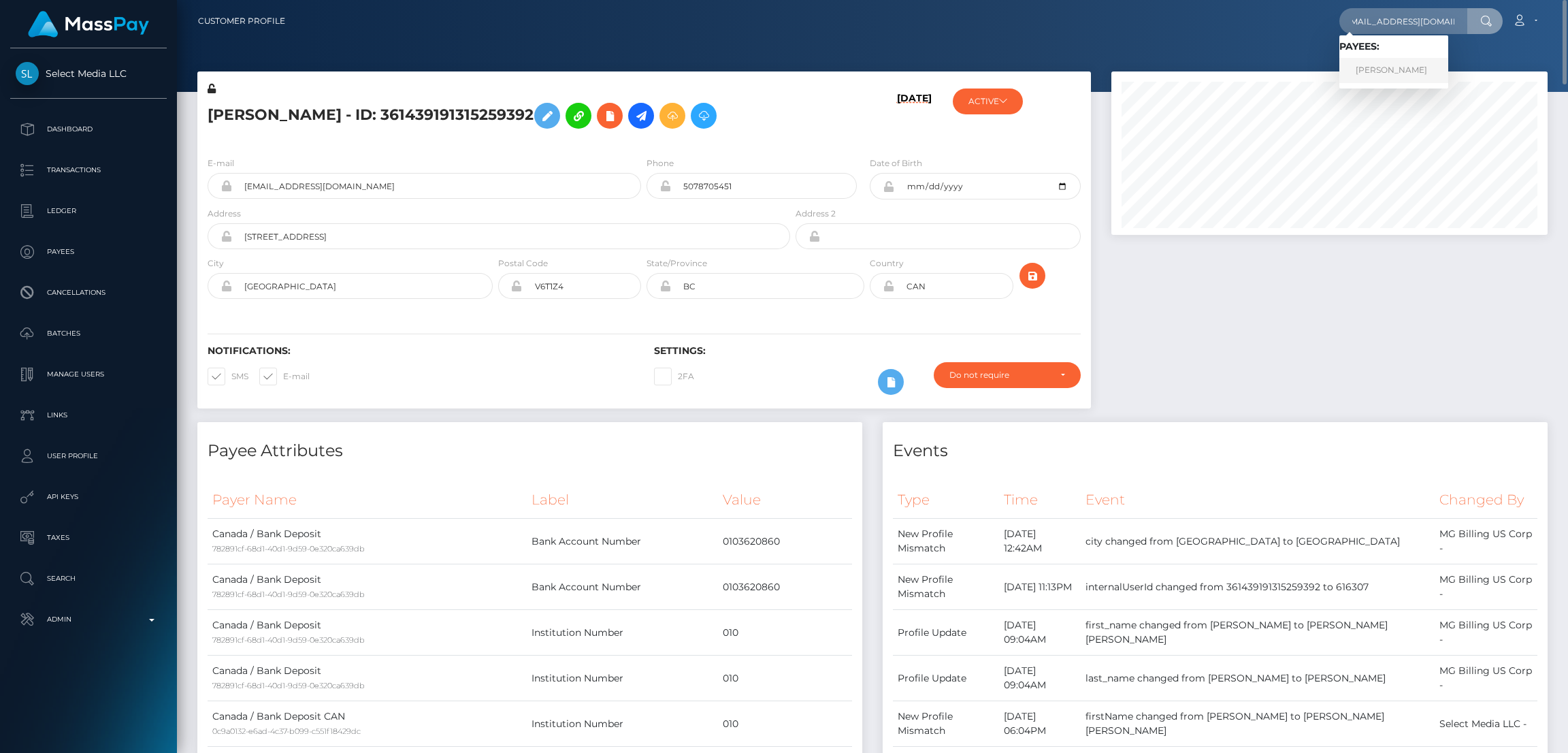
click at [1392, 71] on link "[PERSON_NAME]" at bounding box center [1393, 71] width 109 height 25
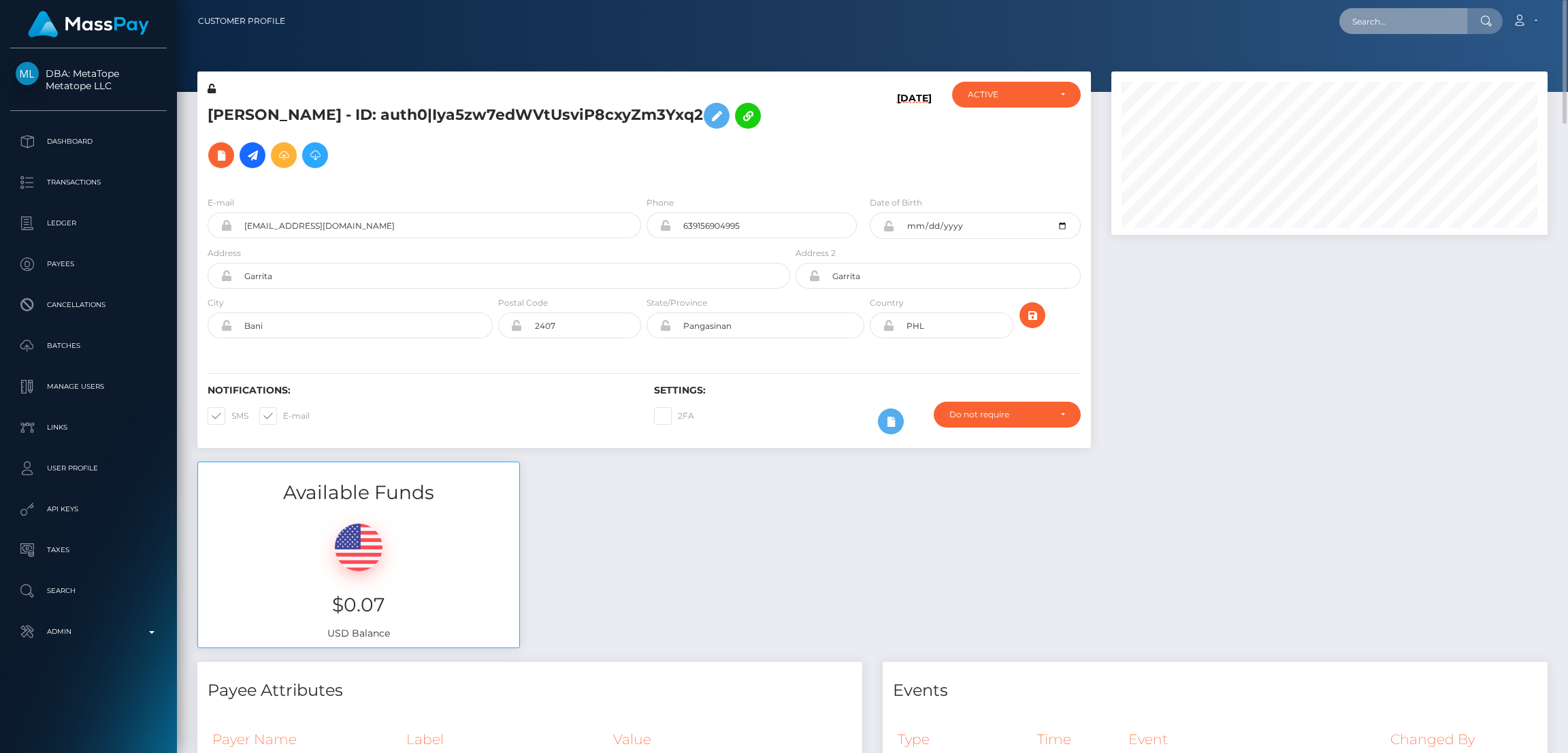
click at [1382, 25] on input "text" at bounding box center [1403, 21] width 128 height 26
paste input "fudojubo@gmail.com"
type input "fudojubo@gmail.com"
click at [1366, 79] on link "Rolando Santos" at bounding box center [1393, 71] width 109 height 25
click at [1372, 14] on input "text" at bounding box center [1403, 21] width 128 height 26
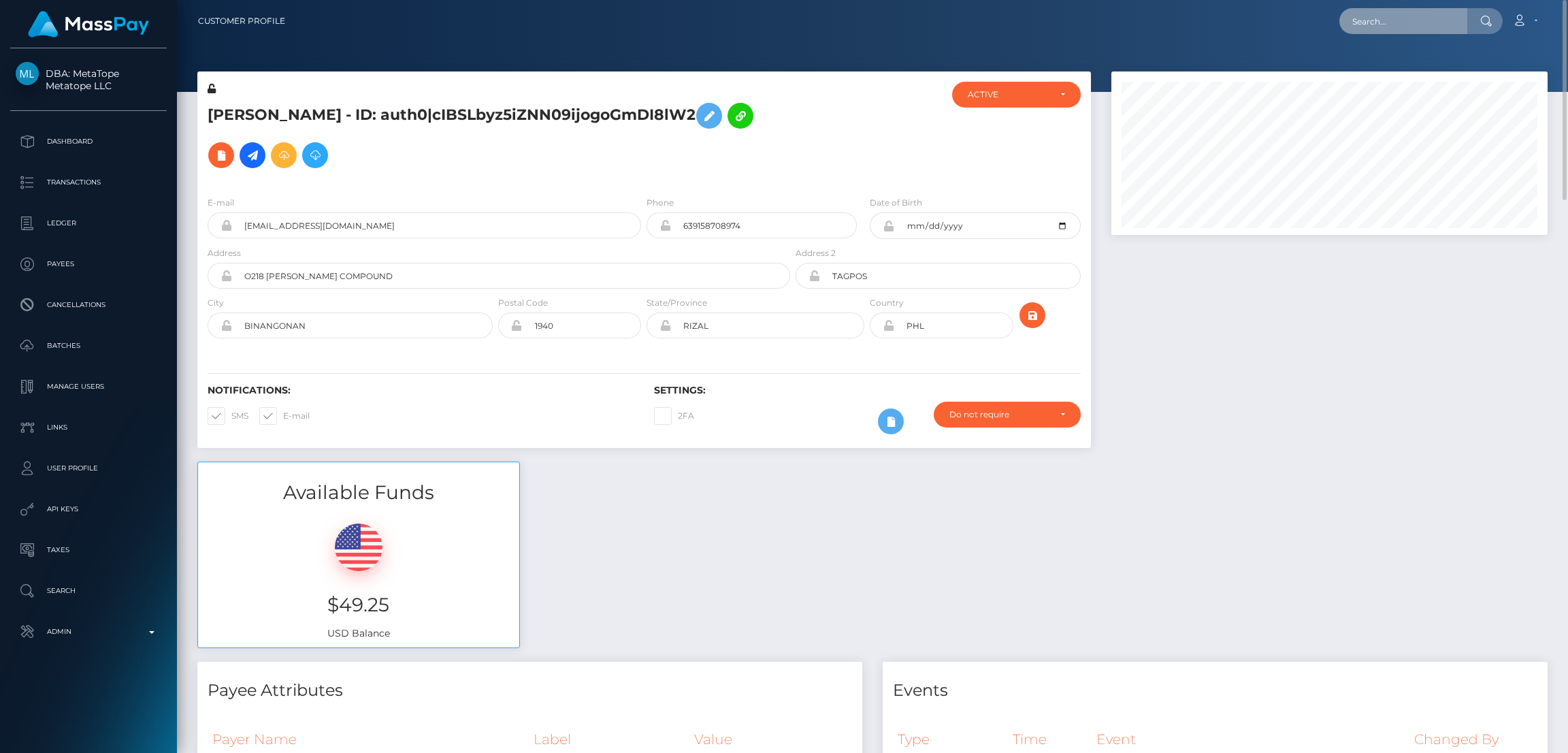
paste input "aaed02af8a1f11f080230266f44cc279"
drag, startPoint x: 1395, startPoint y: 18, endPoint x: 1385, endPoint y: 18, distance: 10.0
click at [1394, 18] on input "aaed02af8a1f11f080230266f44cc279" at bounding box center [1403, 21] width 128 height 26
paste input "[PERSON_NAME]"
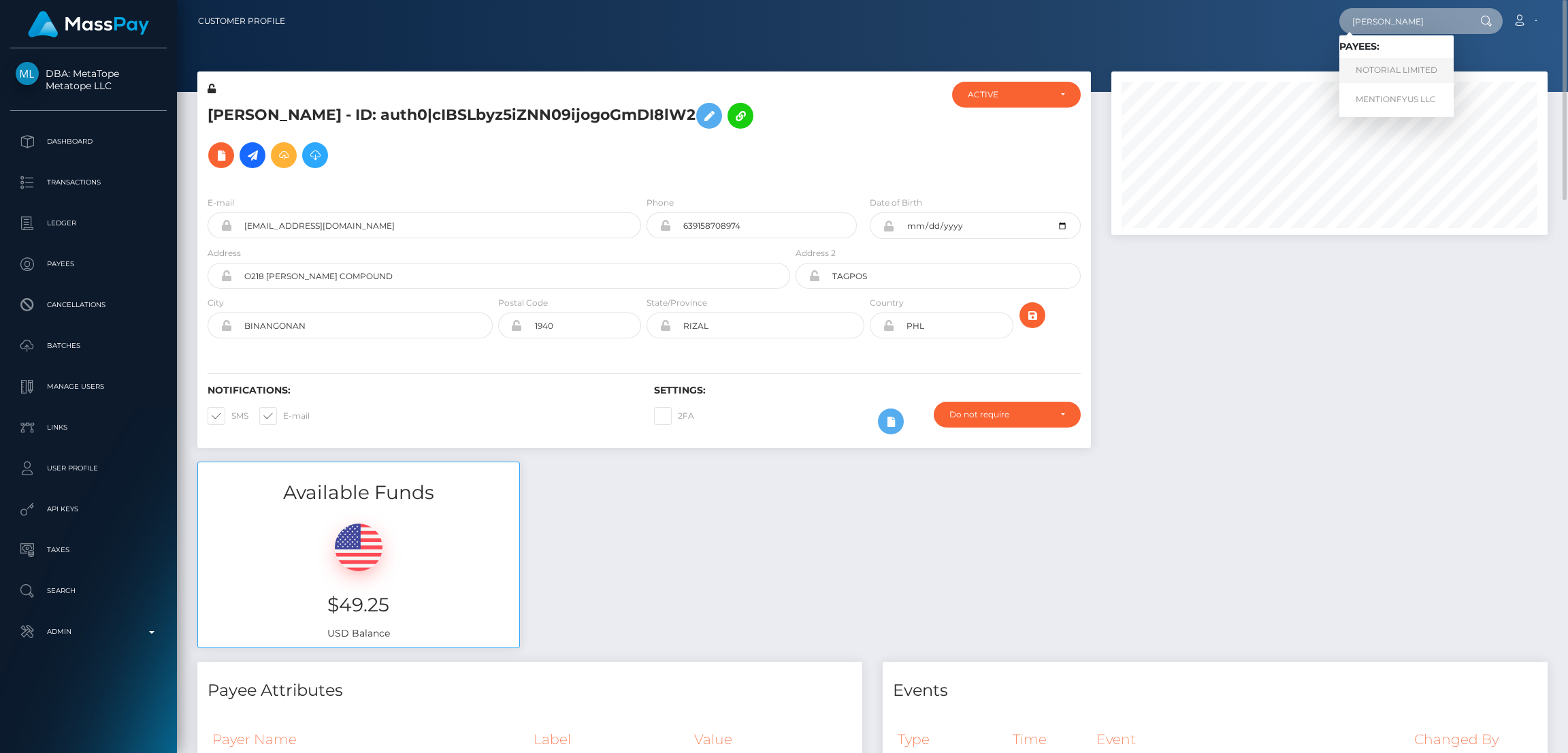
type input "[PERSON_NAME]"
drag, startPoint x: 1386, startPoint y: 73, endPoint x: 1377, endPoint y: 74, distance: 9.1
click at [1383, 73] on link "NOTORIAL LIMITED" at bounding box center [1396, 71] width 114 height 25
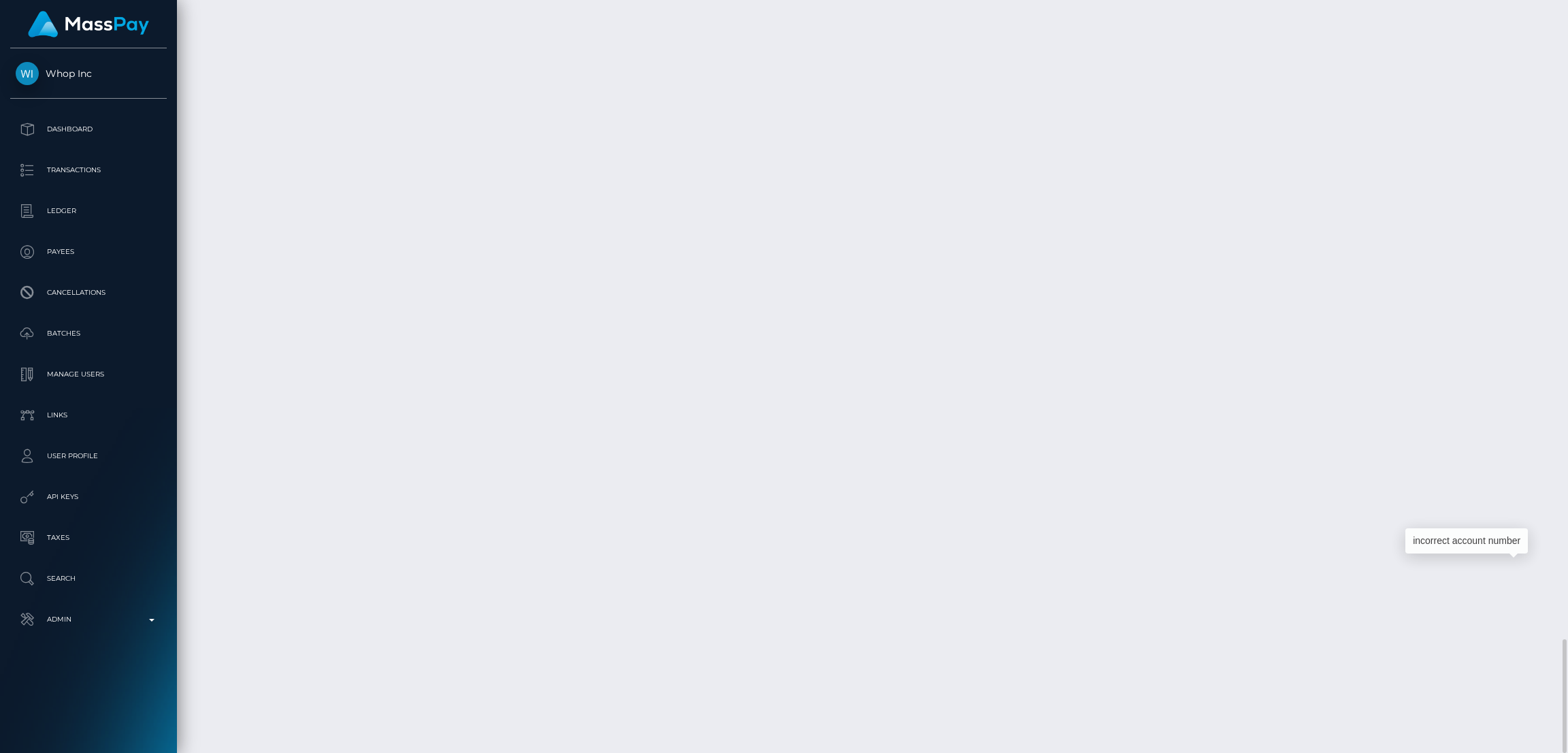
scroll to position [163, 436]
drag, startPoint x: 1237, startPoint y: 473, endPoint x: 1061, endPoint y: 413, distance: 185.9
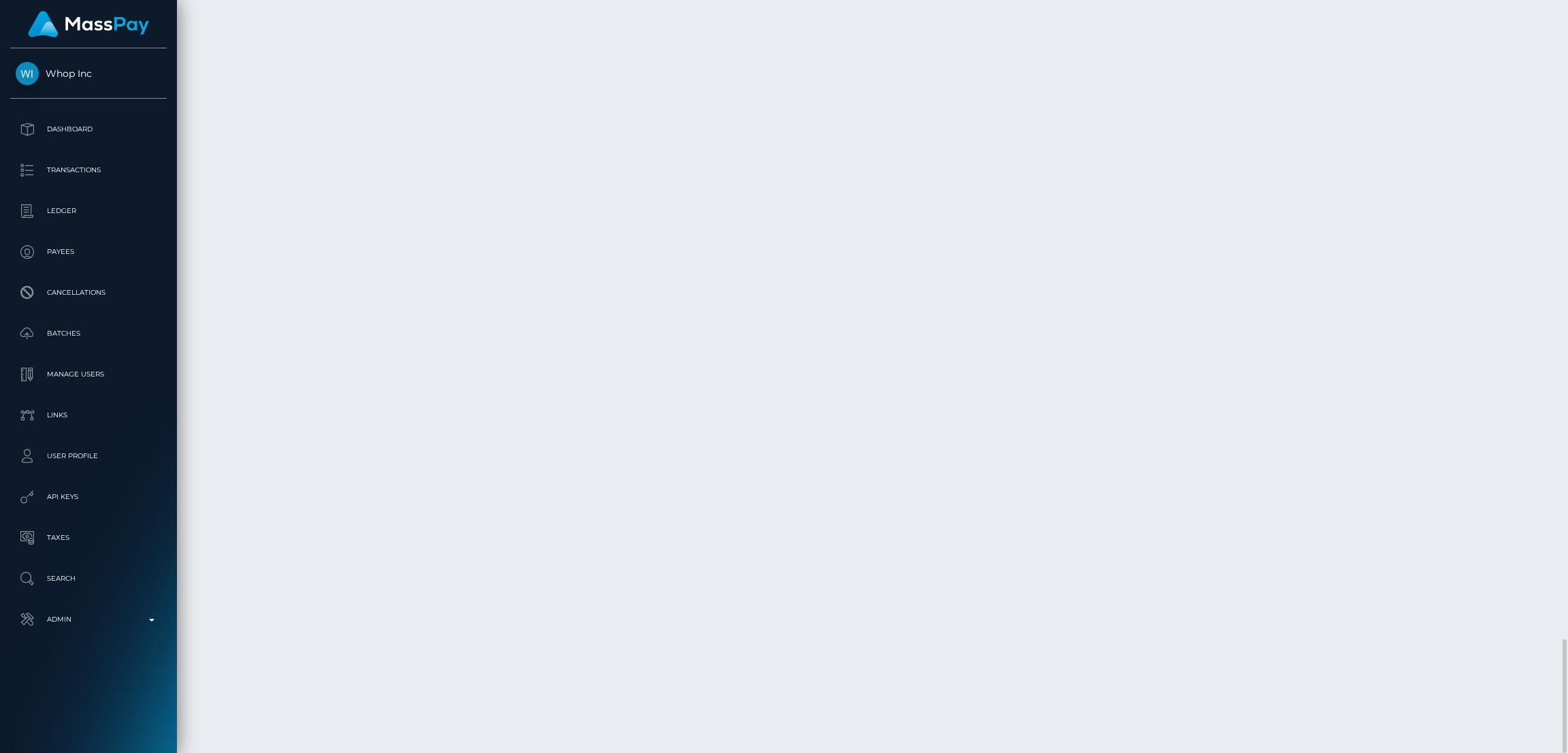
copy td "HKD"
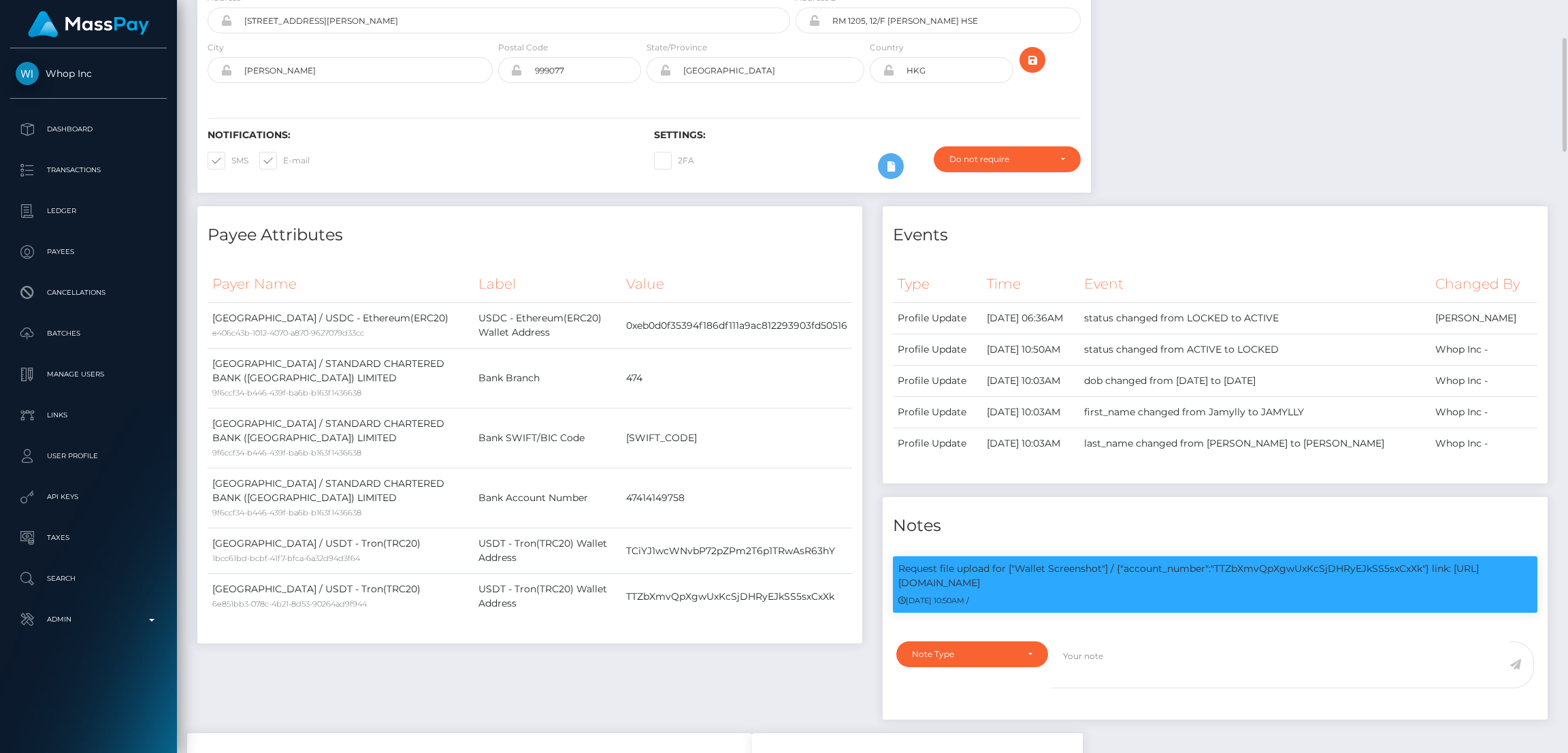
scroll to position [0, 0]
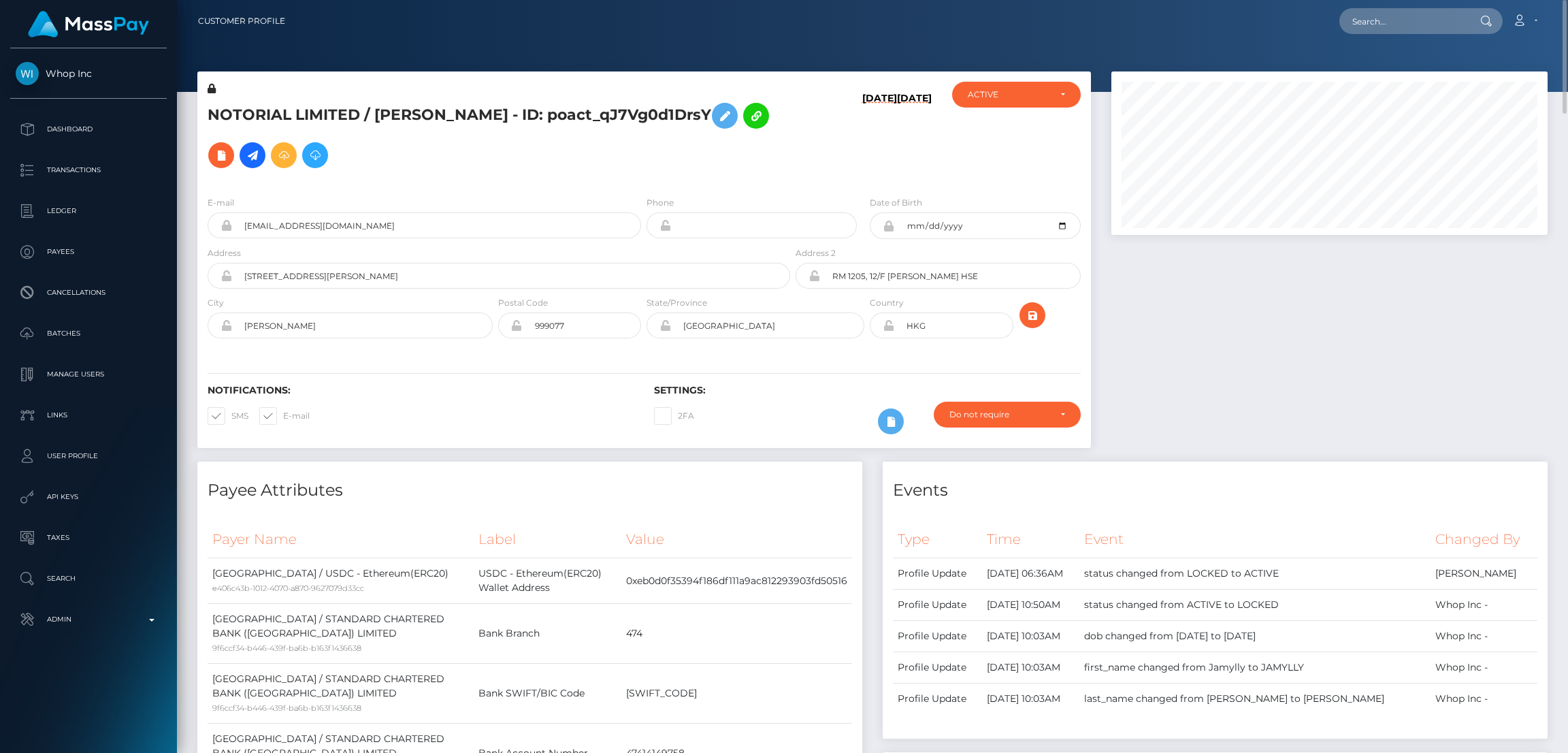
click at [283, 134] on h5 "NOTORIAL LIMITED / JAMYLLY LORENA PEREIRA RAMOS LIMA - ID: poact_qJ7Vg0d1DrsY" at bounding box center [494, 135] width 575 height 79
copy h5 "poact_qJ7Vg0d1DrsY"
click at [370, 212] on input "contact@notorial.net" at bounding box center [437, 225] width 409 height 26
click at [1108, 331] on div at bounding box center [1329, 266] width 456 height 390
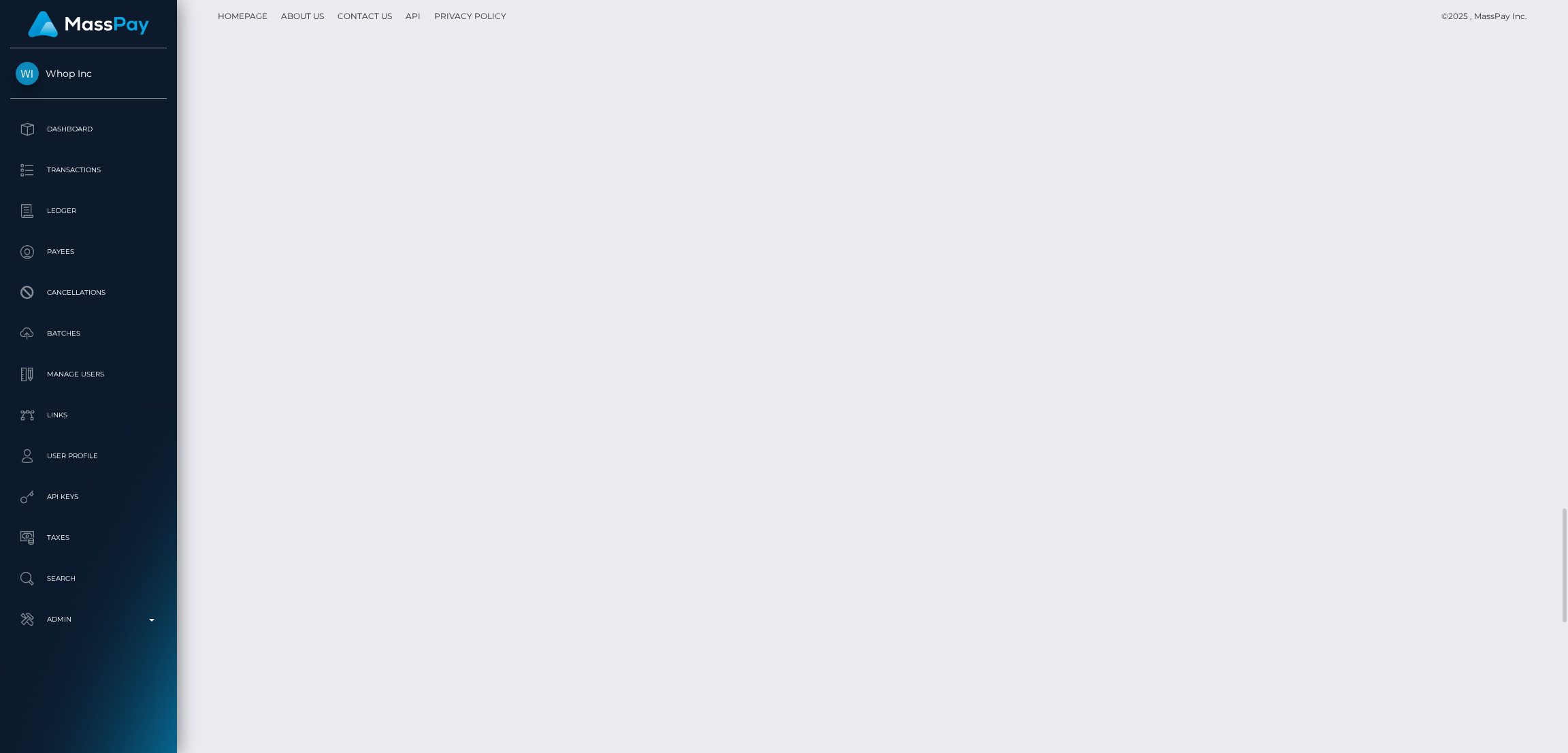
scroll to position [4187, 0]
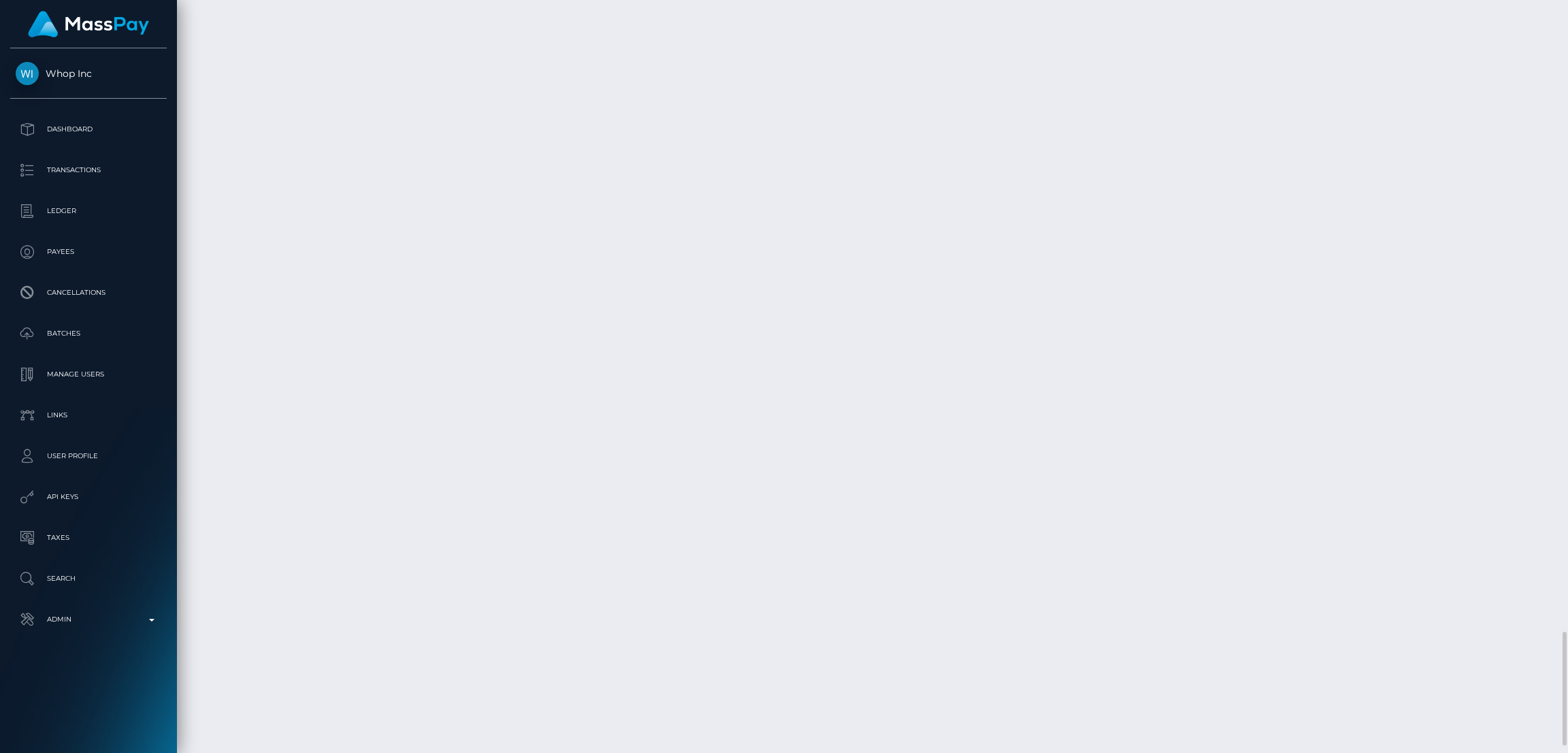
copy td "pout_eS7ikuL7EhbD4"
copy td "68ba7fffbfc54a001b24ae18"
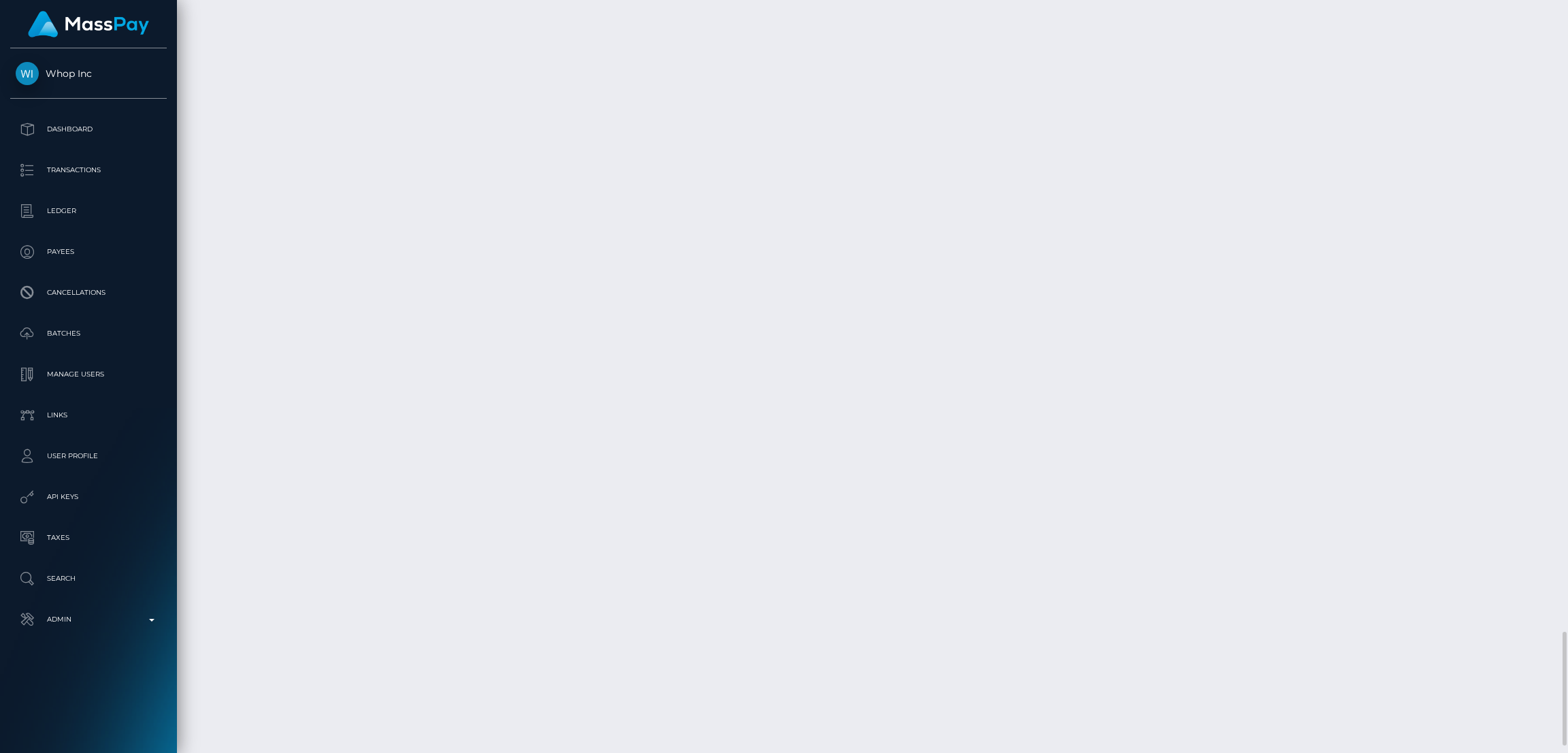
copy td "68ba7fc6bfc54a001b24ae0f"
copy td "pout_sLASlKiYSVxhK"
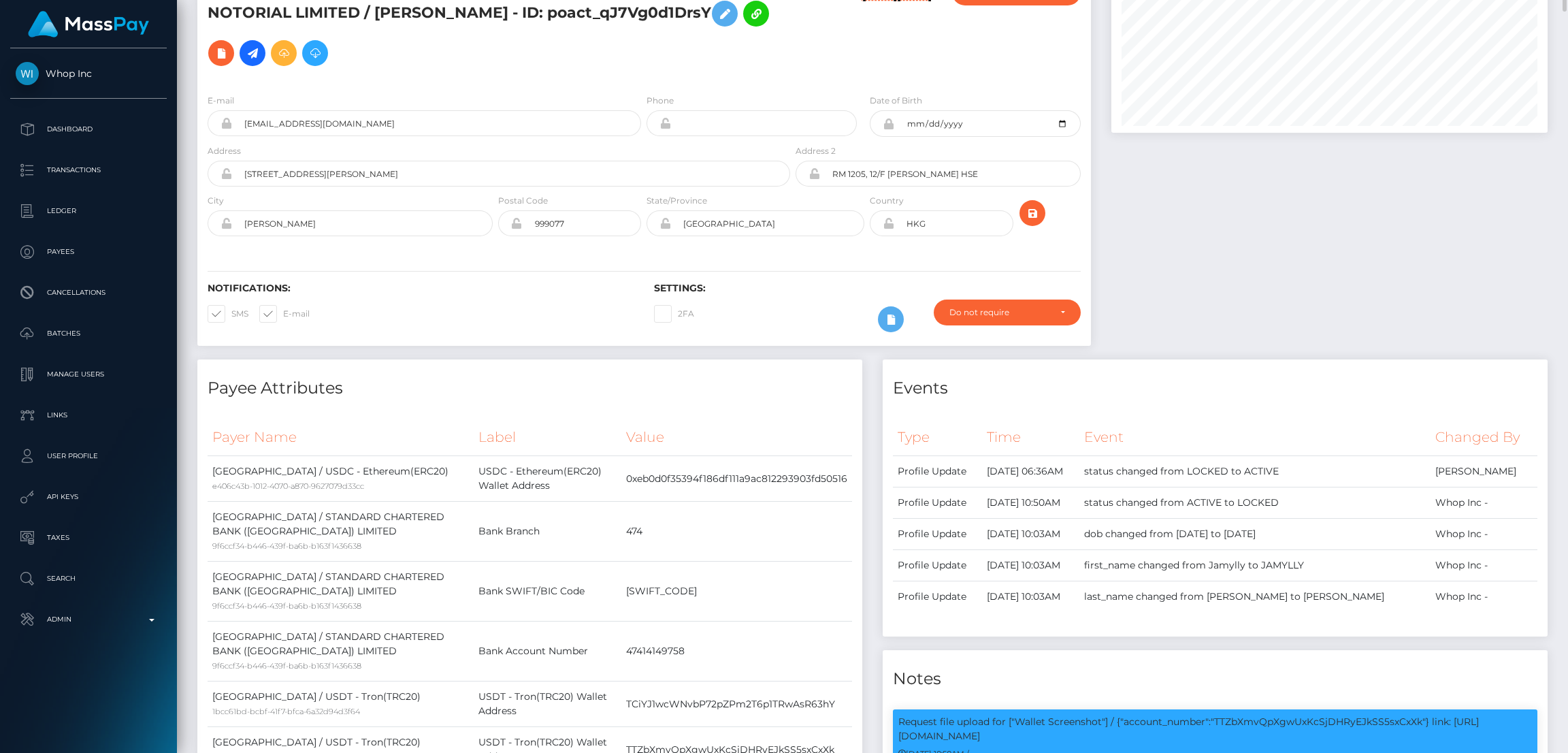
scroll to position [0, 0]
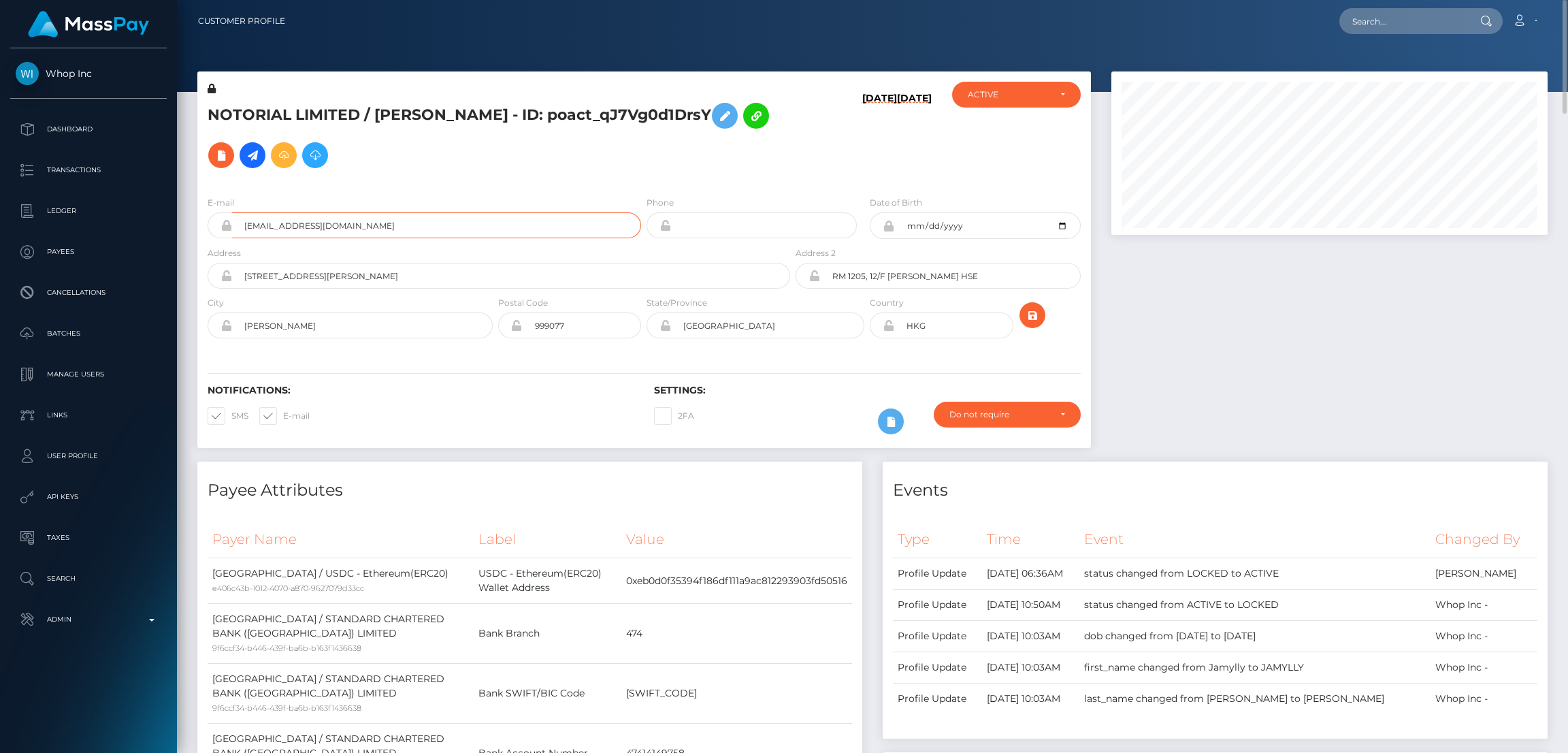
click at [443, 212] on input "contact@notorial.net" at bounding box center [437, 225] width 409 height 26
click at [1383, 44] on div at bounding box center [873, 46] width 1391 height 92
click at [1379, 25] on input "text" at bounding box center [1403, 21] width 128 height 26
paste input "contact@notorial.net"
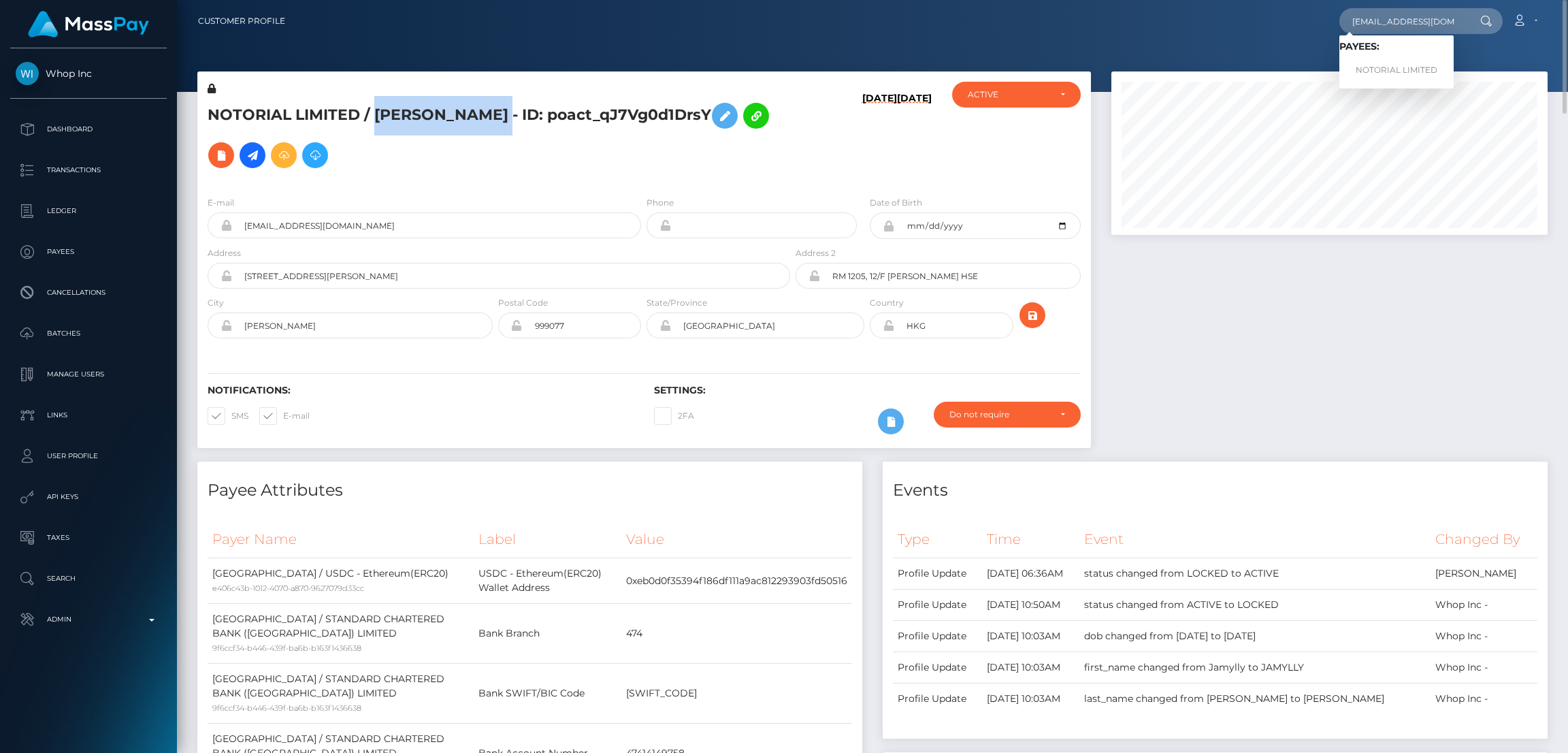
drag, startPoint x: 374, startPoint y: 102, endPoint x: 688, endPoint y: 126, distance: 314.9
click at [695, 107] on h5 "NOTORIAL LIMITED / JAMYLLY LORENA PEREIRA RAMOS LIMA - ID: poact_qJ7Vg0d1DrsY" at bounding box center [494, 135] width 575 height 79
copy h5 "JAMYLLY LORENA PEREIRA RAMOS LIMA"
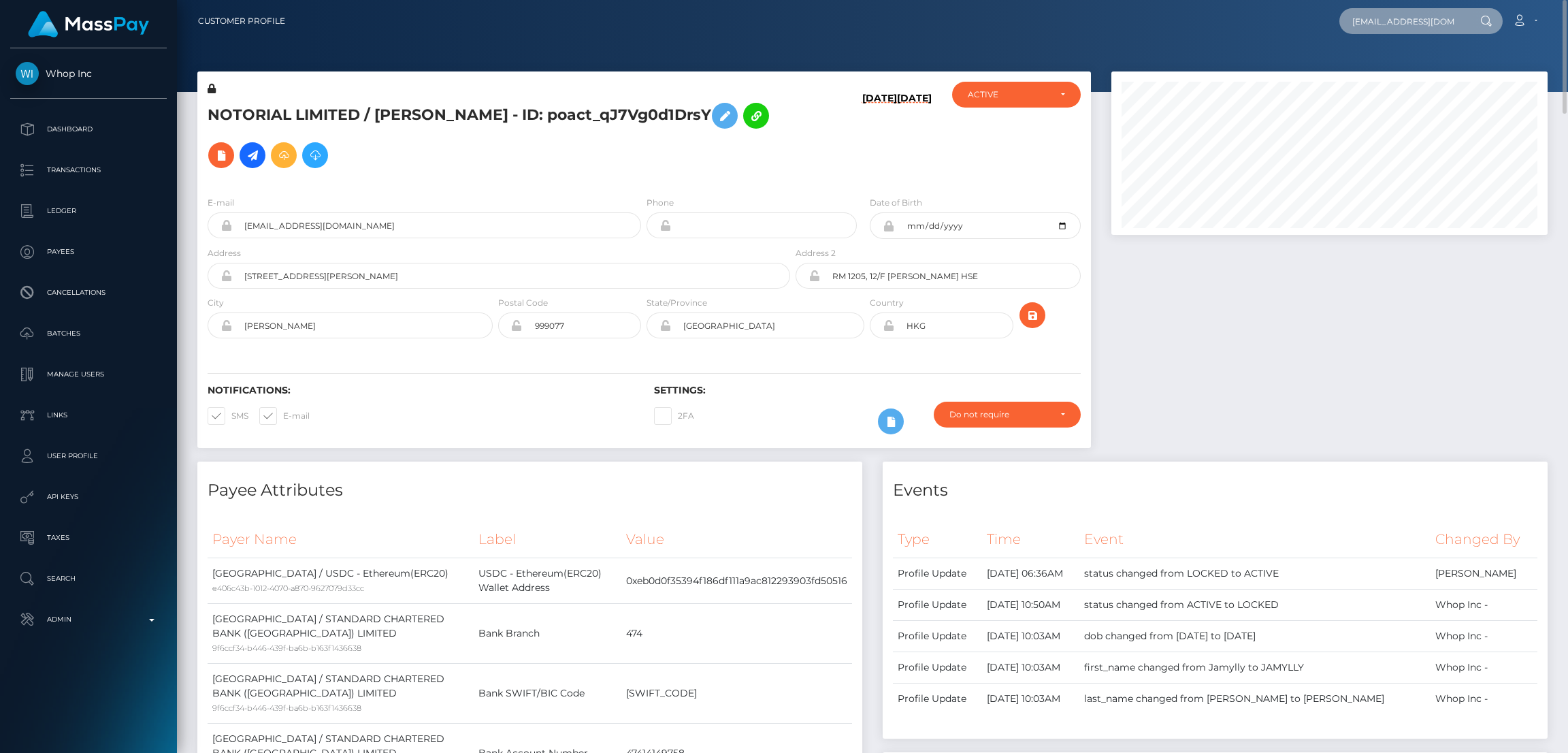
click at [1393, 24] on input "contact@notorial.net" at bounding box center [1403, 21] width 128 height 26
paste input "JAMYLLY LORENA PEREIRA RAMOS LIMA"
type input "JAMYLLY LORENA PEREIRA RAMOS LIMA"
click at [1383, 97] on link "MENTIONFYUS LLC" at bounding box center [1396, 99] width 114 height 25
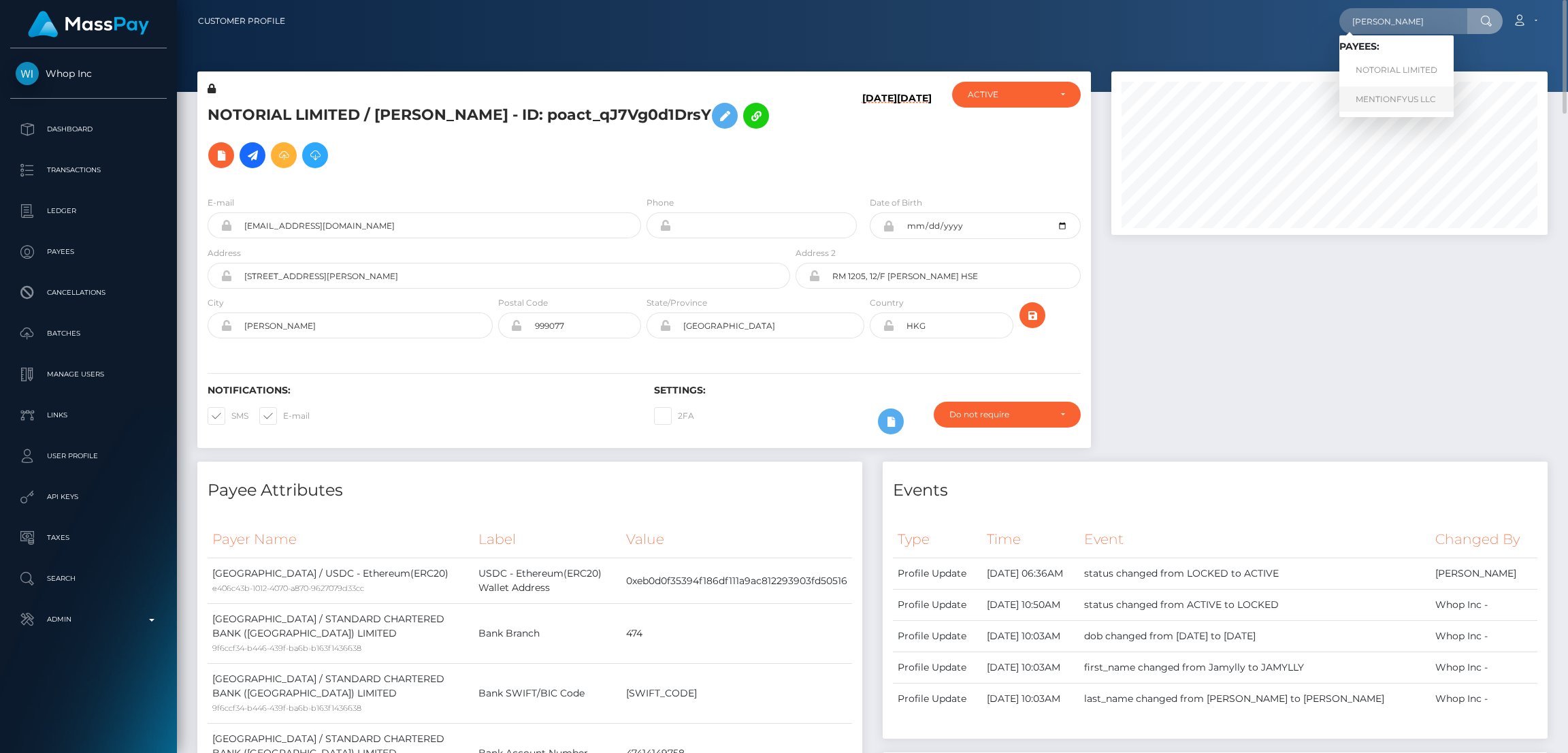
scroll to position [0, 0]
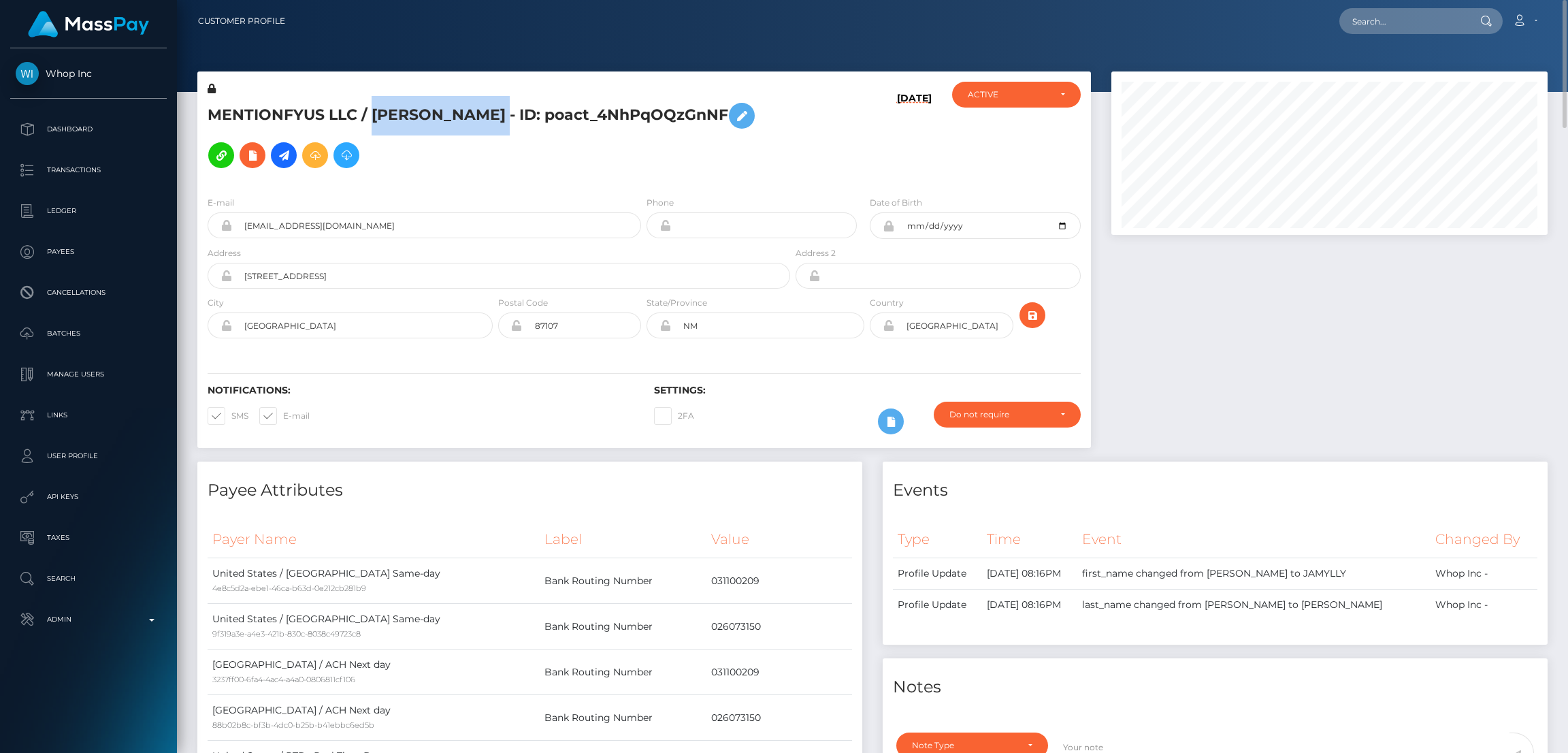
drag, startPoint x: 371, startPoint y: 103, endPoint x: 692, endPoint y: 102, distance: 321.0
click at [692, 102] on h5 "MENTIONFYUS LLC / [PERSON_NAME] - ID: poact_4NhPqOQzGnNF" at bounding box center [494, 135] width 575 height 79
copy h5 "[PERSON_NAME]"
click at [102, 572] on p "Search" at bounding box center [89, 578] width 146 height 20
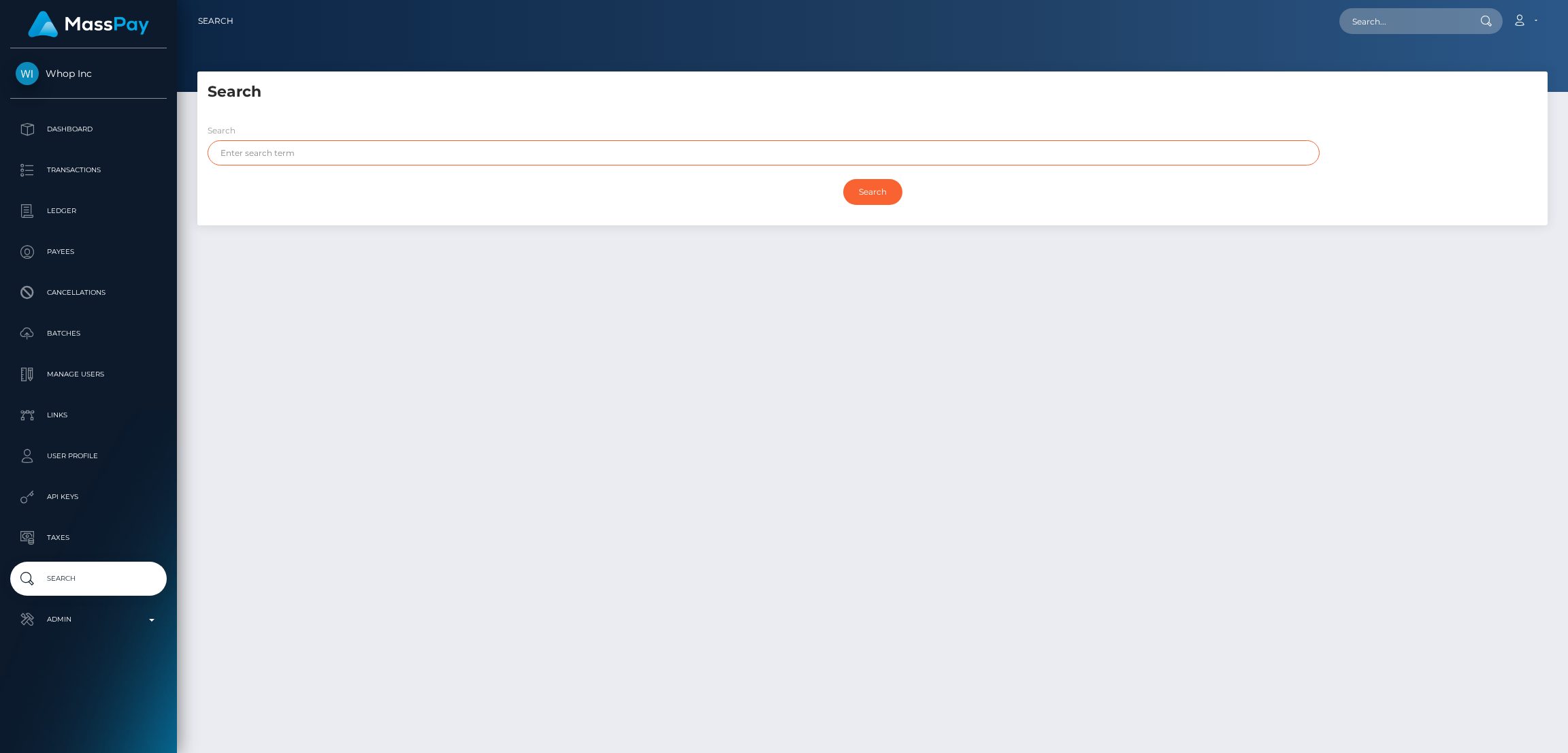
click at [435, 156] on input "text" at bounding box center [763, 153] width 1112 height 25
paste input "[PERSON_NAME]"
drag, startPoint x: 258, startPoint y: 149, endPoint x: 519, endPoint y: 145, distance: 261.0
click at [519, 145] on input "[PERSON_NAME]" at bounding box center [763, 153] width 1112 height 25
type input "JAMYLLY"
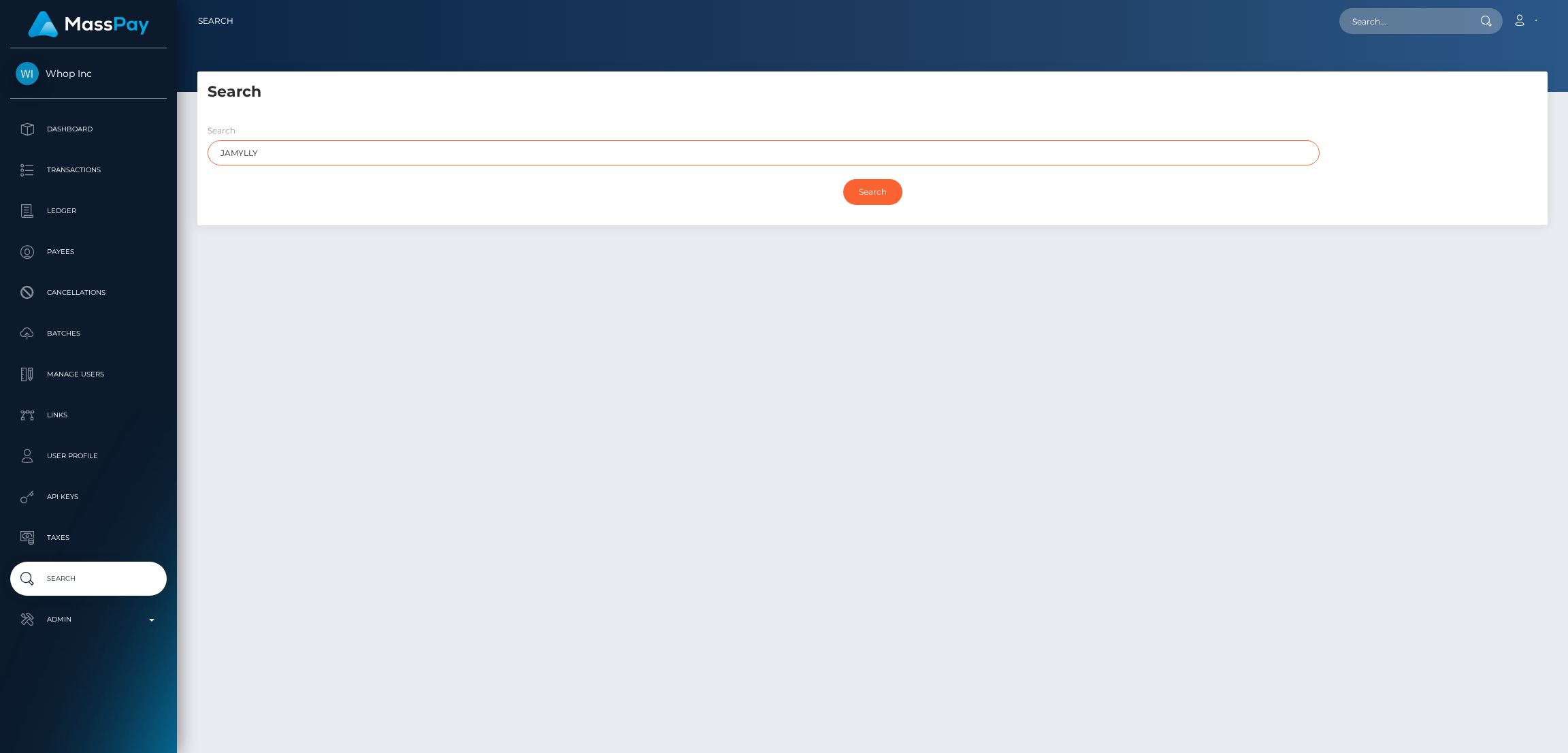
click at [843, 179] on input "Search" at bounding box center [873, 191] width 60 height 26
click at [867, 189] on input "Search" at bounding box center [873, 191] width 60 height 26
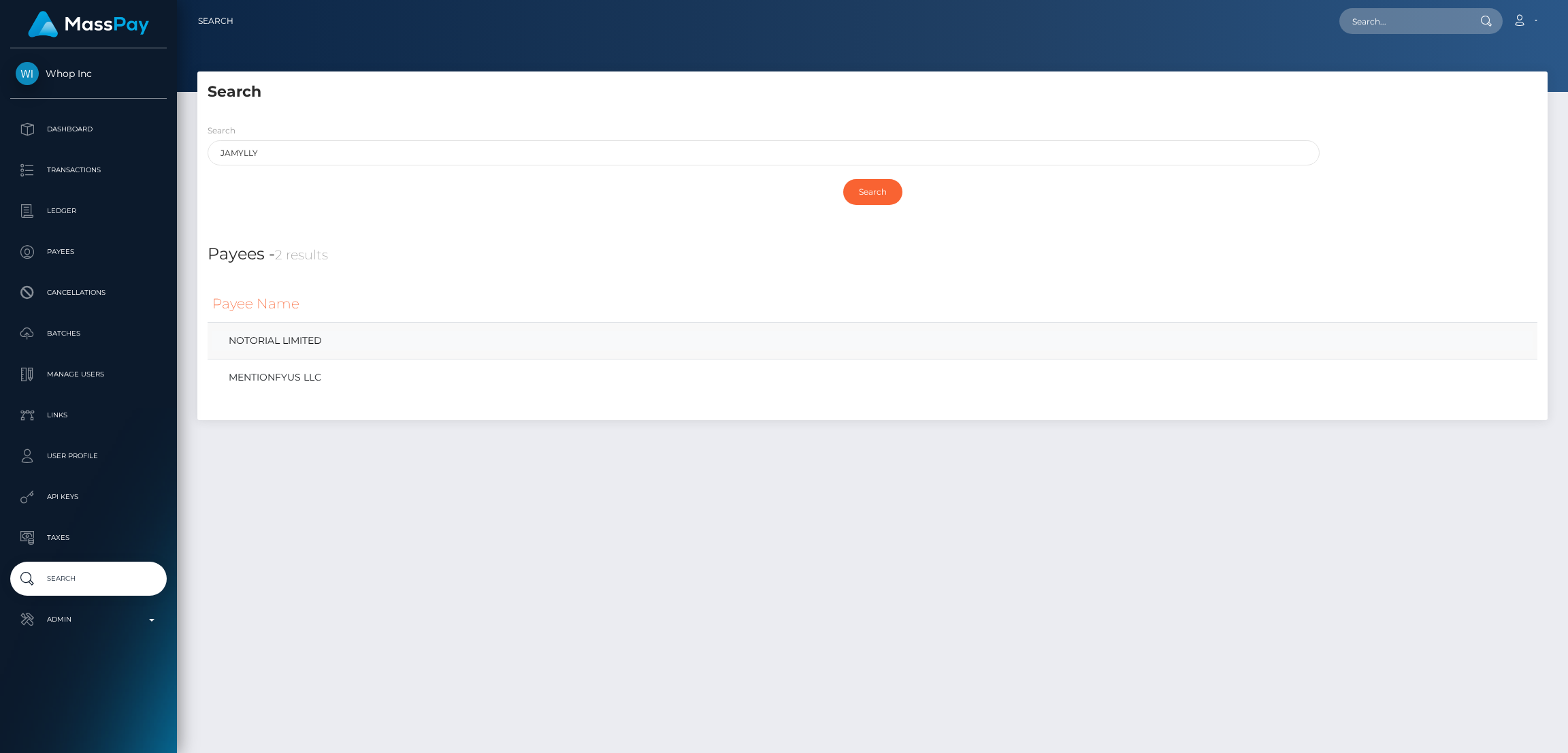
click at [292, 339] on link "NOTORIAL LIMITED" at bounding box center [873, 341] width 1321 height 20
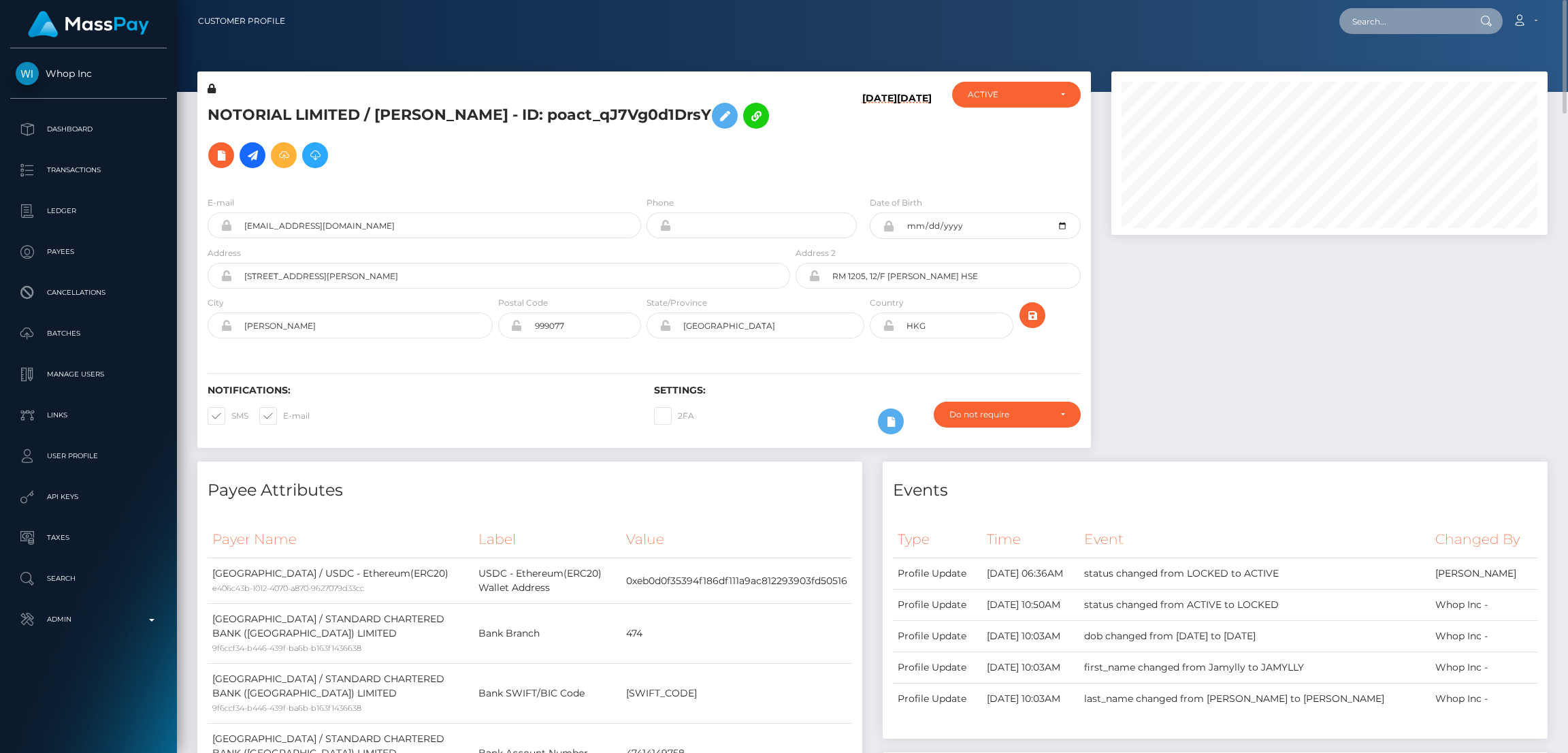
click at [1383, 14] on input "text" at bounding box center [1403, 21] width 128 height 26
paste input "77aa891f-e4b3-439c-81dd-9550589f1133"
type input "77aa891f-e4b3-439c-81dd-9550589f1133"
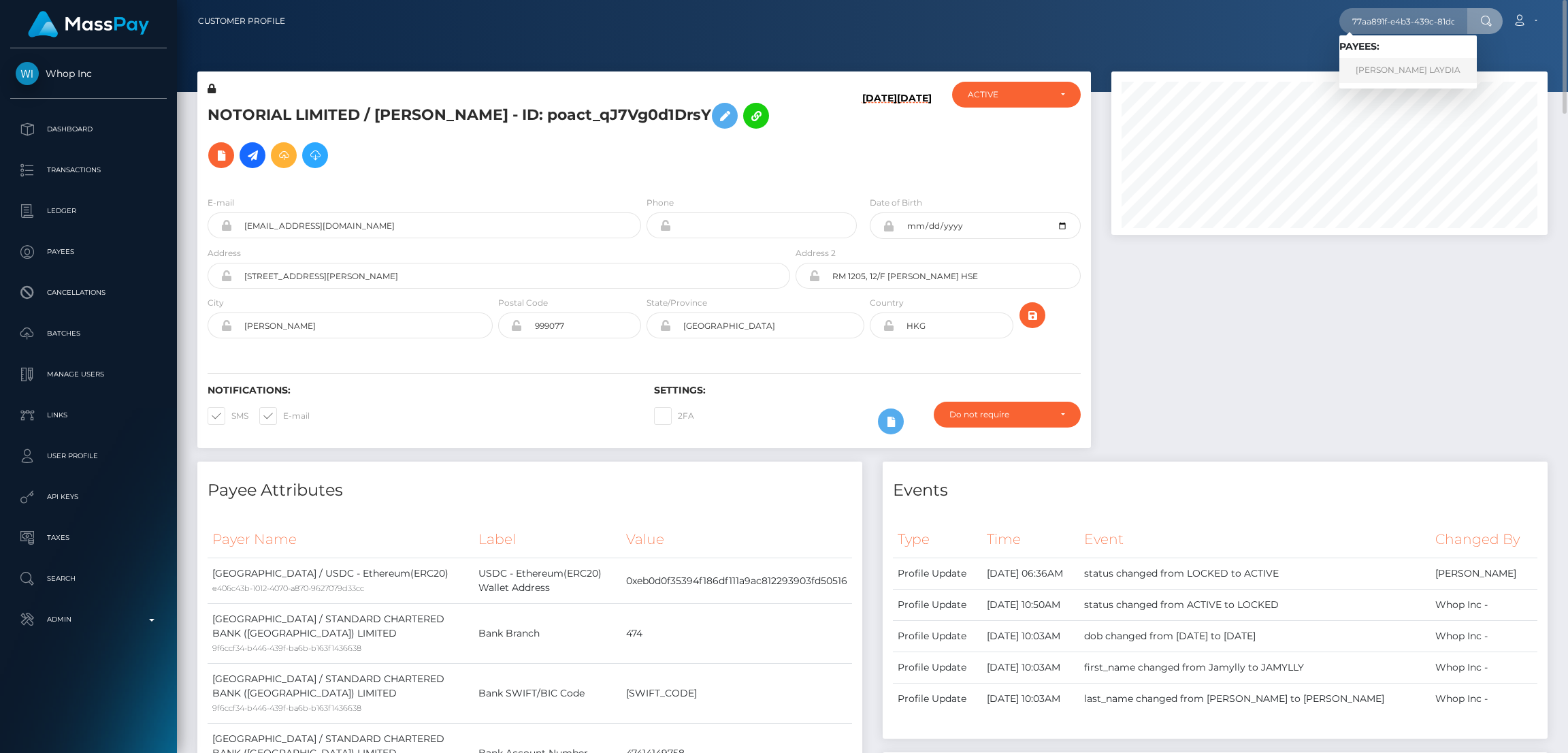
click at [1393, 74] on link "[PERSON_NAME] LAYDIA" at bounding box center [1408, 71] width 138 height 25
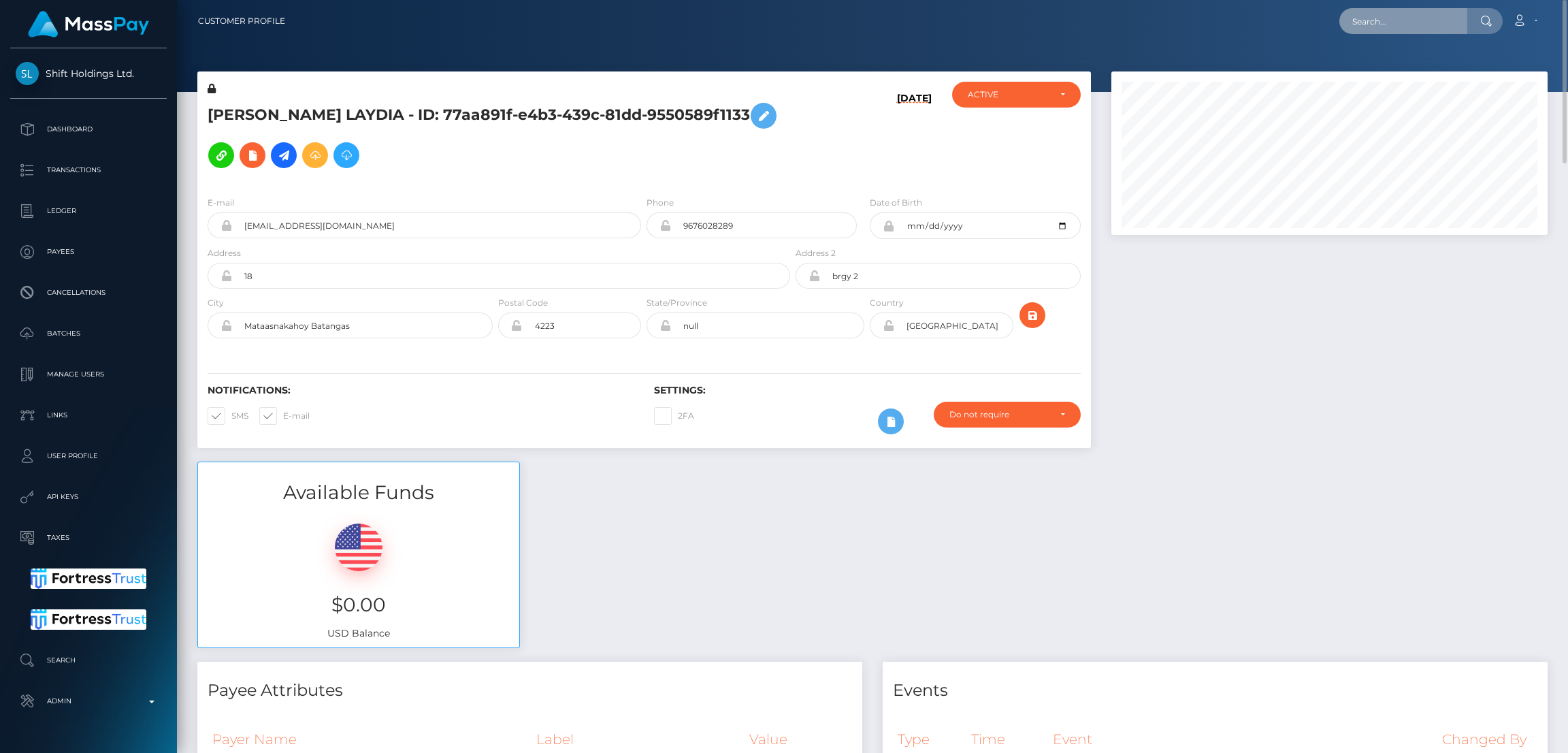
click at [1411, 26] on input "text" at bounding box center [1403, 21] width 128 height 26
paste input "[EMAIL_ADDRESS][DOMAIN_NAME]"
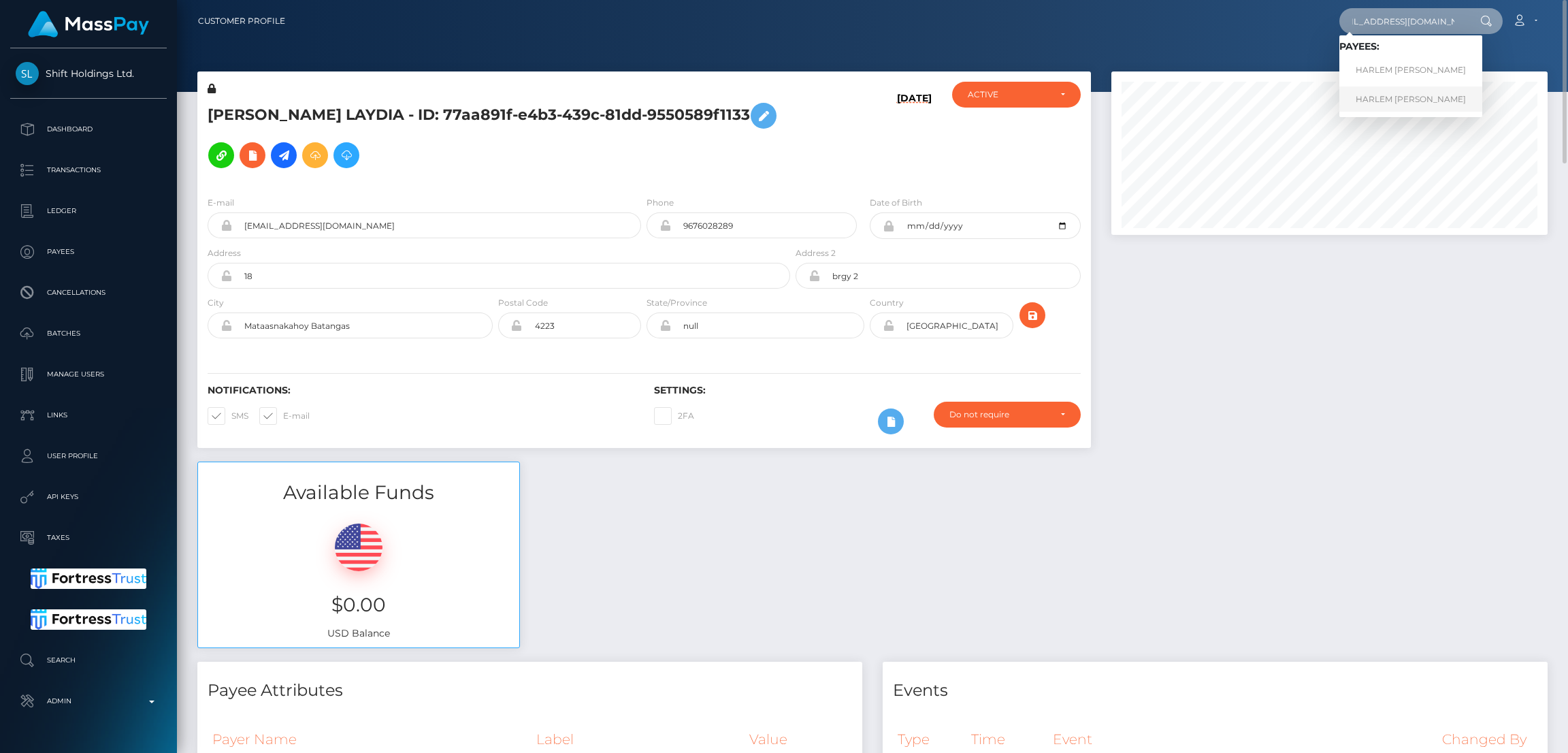
type input "[EMAIL_ADDRESS][DOMAIN_NAME]"
click at [1388, 103] on link "HARLEM [PERSON_NAME]" at bounding box center [1410, 99] width 143 height 25
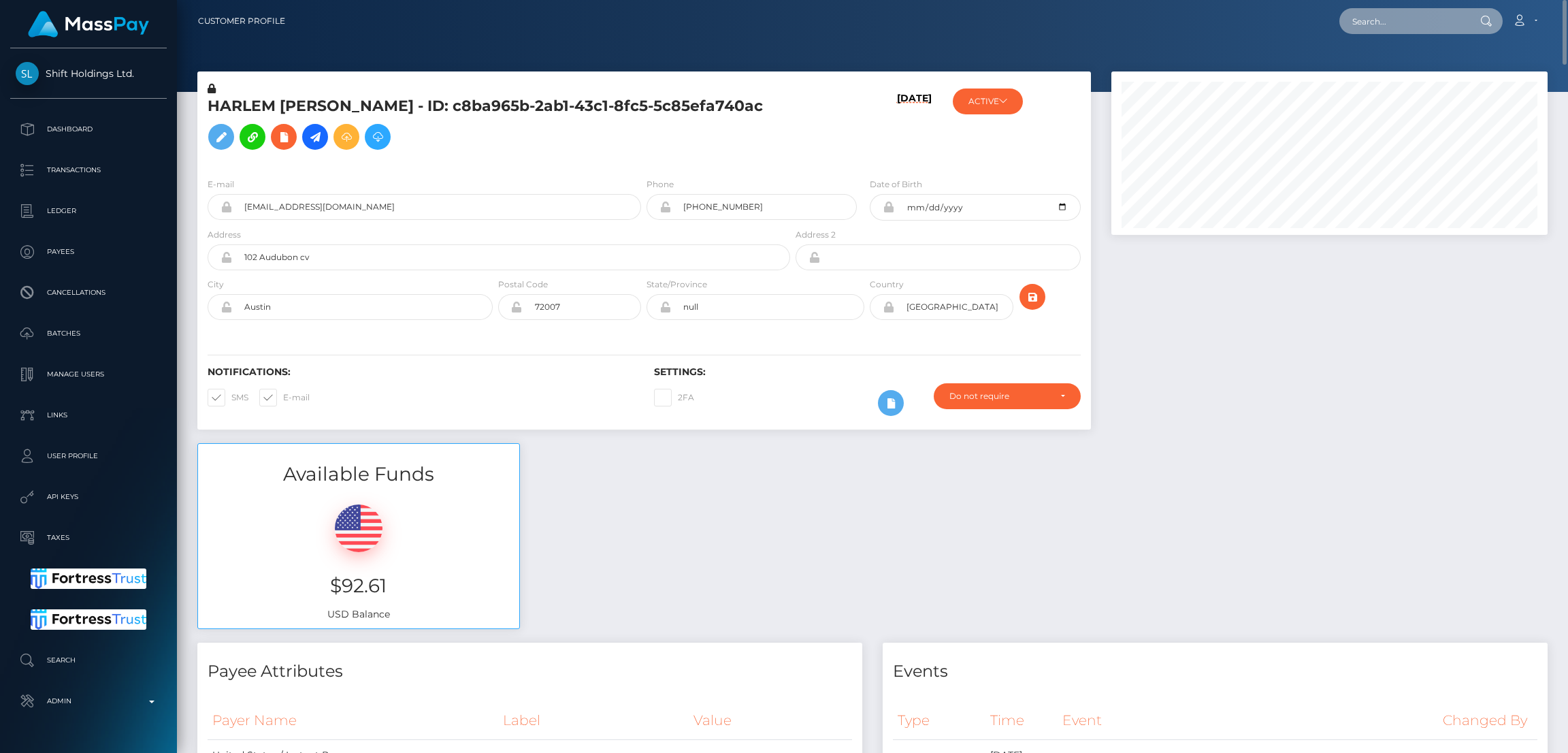
click at [1395, 24] on input "text" at bounding box center [1403, 21] width 128 height 26
paste input "[EMAIL_ADDRESS][DOMAIN_NAME]"
type input "[EMAIL_ADDRESS][DOMAIN_NAME]"
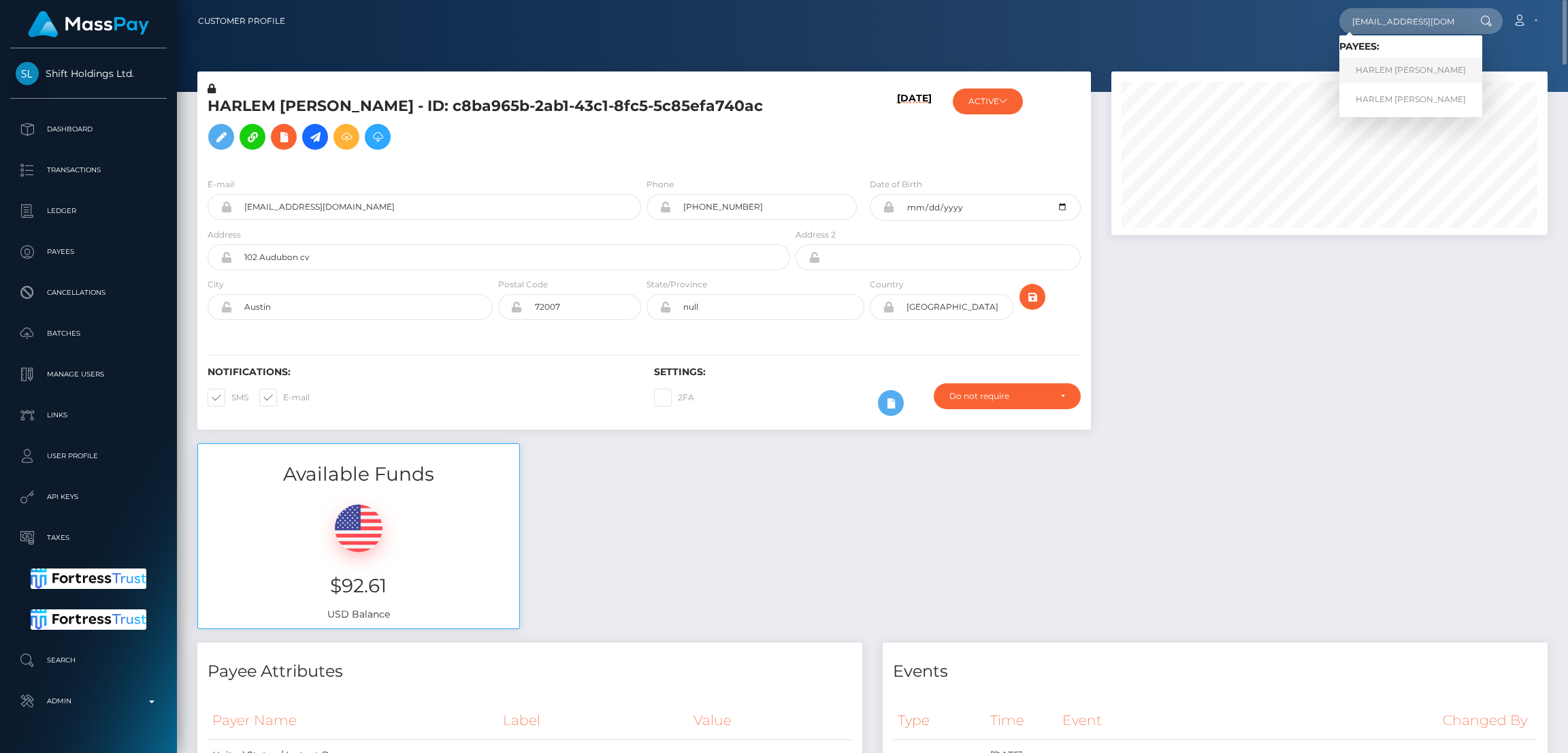
click at [1389, 63] on link "HARLEM [PERSON_NAME]" at bounding box center [1410, 71] width 143 height 25
